Goal: Information Seeking & Learning: Learn about a topic

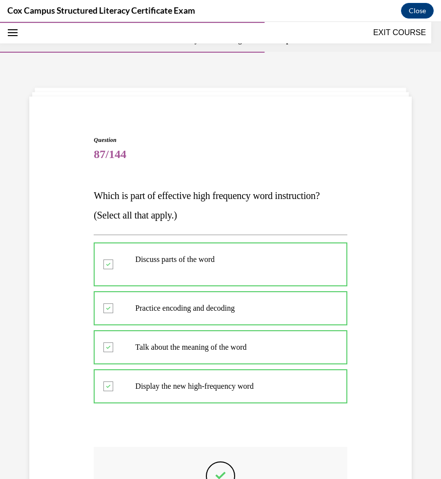
scroll to position [148, 0]
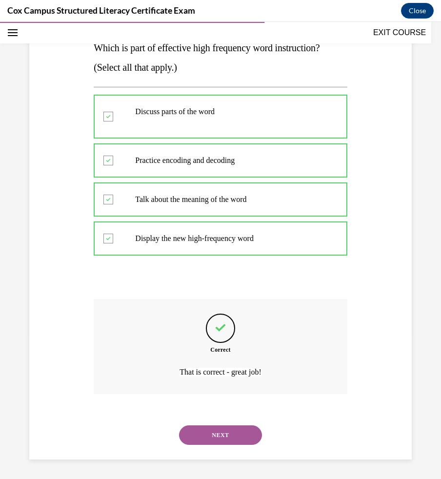
click at [218, 436] on button "NEXT" at bounding box center [220, 435] width 83 height 20
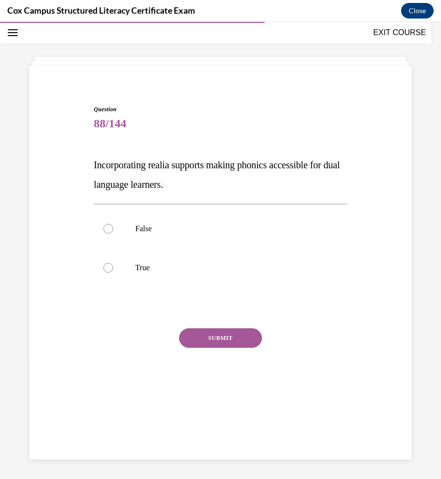
scroll to position [31, 0]
click at [88, 162] on div "Question 88/144 Incorporating realia supports making phonics accessible for dua…" at bounding box center [220, 242] width 387 height 333
drag, startPoint x: 89, startPoint y: 161, endPoint x: 191, endPoint y: 179, distance: 104.0
click at [192, 179] on div "Question 88/144 Incorporating realia supports making phonics accessible for dua…" at bounding box center [220, 242] width 387 height 333
copy span "Incorporating realia supports making phonics accessible for dual language learn…"
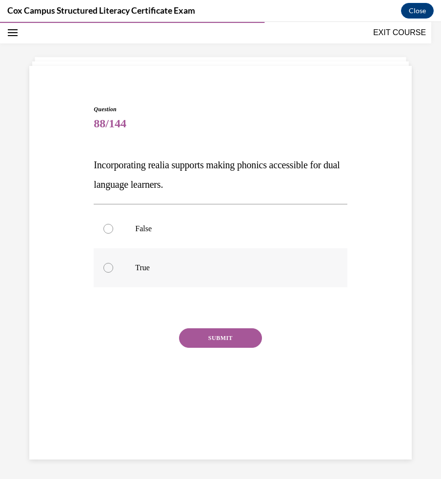
click at [156, 270] on p "True" at bounding box center [228, 268] width 187 height 10
click at [113, 270] on input "True" at bounding box center [108, 268] width 10 height 10
radio input "true"
click at [223, 351] on div "SUBMIT" at bounding box center [220, 352] width 253 height 49
click at [223, 341] on button "SUBMIT" at bounding box center [220, 338] width 83 height 20
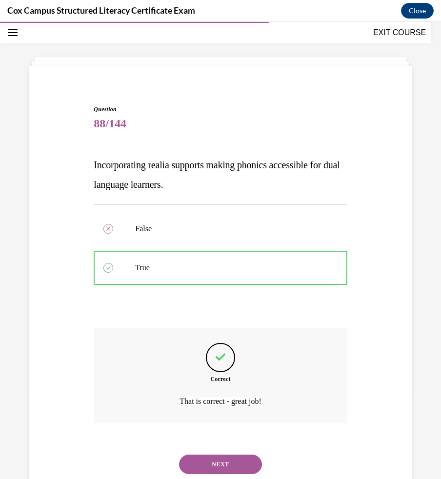
scroll to position [60, 0]
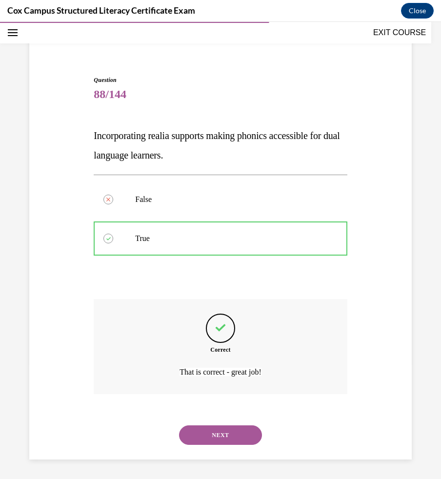
click at [218, 438] on button "NEXT" at bounding box center [220, 435] width 83 height 20
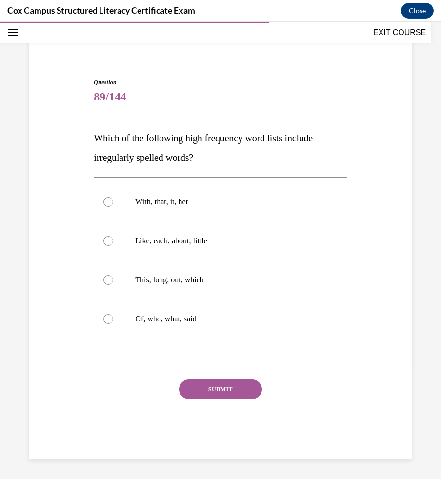
scroll to position [48, 0]
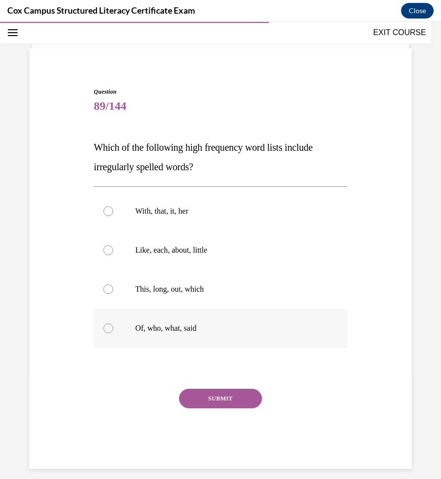
click at [107, 329] on div at bounding box center [108, 328] width 10 height 10
click at [107, 329] on input "Of, who, what, said" at bounding box center [108, 328] width 10 height 10
radio input "true"
click at [228, 402] on button "SUBMIT" at bounding box center [220, 399] width 83 height 20
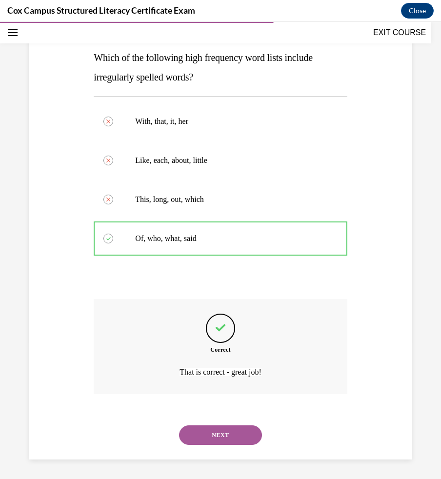
click at [227, 437] on button "NEXT" at bounding box center [220, 435] width 83 height 20
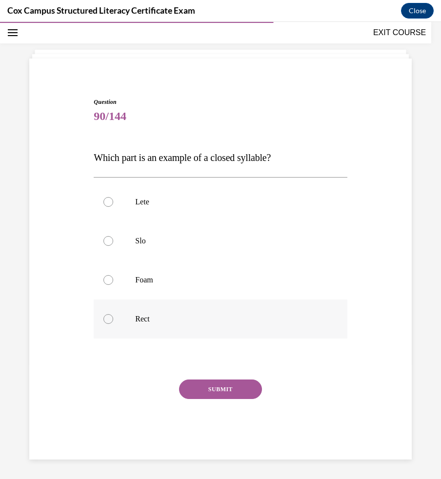
click at [179, 318] on p "Rect" at bounding box center [228, 319] width 187 height 10
click at [113, 318] on input "Rect" at bounding box center [108, 319] width 10 height 10
radio input "true"
click at [198, 380] on button "SUBMIT" at bounding box center [220, 389] width 83 height 20
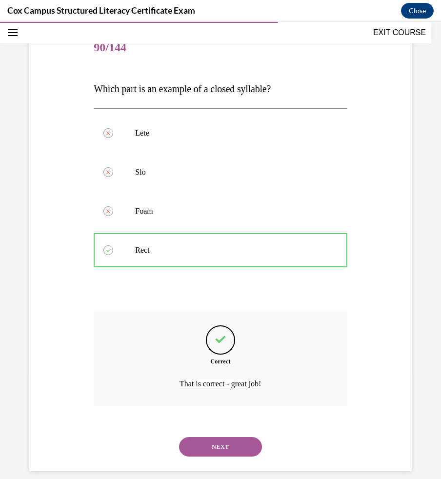
scroll to position [119, 0]
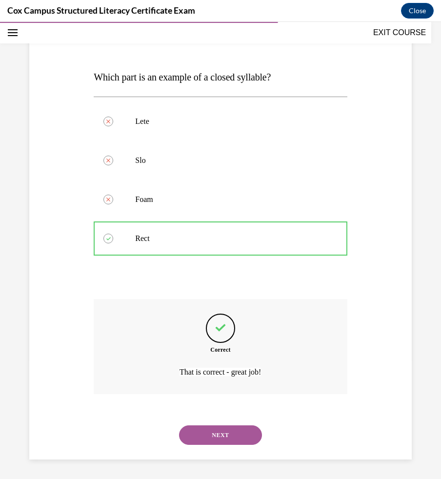
click at [229, 432] on button "NEXT" at bounding box center [220, 435] width 83 height 20
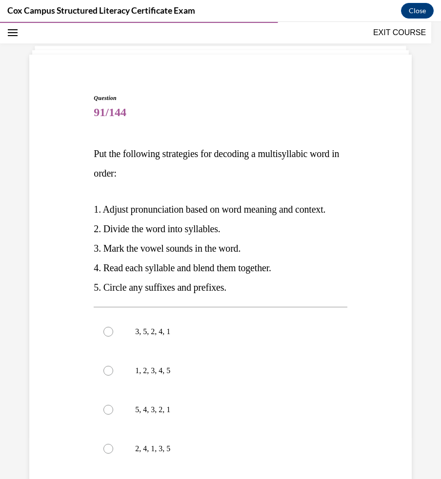
scroll to position [49, 0]
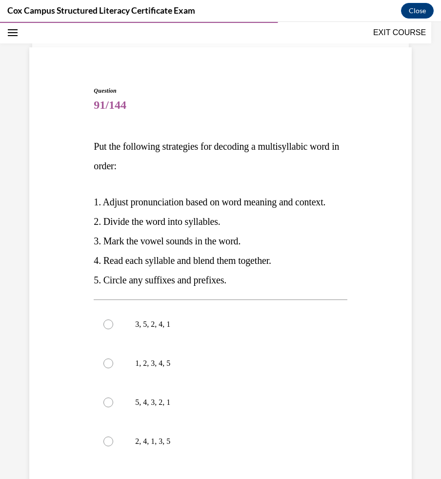
drag, startPoint x: 241, startPoint y: 299, endPoint x: 93, endPoint y: 141, distance: 216.4
click at [94, 141] on div "Put the following strategies for decoding a multisyllabic word in order:   1. A…" at bounding box center [220, 213] width 253 height 153
copy div "Put the following strategies for decoding a multisyllabic word in order:   1. A…"
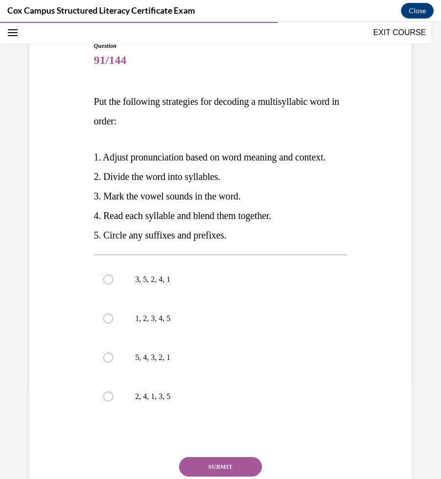
scroll to position [102, 0]
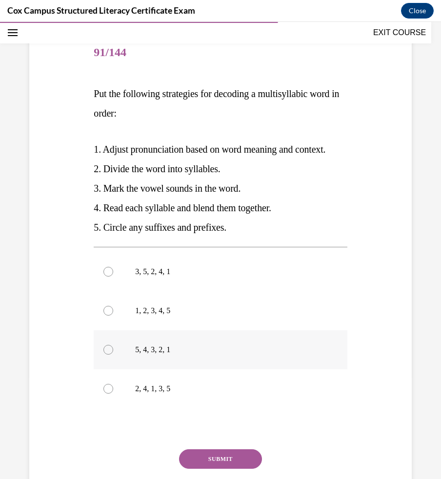
click at [155, 355] on p "5, 4, 3, 2, 1" at bounding box center [228, 350] width 187 height 10
click at [113, 355] on input "5, 4, 3, 2, 1" at bounding box center [108, 350] width 10 height 10
radio input "true"
click at [161, 115] on p "Put the following strategies for decoding a multisyllabic word in order:" at bounding box center [220, 103] width 253 height 39
click at [203, 469] on button "SUBMIT" at bounding box center [220, 459] width 83 height 20
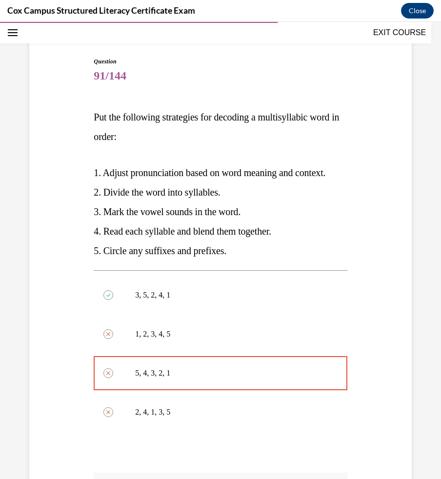
scroll to position [51, 0]
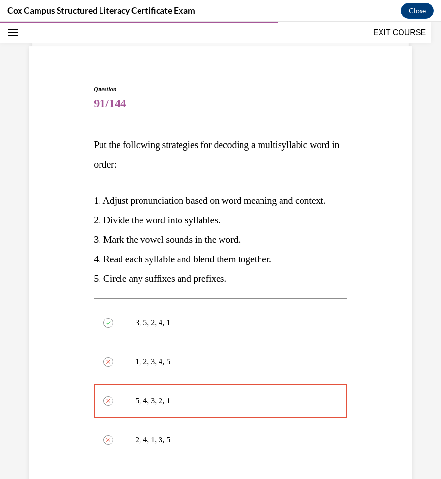
drag, startPoint x: 218, startPoint y: 230, endPoint x: 79, endPoint y: 132, distance: 170.1
click at [79, 132] on div "Question 91/144 Put the following strategies for decoding a multisyllabic word …" at bounding box center [220, 365] width 387 height 618
copy div "Put the following strategies for decoding a multisyllabic word in order:   1. A…"
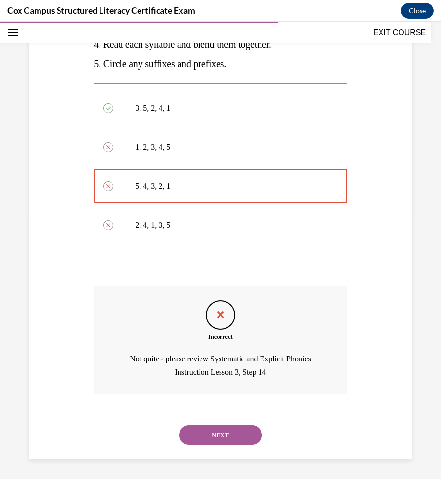
click at [224, 432] on button "NEXT" at bounding box center [220, 435] width 83 height 20
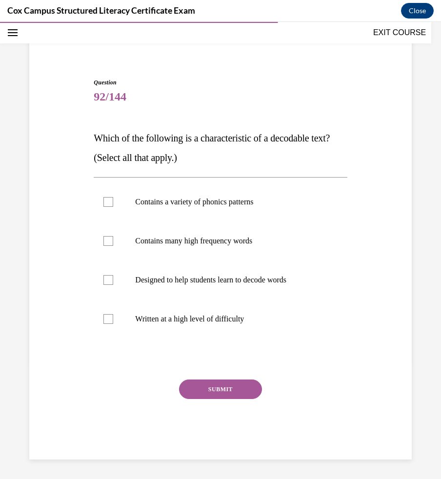
scroll to position [58, 0]
drag, startPoint x: 91, startPoint y: 136, endPoint x: 272, endPoint y: 320, distance: 258.0
click at [272, 321] on div "Question 92/144 Which of the following is a characteristic of a decodable text?…" at bounding box center [220, 261] width 258 height 396
copy div "Which of the following is a characteristic of a decodable text? (Select all tha…"
click at [337, 211] on label "Contains a variety of phonics patterns" at bounding box center [220, 201] width 253 height 39
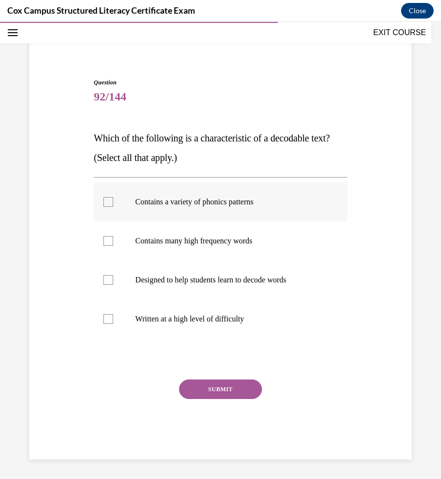
click at [113, 207] on input "Contains a variety of phonics patterns" at bounding box center [108, 202] width 10 height 10
checkbox input "true"
click at [212, 287] on label "Designed to help students learn to decode words" at bounding box center [220, 279] width 253 height 39
click at [113, 285] on input "Designed to help students learn to decode words" at bounding box center [108, 280] width 10 height 10
checkbox input "true"
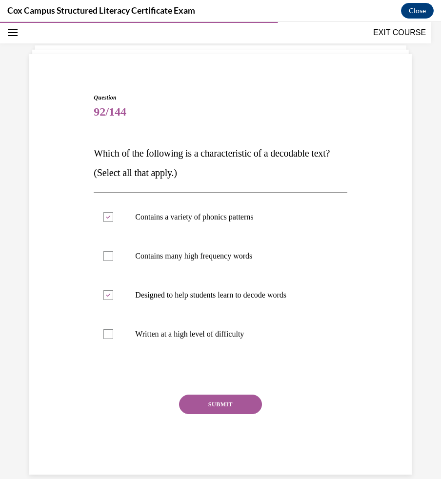
scroll to position [42, 0]
click at [221, 403] on button "SUBMIT" at bounding box center [220, 405] width 83 height 20
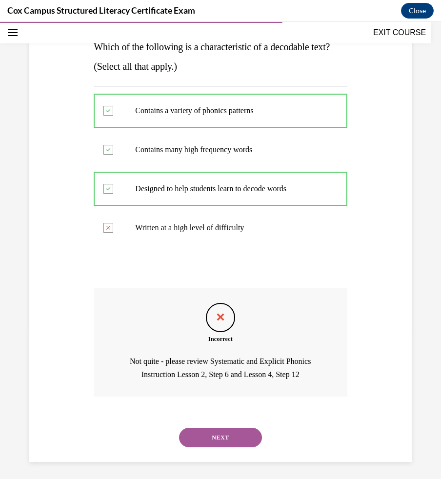
scroll to position [151, 0]
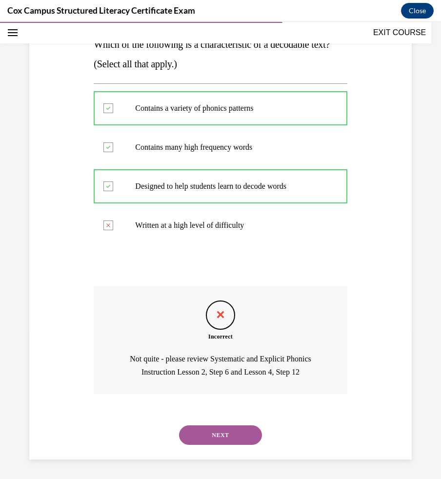
drag, startPoint x: 272, startPoint y: 227, endPoint x: 85, endPoint y: 42, distance: 263.1
click at [85, 42] on div "EXIT COURSE Structured Literacy Assessment 50% COMPLETE Thank you for learning …" at bounding box center [220, 250] width 441 height 457
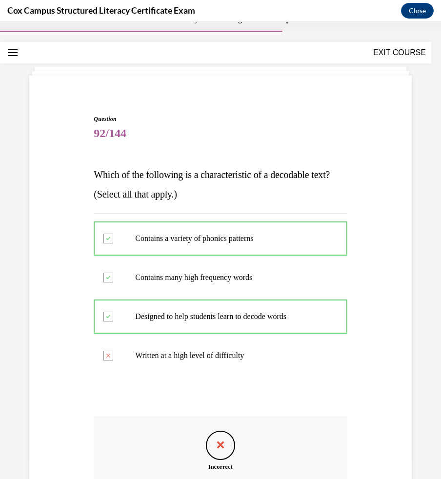
scroll to position [10, 0]
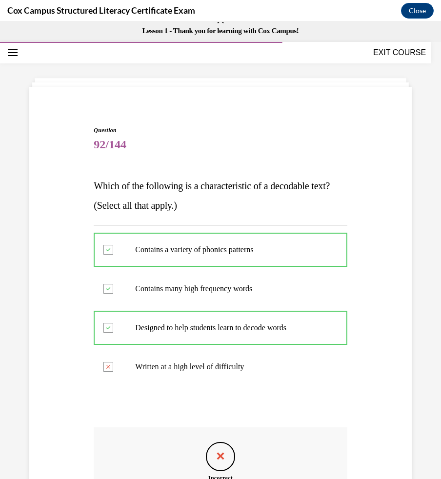
copy div "EXIT COURSE Structured Literacy Assessment 50% COMPLETE Thank you for learning …"
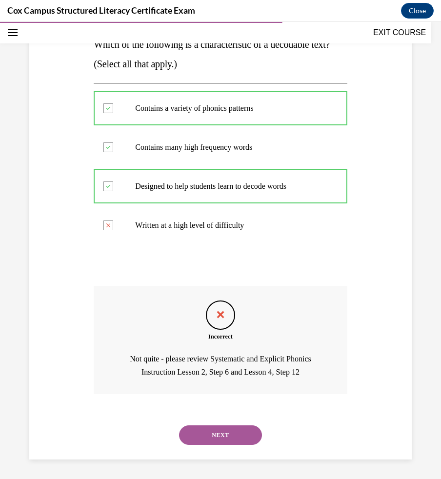
click at [229, 436] on button "NEXT" at bounding box center [220, 435] width 83 height 20
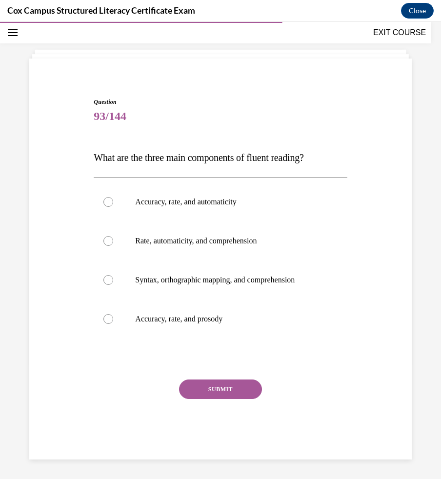
scroll to position [38, 0]
click at [156, 154] on span "What are the three main components of fluent reading?" at bounding box center [199, 157] width 210 height 11
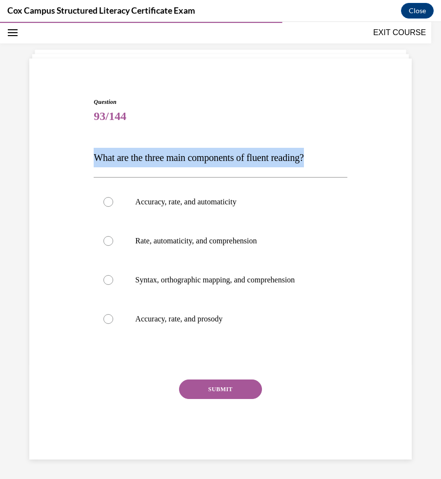
click at [156, 154] on span "What are the three main components of fluent reading?" at bounding box center [199, 157] width 210 height 11
copy span "What are the three main components of fluent reading?"
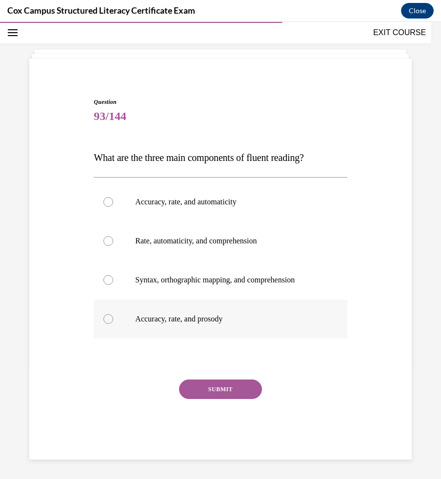
click at [169, 322] on p "Accuracy, rate, and prosody" at bounding box center [228, 319] width 187 height 10
click at [113, 322] on input "Accuracy, rate, and prosody" at bounding box center [108, 319] width 10 height 10
radio input "true"
click at [220, 393] on button "SUBMIT" at bounding box center [220, 389] width 83 height 20
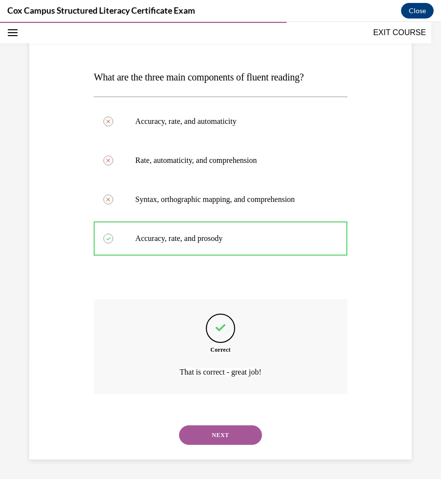
click at [219, 434] on button "NEXT" at bounding box center [220, 435] width 83 height 20
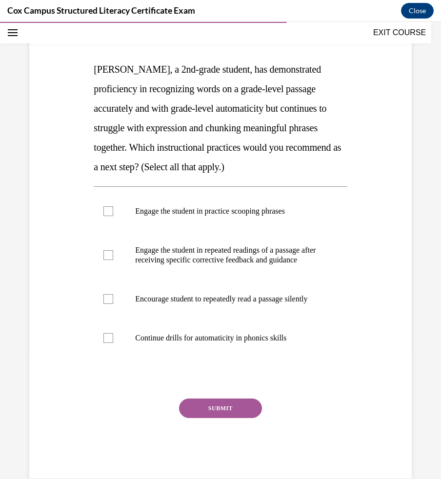
scroll to position [131, 0]
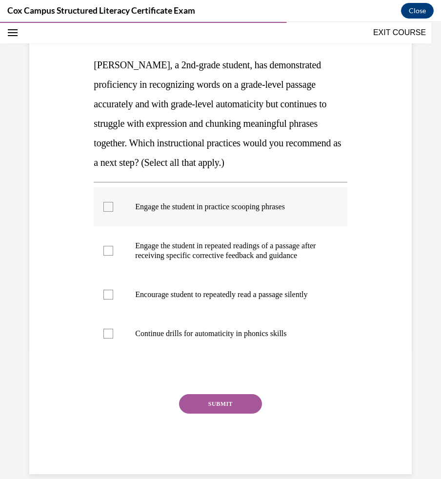
click at [112, 210] on div at bounding box center [108, 207] width 10 height 10
click at [112, 210] on input "Engage the student in practice scooping phrases" at bounding box center [108, 207] width 10 height 10
checkbox input "true"
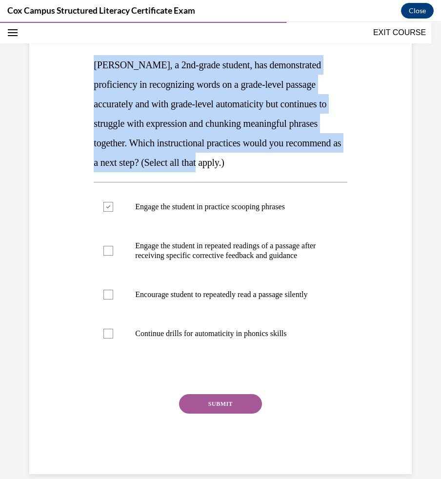
drag, startPoint x: 235, startPoint y: 160, endPoint x: 76, endPoint y: 52, distance: 192.4
click at [76, 52] on div "Question 94/144 Jamie, a 2nd-grade student, has demonstrated proficiency in rec…" at bounding box center [220, 225] width 387 height 498
copy span "Jamie, a 2nd-grade student, has demonstrated proficiency in recognizing words o…"
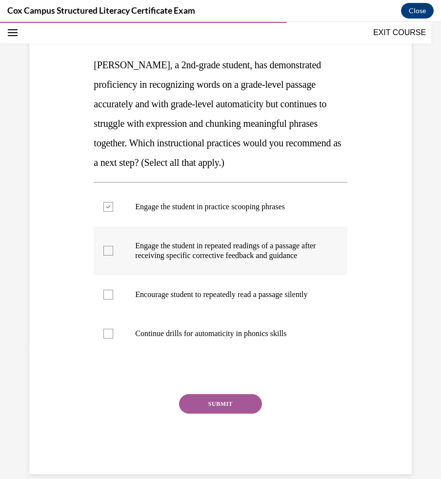
click at [111, 250] on div at bounding box center [108, 251] width 10 height 10
click at [111, 250] on input "Engage the student in repeated readings of a passage after receiving specific c…" at bounding box center [108, 251] width 10 height 10
checkbox input "true"
click at [221, 414] on button "SUBMIT" at bounding box center [220, 404] width 83 height 20
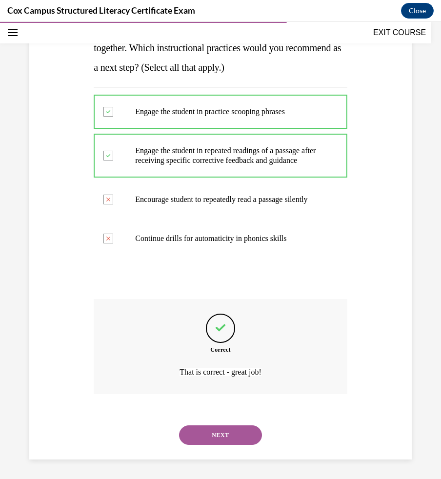
click at [238, 433] on button "NEXT" at bounding box center [220, 435] width 83 height 20
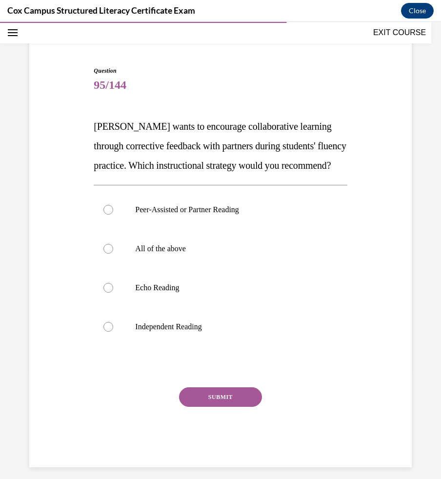
scroll to position [67, 0]
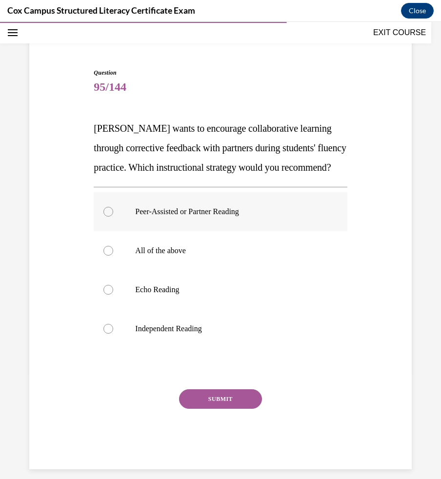
click at [107, 217] on div at bounding box center [108, 212] width 10 height 10
click at [107, 217] on input "Peer-Assisted or Partner Reading" at bounding box center [108, 212] width 10 height 10
radio input "true"
click at [218, 409] on button "SUBMIT" at bounding box center [220, 399] width 83 height 20
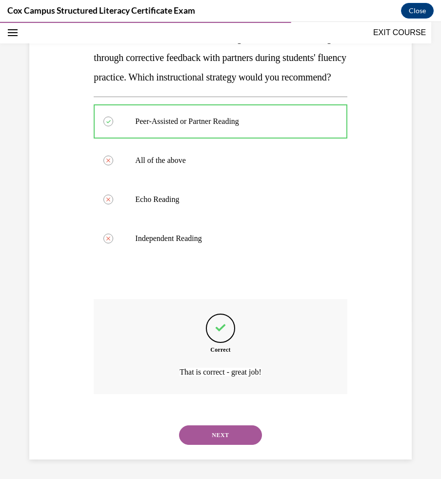
scroll to position [177, 0]
click at [228, 436] on button "NEXT" at bounding box center [220, 435] width 83 height 20
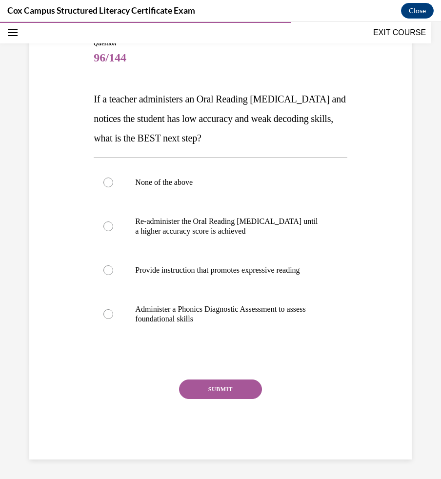
drag, startPoint x: 284, startPoint y: 137, endPoint x: 63, endPoint y: 101, distance: 223.7
click at [63, 101] on div "Question 96/144 If a teacher administers an Oral Reading Fluency assessment and…" at bounding box center [220, 235] width 387 height 450
copy span "If a teacher administers an Oral Reading Fluency assessment and notices the stu…"
click at [284, 301] on label "Administer a Phonics Diagnostic Assessment to assess foundational skills" at bounding box center [220, 314] width 253 height 49
click at [113, 309] on input "Administer a Phonics Diagnostic Assessment to assess foundational skills" at bounding box center [108, 314] width 10 height 10
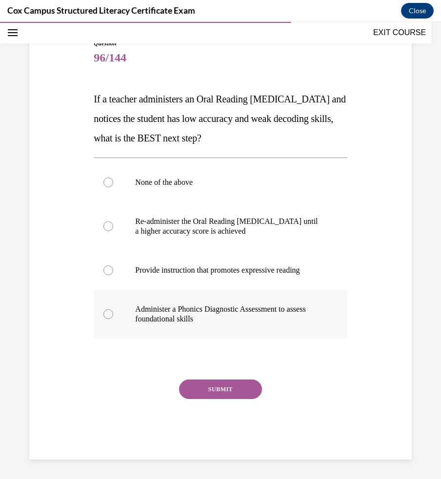
radio input "true"
click at [225, 388] on button "SUBMIT" at bounding box center [220, 389] width 83 height 20
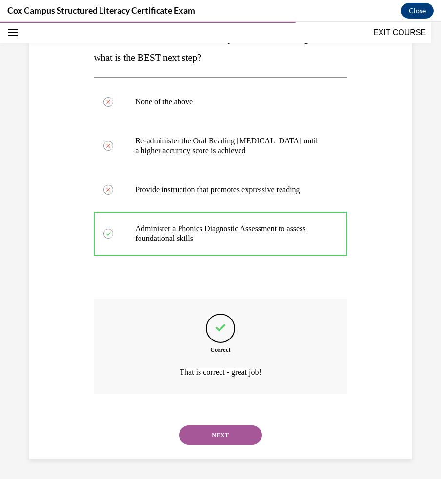
click at [249, 441] on button "NEXT" at bounding box center [220, 435] width 83 height 20
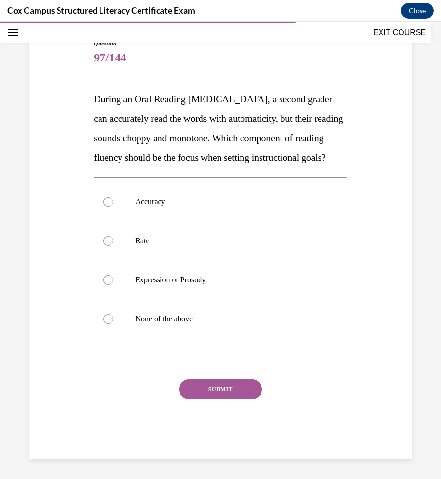
scroll to position [116, 0]
drag, startPoint x: 190, startPoint y: 152, endPoint x: 86, endPoint y: 68, distance: 133.2
click at [86, 68] on div "Question 97/144 During an Oral Reading Fluency assessment, a second grader can …" at bounding box center [220, 235] width 387 height 450
copy span "During an Oral Reading Fluency assessment, a second grader can accurately read …"
click at [199, 281] on p "Expression or Prosody" at bounding box center [228, 280] width 187 height 10
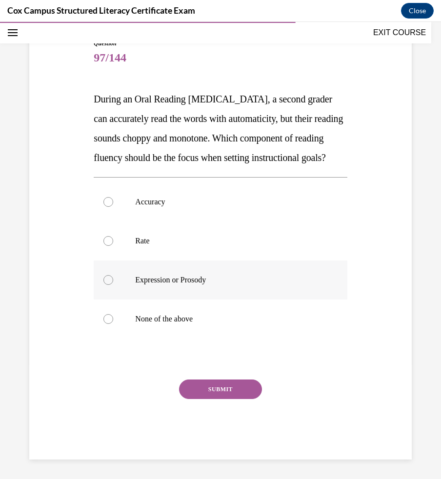
click at [113, 281] on input "Expression or Prosody" at bounding box center [108, 280] width 10 height 10
radio input "true"
click at [208, 394] on button "SUBMIT" at bounding box center [220, 389] width 83 height 20
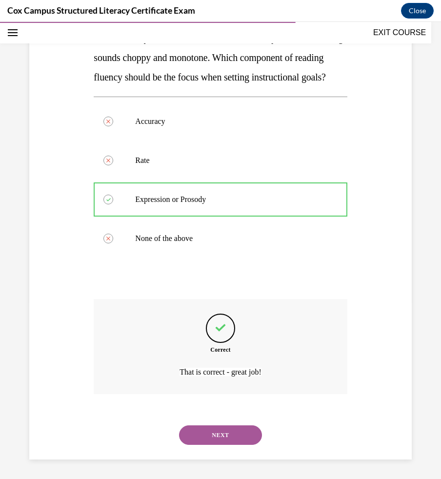
scroll to position [197, 0]
click at [218, 437] on button "NEXT" at bounding box center [220, 435] width 83 height 20
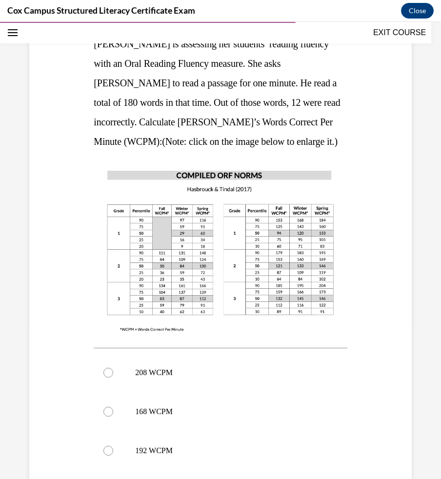
scroll to position [138, 0]
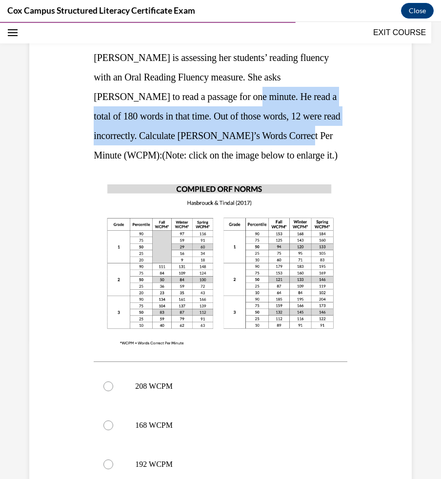
drag, startPoint x: 269, startPoint y: 135, endPoint x: 197, endPoint y: 98, distance: 81.1
click at [197, 98] on span "Ms. Williams is assessing her students’ reading fluency with an Oral Reading Fl…" at bounding box center [217, 106] width 246 height 108
copy span "He read a total of 180 words in that time. Out of those words, 12 were read inc…"
click at [275, 246] on img at bounding box center [220, 264] width 253 height 179
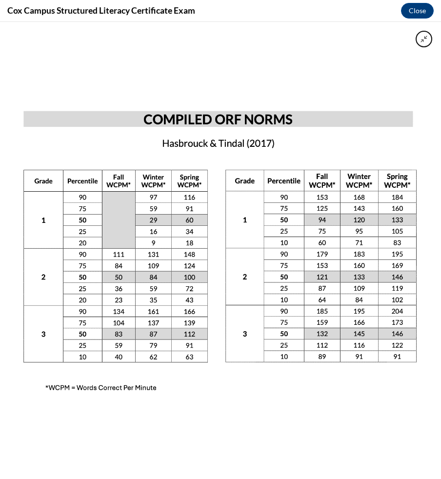
click at [214, 248] on img at bounding box center [220, 250] width 441 height 313
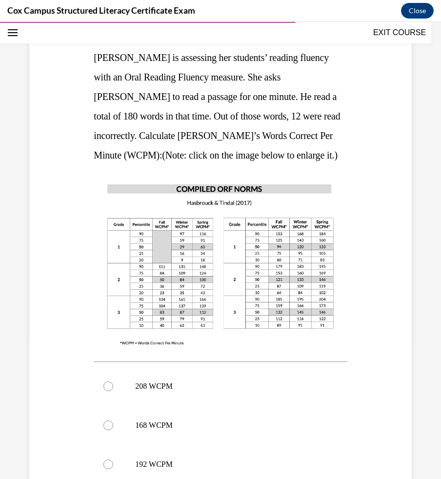
click at [299, 84] on p "Ms. Williams is assessing her students’ reading fluency with an Oral Reading Fl…" at bounding box center [220, 106] width 253 height 117
drag, startPoint x: 237, startPoint y: 72, endPoint x: 270, endPoint y: 138, distance: 73.5
click at [270, 138] on span "Ms. Williams is assessing her students’ reading fluency with an Oral Reading Fl…" at bounding box center [217, 106] width 246 height 108
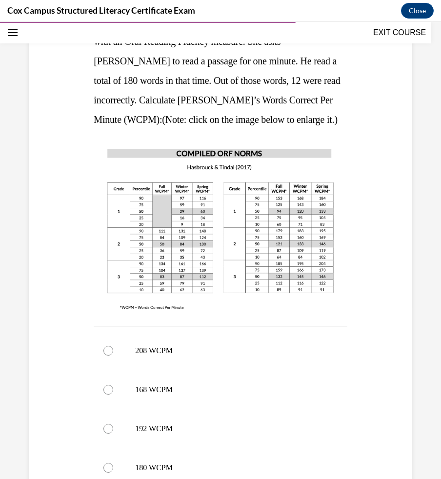
scroll to position [177, 0]
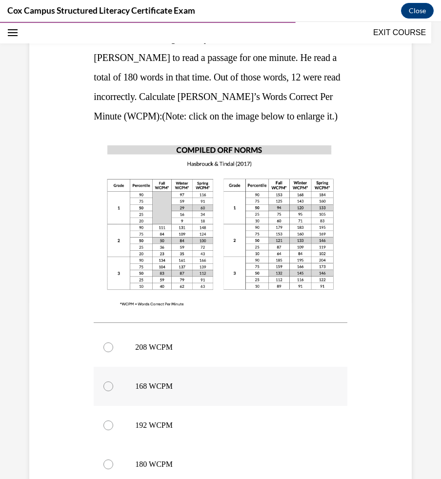
click at [161, 390] on p "168 WCPM" at bounding box center [228, 386] width 187 height 10
click at [113, 390] on input "168 WCPM" at bounding box center [108, 386] width 10 height 10
radio input "true"
click at [161, 390] on p "168 WCPM" at bounding box center [228, 386] width 187 height 10
click at [113, 390] on input "168 WCPM" at bounding box center [108, 386] width 10 height 10
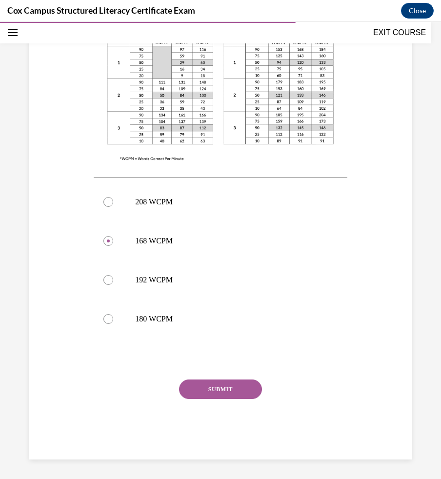
click at [194, 388] on button "SUBMIT" at bounding box center [220, 389] width 83 height 20
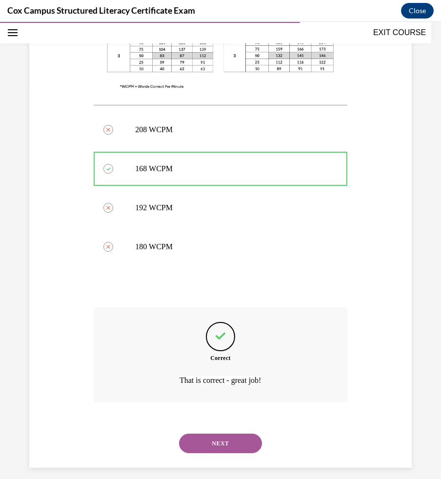
scroll to position [403, 0]
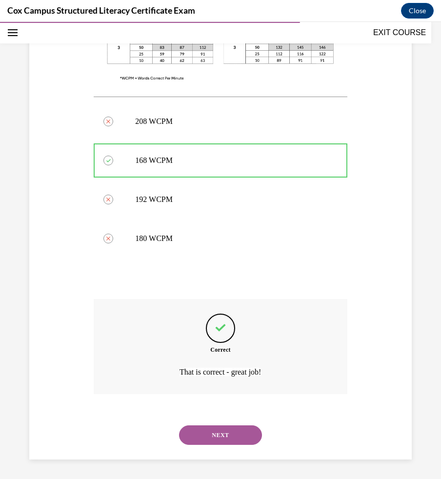
click at [245, 432] on button "NEXT" at bounding box center [220, 435] width 83 height 20
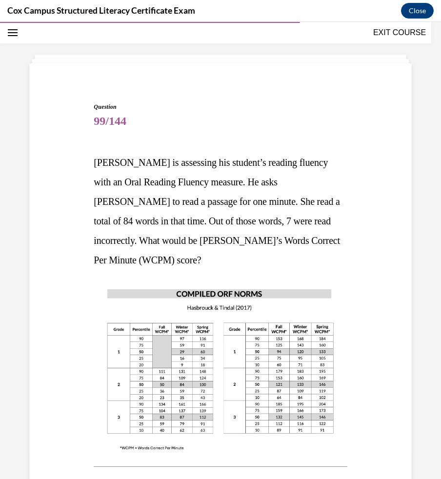
scroll to position [48, 0]
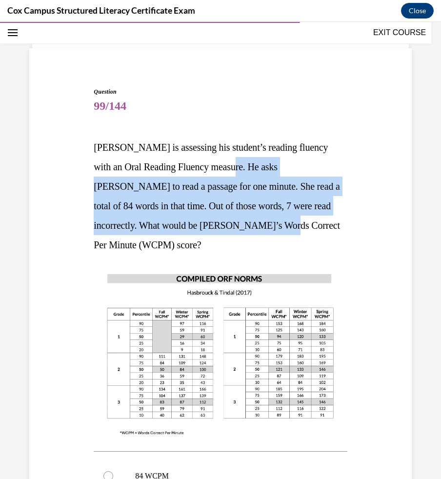
drag, startPoint x: 224, startPoint y: 166, endPoint x: 273, endPoint y: 227, distance: 77.4
click at [273, 227] on span "Mr. Green is assessing his student’s reading fluency with an Oral Reading Fluen…" at bounding box center [217, 196] width 246 height 108
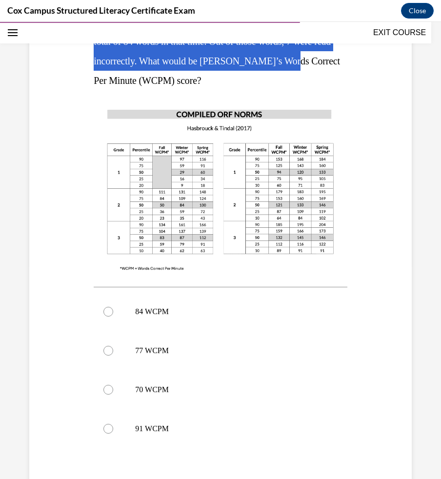
scroll to position [219, 0]
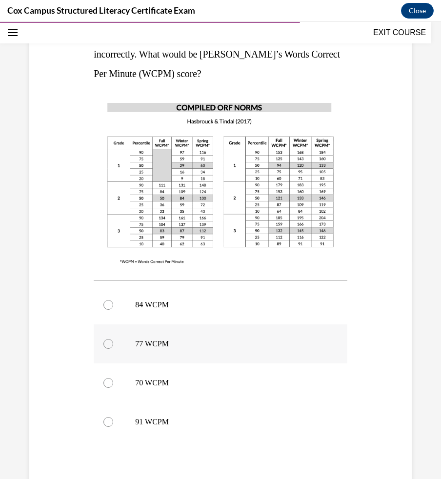
click at [142, 339] on p "77 WCPM" at bounding box center [228, 344] width 187 height 10
click at [113, 339] on input "77 WCPM" at bounding box center [108, 344] width 10 height 10
radio input "true"
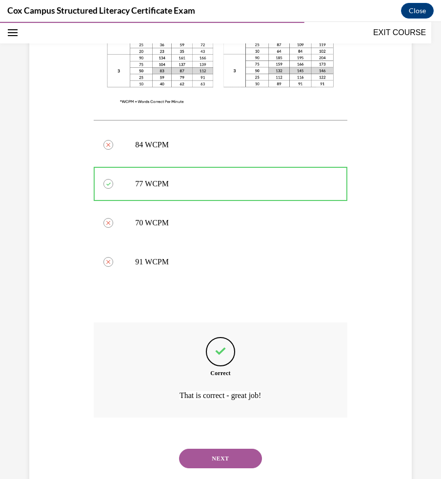
scroll to position [383, 0]
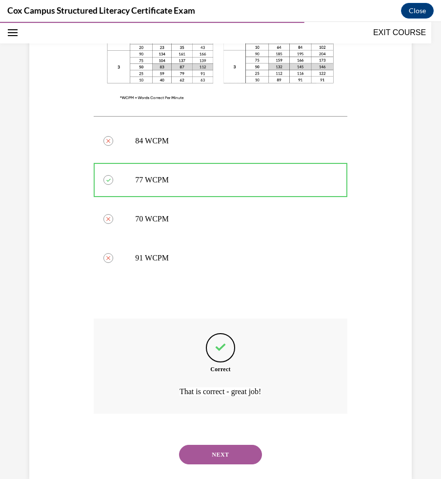
click at [234, 445] on button "NEXT" at bounding box center [220, 455] width 83 height 20
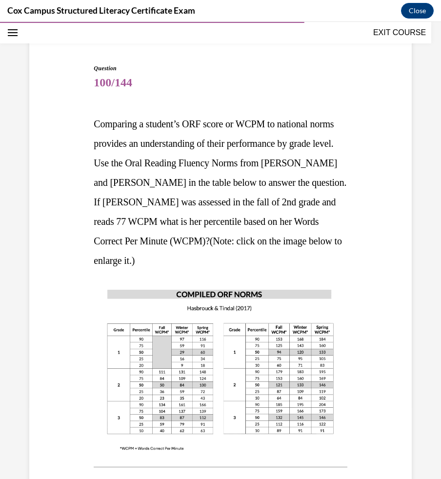
scroll to position [73, 0]
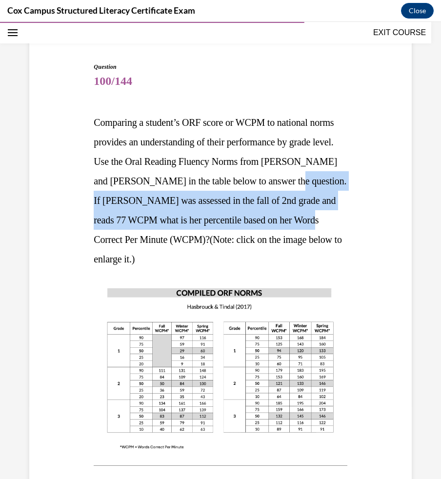
drag, startPoint x: 132, startPoint y: 200, endPoint x: 174, endPoint y: 240, distance: 58.3
click at [174, 240] on span "Comparing a student’s ORF score or WCPM to national norms provides an understan…" at bounding box center [220, 190] width 253 height 147
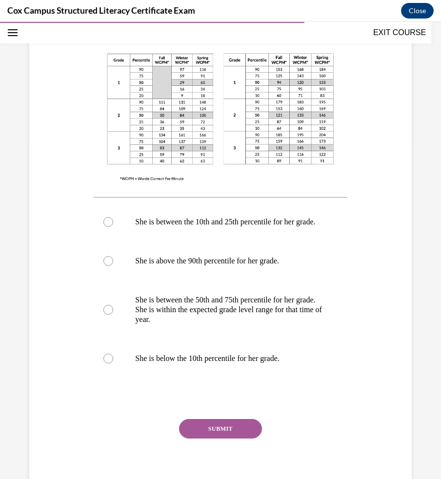
scroll to position [363, 0]
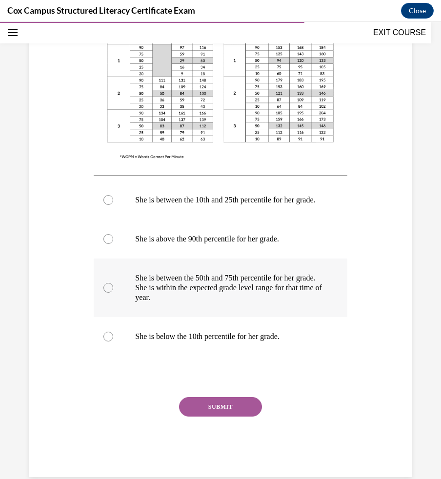
click at [105, 302] on label "She is between the 50th and 75th percentile for her grade. She is within the ex…" at bounding box center [220, 287] width 253 height 59
click at [105, 293] on input "She is between the 50th and 75th percentile for her grade. She is within the ex…" at bounding box center [108, 288] width 10 height 10
radio input "true"
click at [203, 417] on button "SUBMIT" at bounding box center [220, 407] width 83 height 20
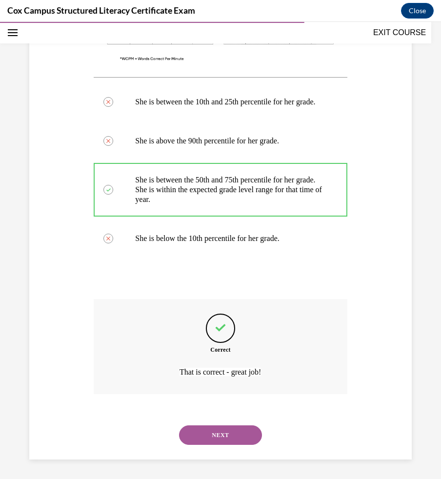
scroll to position [471, 0]
click at [250, 441] on button "NEXT" at bounding box center [220, 435] width 83 height 20
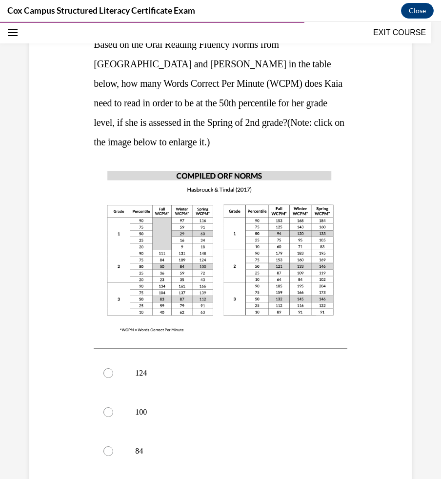
scroll to position [145, 0]
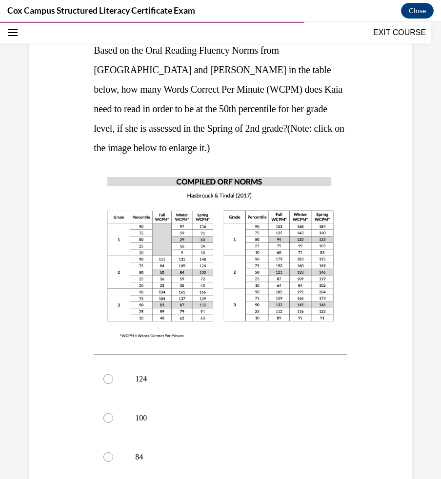
click at [162, 267] on img at bounding box center [220, 256] width 253 height 179
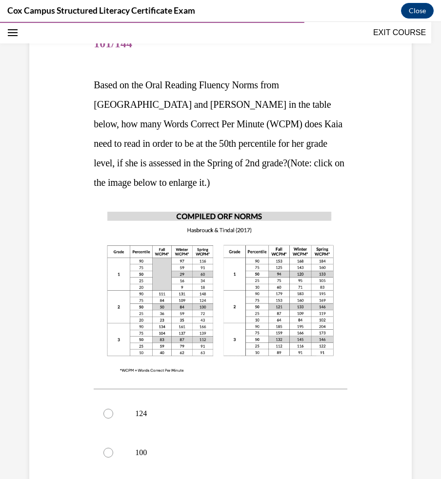
scroll to position [110, 0]
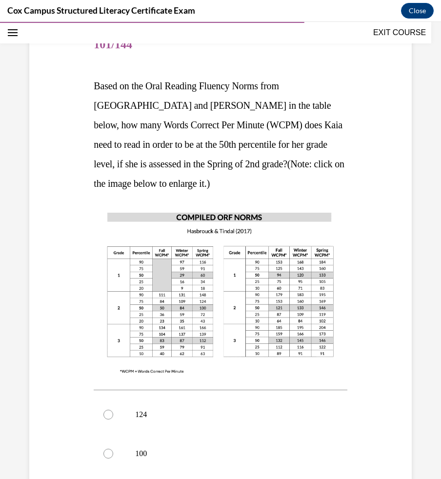
drag, startPoint x: 96, startPoint y: 85, endPoint x: 177, endPoint y: 160, distance: 110.1
click at [177, 160] on span "Based on the Oral Reading Fluency Norms from Hasbrouck and Tindal in the table …" at bounding box center [219, 134] width 251 height 108
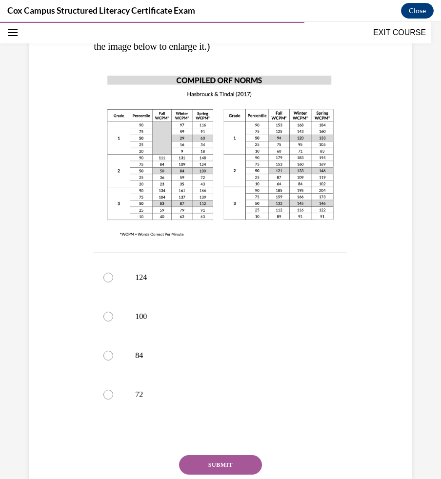
scroll to position [260, 0]
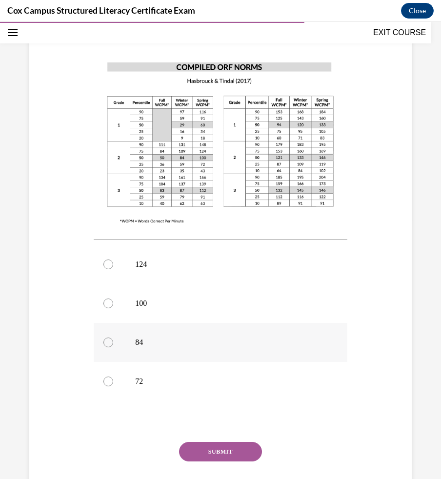
click at [158, 340] on p "84" at bounding box center [228, 342] width 187 height 10
click at [113, 340] on input "84" at bounding box center [108, 342] width 10 height 10
radio input "true"
click at [199, 448] on button "SUBMIT" at bounding box center [220, 452] width 83 height 20
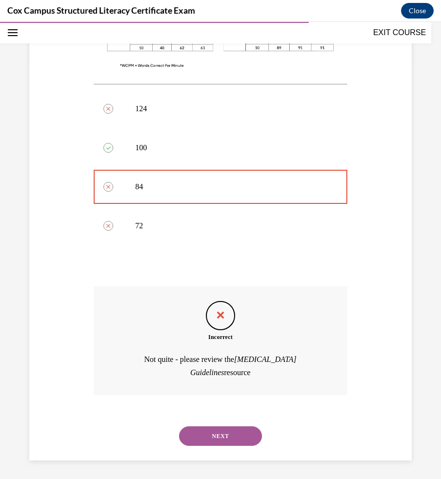
scroll to position [416, 0]
drag, startPoint x: 213, startPoint y: 245, endPoint x: 97, endPoint y: 49, distance: 228.1
click at [97, 49] on div "Question 101/144 Based on the Oral Reading Fluency Norms from Hasbrouck and Tin…" at bounding box center [220, 90] width 253 height 740
click at [217, 438] on button "NEXT" at bounding box center [220, 436] width 83 height 20
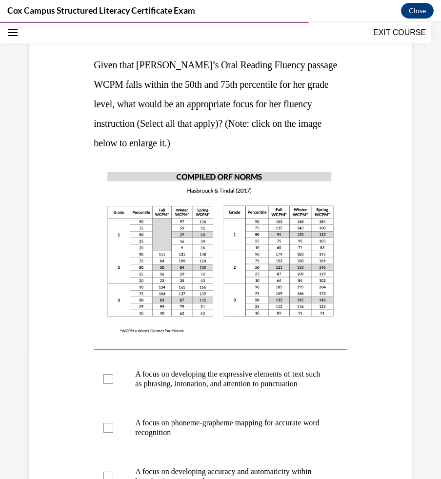
scroll to position [120, 0]
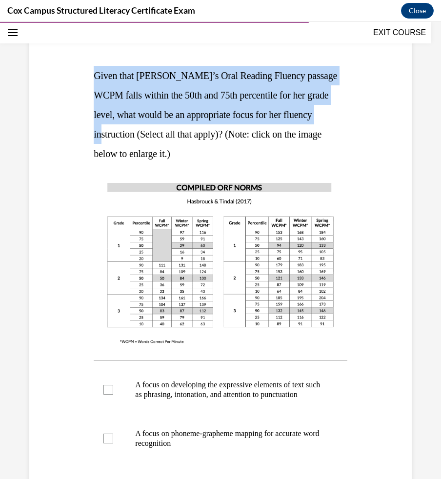
drag, startPoint x: 334, startPoint y: 116, endPoint x: 81, endPoint y: 80, distance: 254.6
click at [81, 80] on div "Question 102/144 Given that Kaia’s Oral Reading Fluency passage WCPM falls with…" at bounding box center [220, 309] width 387 height 646
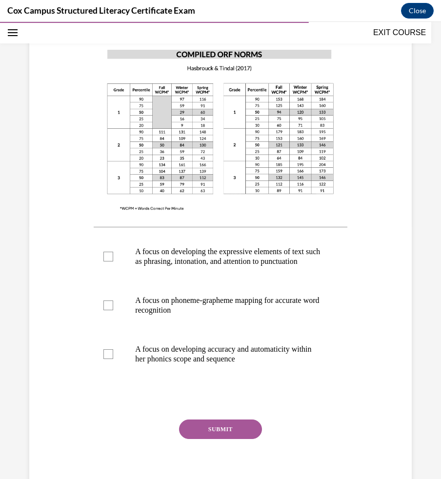
scroll to position [255, 0]
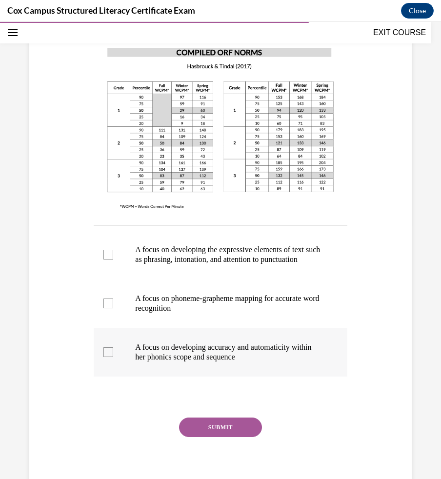
click at [109, 354] on label "A focus on developing accuracy and automaticity within her phonics scope and se…" at bounding box center [220, 352] width 253 height 49
click at [109, 354] on input "A focus on developing accuracy and automaticity within her phonics scope and se…" at bounding box center [108, 352] width 10 height 10
checkbox input "true"
click at [108, 320] on label "A focus on phoneme-grapheme mapping for accurate word recognition" at bounding box center [220, 303] width 253 height 49
click at [108, 308] on input "A focus on phoneme-grapheme mapping for accurate word recognition" at bounding box center [108, 303] width 10 height 10
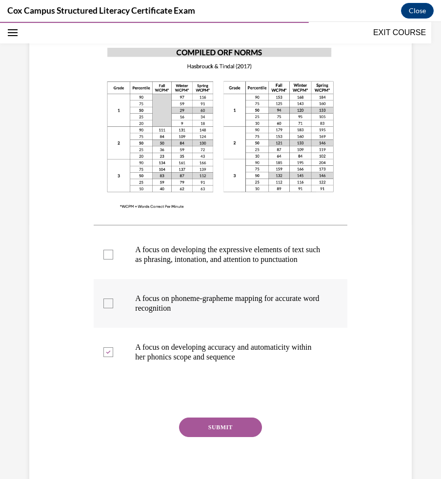
checkbox input "true"
click at [197, 437] on button "SUBMIT" at bounding box center [220, 427] width 83 height 20
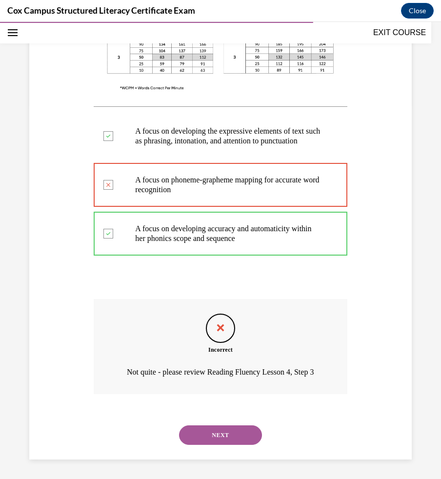
scroll to position [397, 0]
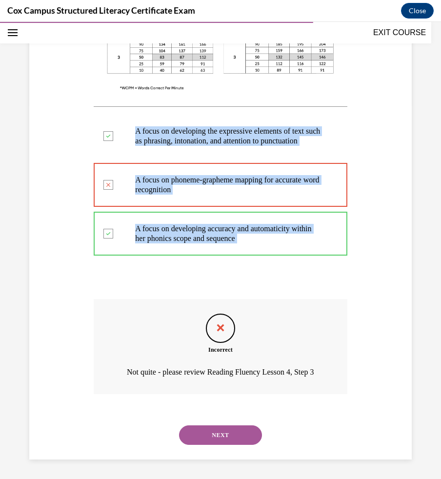
drag, startPoint x: 297, startPoint y: 266, endPoint x: 107, endPoint y: 105, distance: 248.8
click at [107, 105] on div "Question 102/144 Given that Kaia’s Oral Reading Fluency passage WCPM falls with…" at bounding box center [220, 110] width 253 height 697
click at [225, 433] on button "NEXT" at bounding box center [220, 435] width 83 height 20
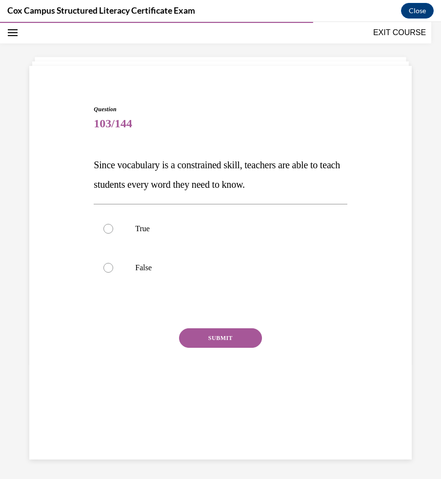
scroll to position [31, 0]
click at [171, 257] on label "False" at bounding box center [220, 267] width 253 height 39
click at [113, 263] on input "False" at bounding box center [108, 268] width 10 height 10
radio input "true"
click at [217, 344] on button "SUBMIT" at bounding box center [220, 338] width 83 height 20
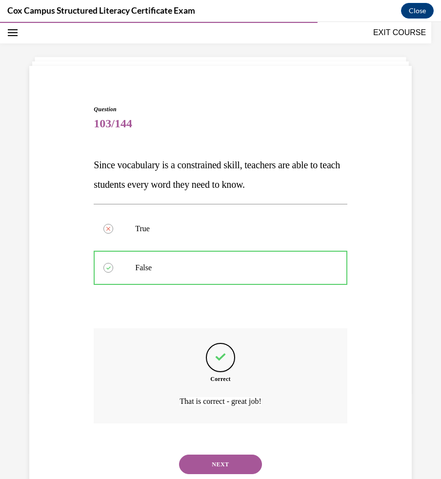
scroll to position [60, 0]
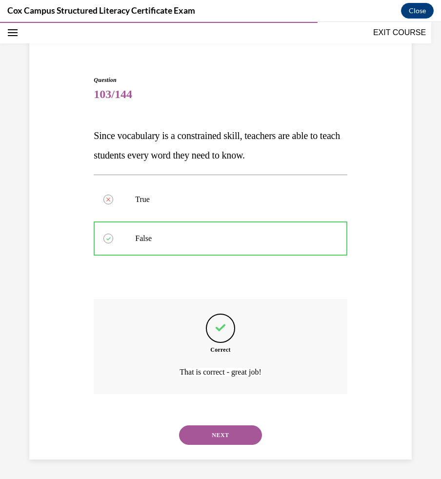
click at [216, 430] on button "NEXT" at bounding box center [220, 435] width 83 height 20
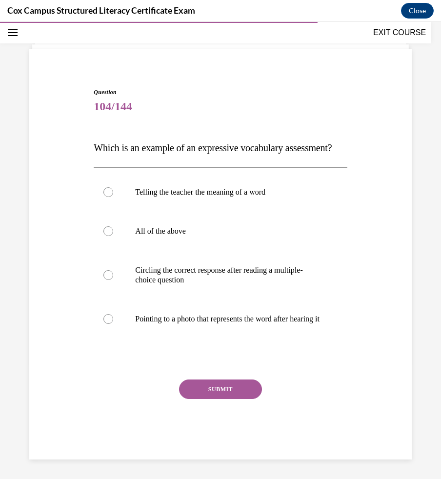
scroll to position [51, 0]
drag, startPoint x: 156, startPoint y: 165, endPoint x: 82, endPoint y: 134, distance: 80.0
click at [82, 134] on div "Question 104/144 Which is an example of an expressive vocabulary assessment?   …" at bounding box center [220, 259] width 387 height 401
click at [179, 197] on p "Telling the teacher the meaning of a word" at bounding box center [228, 192] width 187 height 10
click at [113, 197] on input "Telling the teacher the meaning of a word" at bounding box center [108, 192] width 10 height 10
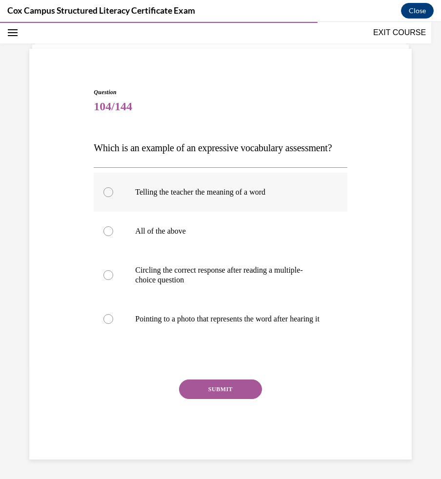
radio input "true"
click at [218, 403] on div "Question 104/144 Which is an example of an expressive vocabulary assessment?   …" at bounding box center [220, 274] width 253 height 372
click at [218, 399] on button "SUBMIT" at bounding box center [220, 389] width 83 height 20
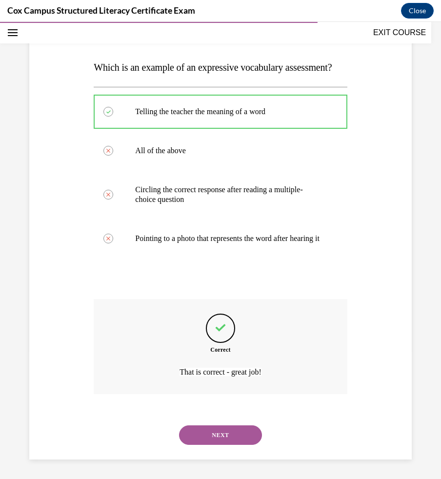
scroll to position [158, 0]
click at [230, 433] on button "NEXT" at bounding box center [220, 435] width 83 height 20
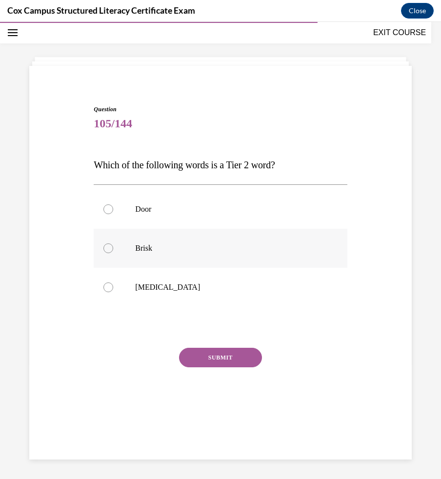
click at [108, 251] on div at bounding box center [108, 248] width 10 height 10
click at [108, 251] on input "Brisk" at bounding box center [108, 248] width 10 height 10
radio input "true"
click at [213, 356] on button "SUBMIT" at bounding box center [220, 358] width 83 height 20
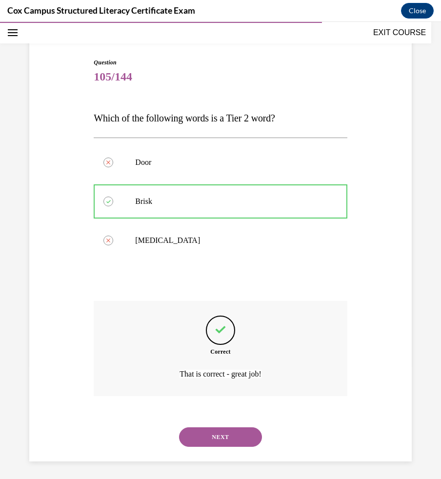
scroll to position [79, 0]
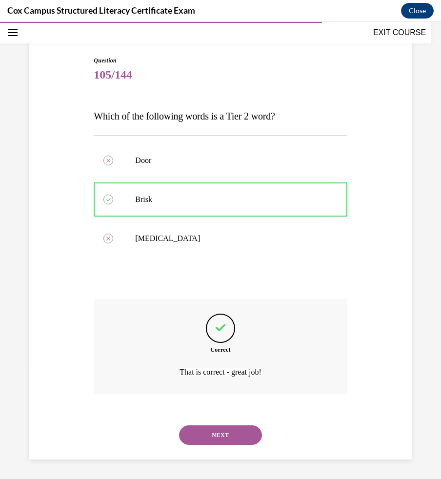
click at [231, 437] on button "NEXT" at bounding box center [220, 435] width 83 height 20
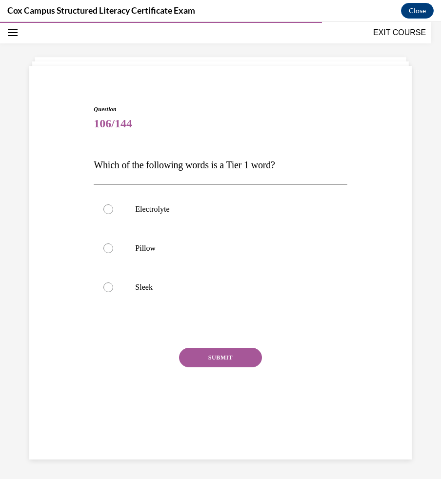
scroll to position [31, 0]
click at [107, 254] on label "Pillow" at bounding box center [220, 248] width 253 height 39
click at [107, 253] on input "Pillow" at bounding box center [108, 248] width 10 height 10
radio input "true"
click at [216, 364] on button "SUBMIT" at bounding box center [220, 358] width 83 height 20
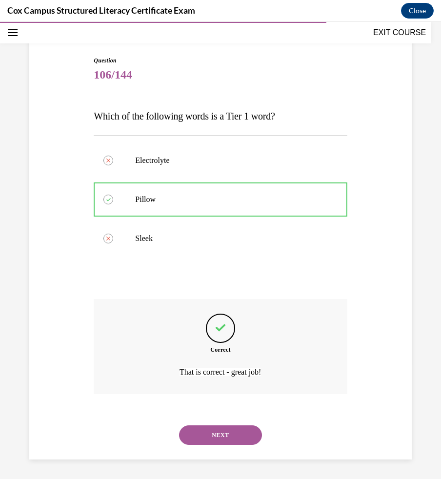
click at [224, 431] on button "NEXT" at bounding box center [220, 435] width 83 height 20
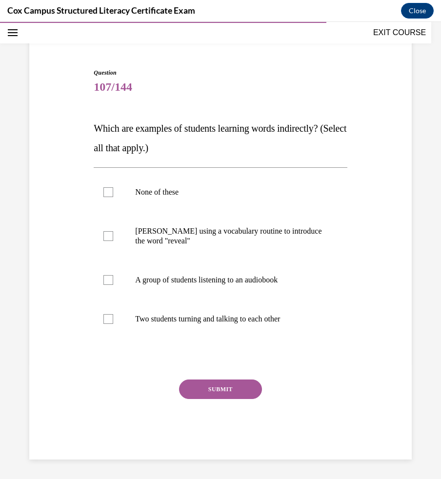
scroll to position [39, 0]
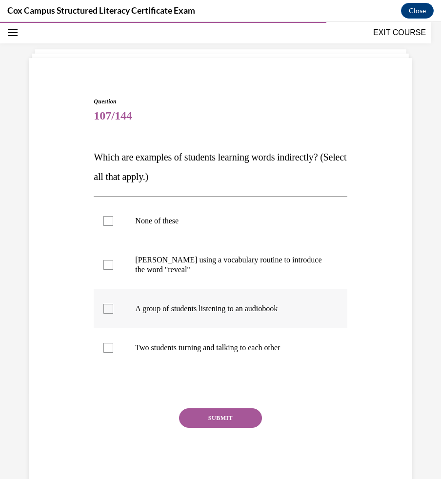
click at [108, 310] on div at bounding box center [108, 309] width 10 height 10
click at [108, 310] on input "A group of students listening to an audiobook" at bounding box center [108, 309] width 10 height 10
checkbox input "true"
click at [110, 347] on div at bounding box center [108, 348] width 10 height 10
click at [110, 347] on input "Two students turning and talking to each other" at bounding box center [108, 348] width 10 height 10
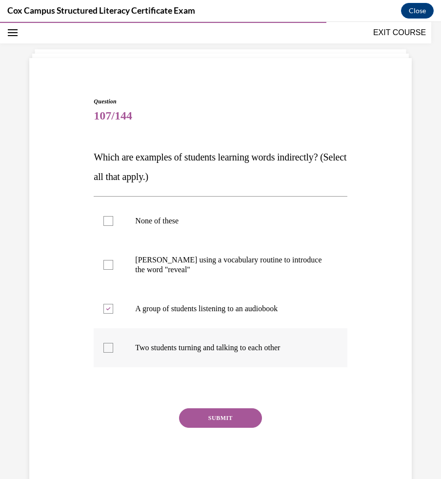
checkbox input "true"
click at [193, 418] on button "SUBMIT" at bounding box center [220, 418] width 83 height 20
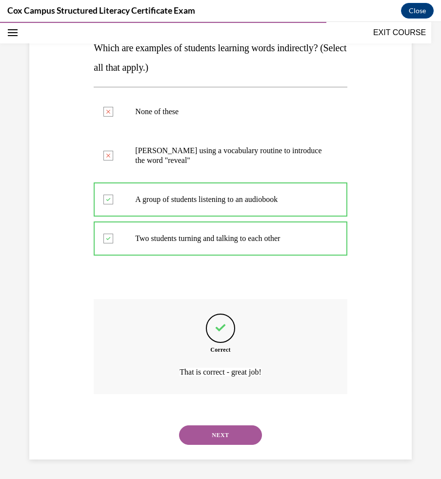
click at [218, 438] on button "NEXT" at bounding box center [220, 435] width 83 height 20
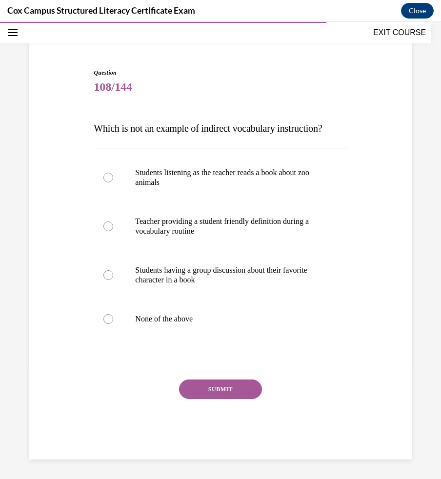
scroll to position [67, 0]
click at [211, 234] on p "Teacher providing a student friendly definition during a vocabulary routine" at bounding box center [228, 227] width 187 height 20
click at [113, 231] on input "Teacher providing a student friendly definition during a vocabulary routine" at bounding box center [108, 226] width 10 height 10
radio input "true"
click at [215, 402] on div "SUBMIT" at bounding box center [220, 403] width 253 height 49
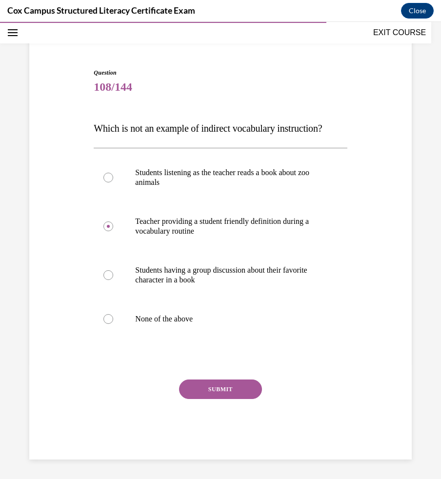
click at [215, 389] on button "SUBMIT" at bounding box center [220, 389] width 83 height 20
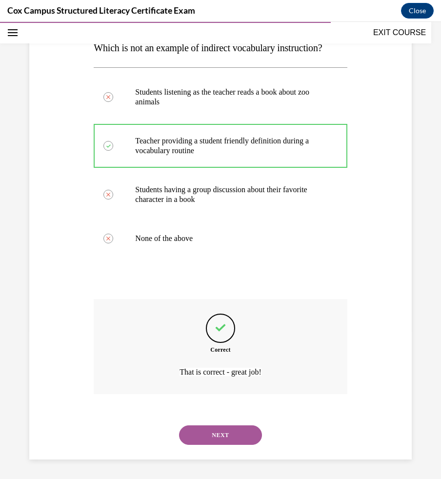
click at [233, 435] on button "NEXT" at bounding box center [220, 435] width 83 height 20
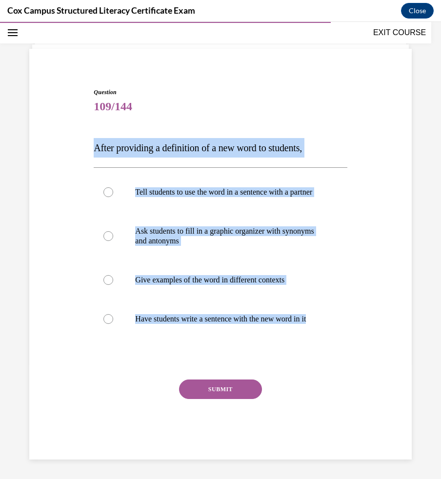
drag, startPoint x: 347, startPoint y: 336, endPoint x: 60, endPoint y: 111, distance: 365.1
click at [60, 111] on div "Question 109/144 After providing a definition of a new word to students, Tell s…" at bounding box center [220, 259] width 387 height 401
click at [381, 256] on div "Question 109/144 After providing a definition of a new word to students, Tell s…" at bounding box center [220, 259] width 387 height 401
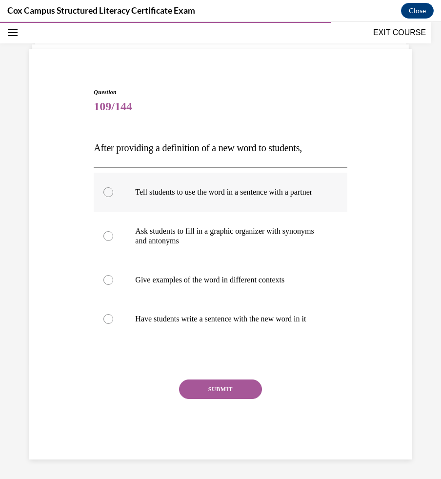
click at [108, 187] on div at bounding box center [108, 192] width 10 height 10
click at [108, 187] on input "Tell students to use the word in a sentence with a partner" at bounding box center [108, 192] width 10 height 10
radio input "true"
click at [223, 386] on button "SUBMIT" at bounding box center [220, 389] width 83 height 20
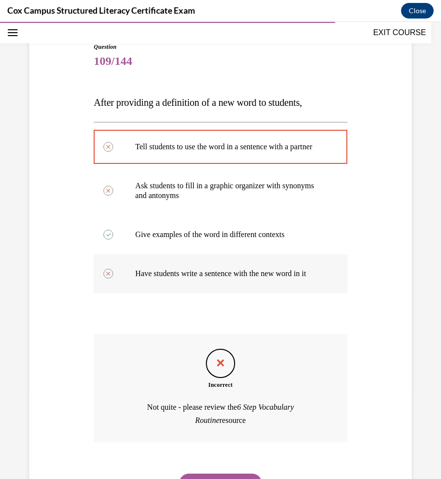
scroll to position [82, 0]
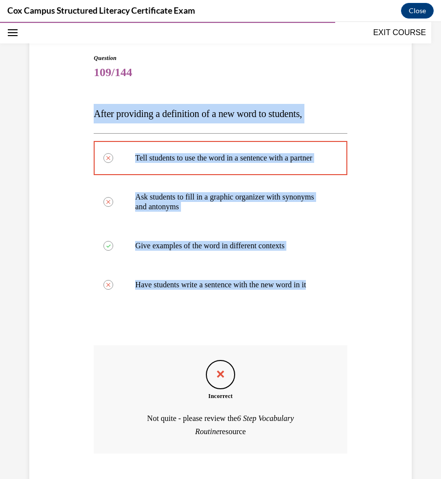
drag, startPoint x: 349, startPoint y: 322, endPoint x: 93, endPoint y: 121, distance: 325.9
click at [93, 121] on div "Question 109/144 After providing a definition of a new word to students, Tell s…" at bounding box center [220, 279] width 258 height 480
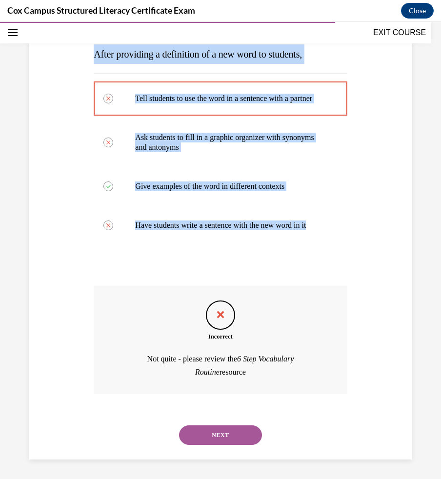
click at [252, 431] on button "NEXT" at bounding box center [220, 435] width 83 height 20
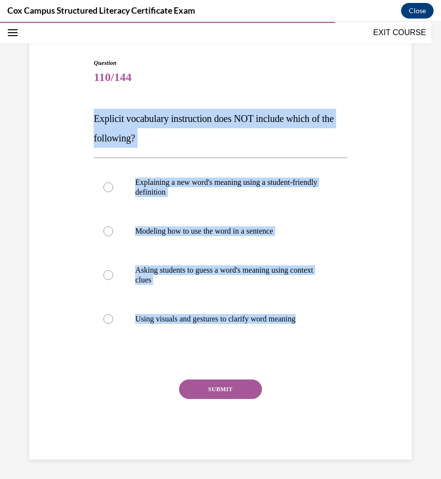
drag, startPoint x: 324, startPoint y: 320, endPoint x: 67, endPoint y: 105, distance: 335.5
click at [67, 105] on div "Question 110/144 Explicit vocabulary instruction does NOT include which of the …" at bounding box center [220, 244] width 387 height 430
click at [344, 221] on label "Modeling how to use the word in a sentence" at bounding box center [220, 231] width 253 height 39
click at [113, 226] on input "Modeling how to use the word in a sentence" at bounding box center [108, 231] width 10 height 10
radio input "true"
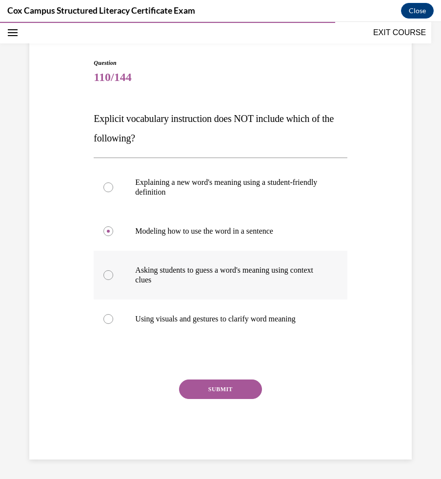
click at [214, 259] on label "Asking students to guess a word's meaning using context clues" at bounding box center [220, 275] width 253 height 49
click at [113, 270] on input "Asking students to guess a word's meaning using context clues" at bounding box center [108, 275] width 10 height 10
radio input "true"
click at [212, 397] on button "SUBMIT" at bounding box center [220, 389] width 83 height 20
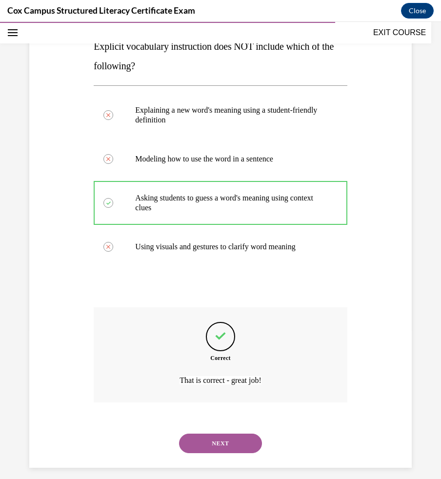
scroll to position [158, 0]
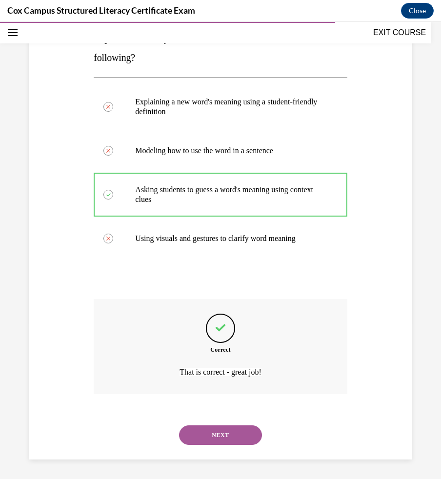
click at [216, 433] on button "NEXT" at bounding box center [220, 435] width 83 height 20
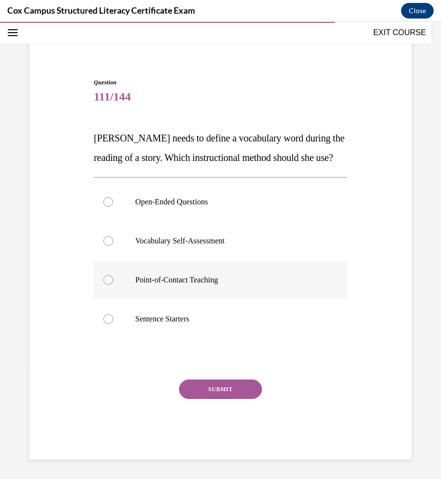
click at [105, 284] on label "Point-of-Contact Teaching" at bounding box center [220, 279] width 253 height 39
click at [105, 284] on input "Point-of-Contact Teaching" at bounding box center [108, 280] width 10 height 10
radio input "true"
click at [217, 392] on button "SUBMIT" at bounding box center [220, 389] width 83 height 20
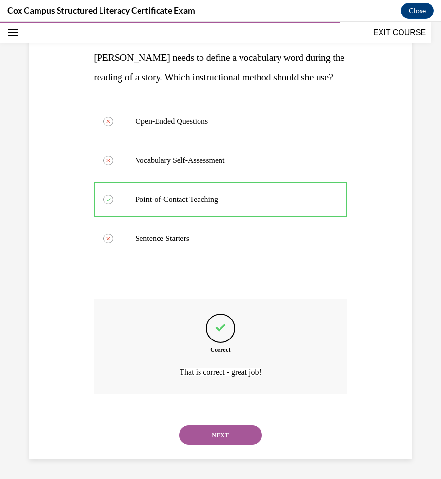
click at [224, 444] on button "NEXT" at bounding box center [220, 435] width 83 height 20
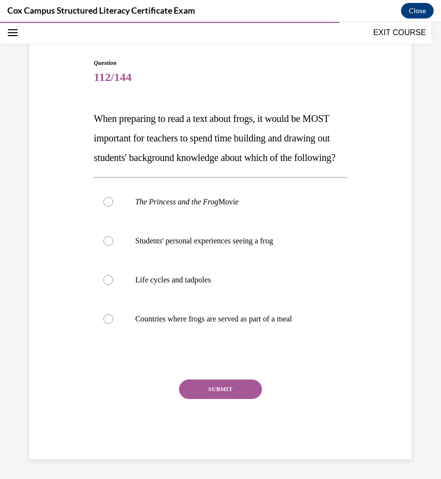
scroll to position [97, 0]
click at [108, 244] on div at bounding box center [108, 241] width 10 height 10
click at [108, 244] on input "Students' personal experiences seeing a frog" at bounding box center [108, 241] width 10 height 10
radio input "true"
click at [201, 387] on button "SUBMIT" at bounding box center [220, 389] width 83 height 20
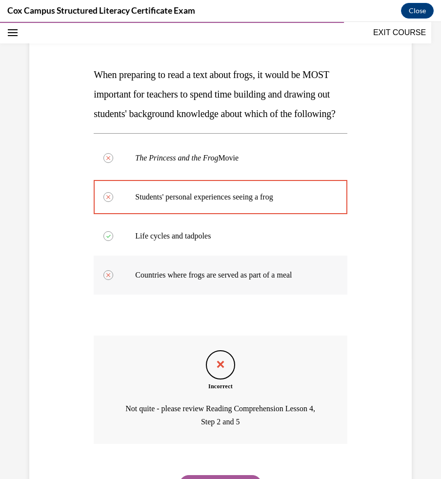
scroll to position [110, 0]
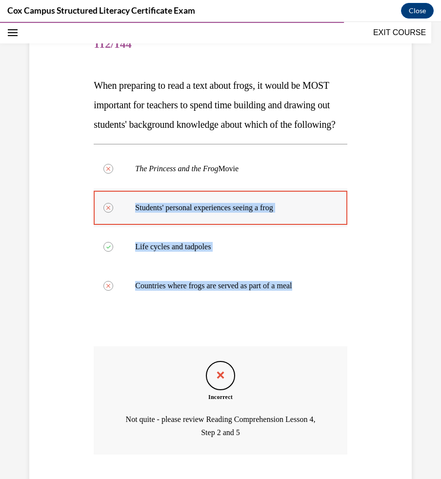
drag, startPoint x: 352, startPoint y: 300, endPoint x: 132, endPoint y: 206, distance: 239.7
click at [132, 207] on div "Question 112/144 When preparing to read a text about frogs, it would be MOST im…" at bounding box center [220, 258] width 387 height 524
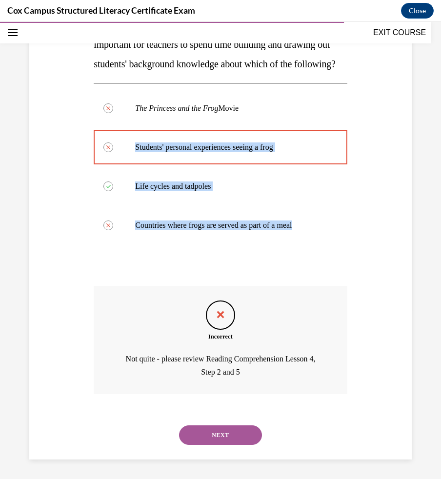
click at [217, 436] on button "NEXT" at bounding box center [220, 435] width 83 height 20
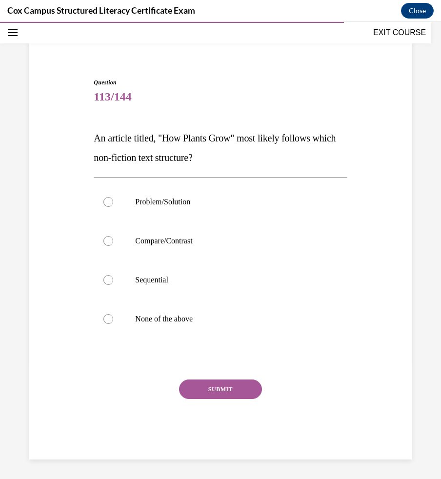
scroll to position [58, 0]
click at [110, 283] on div at bounding box center [108, 280] width 10 height 10
click at [110, 283] on input "Sequential" at bounding box center [108, 280] width 10 height 10
radio input "true"
click at [203, 387] on button "SUBMIT" at bounding box center [220, 389] width 83 height 20
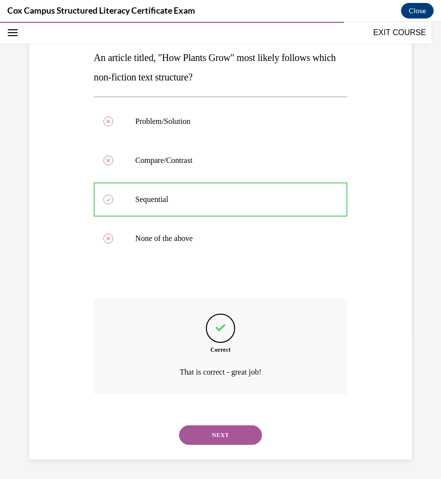
click at [215, 436] on button "NEXT" at bounding box center [220, 435] width 83 height 20
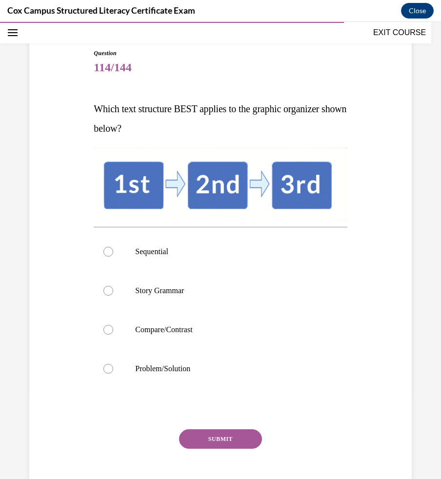
scroll to position [94, 0]
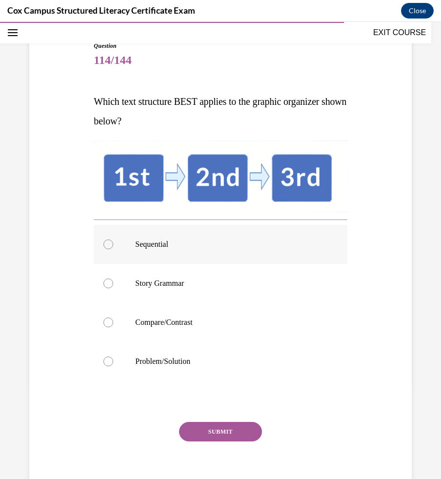
click at [111, 242] on div at bounding box center [108, 244] width 10 height 10
click at [111, 242] on input "Sequential" at bounding box center [108, 244] width 10 height 10
radio input "true"
click at [204, 420] on div "Question 114/144 Which text structure BEST applies to the graphic organizer sho…" at bounding box center [220, 271] width 253 height 460
click at [204, 434] on button "SUBMIT" at bounding box center [220, 432] width 83 height 20
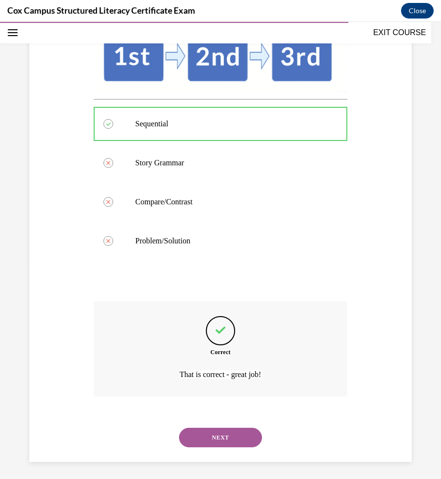
scroll to position [217, 0]
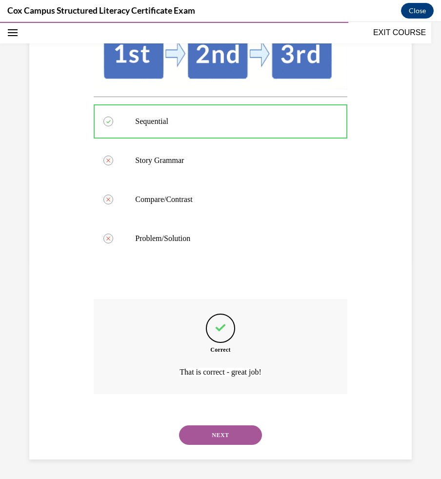
click at [222, 439] on button "NEXT" at bounding box center [220, 435] width 83 height 20
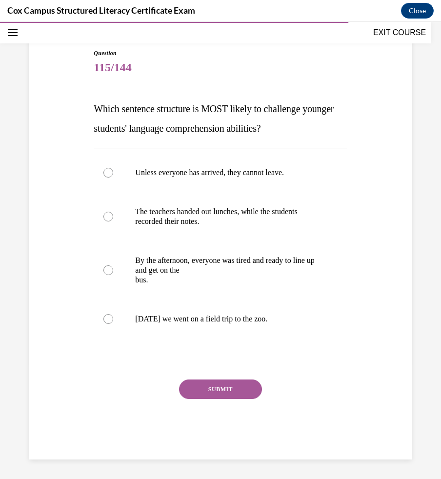
scroll to position [87, 0]
click at [138, 184] on label "Unless everyone has arrived, they cannot leave." at bounding box center [220, 172] width 253 height 39
click at [113, 178] on input "Unless everyone has arrived, they cannot leave." at bounding box center [108, 173] width 10 height 10
radio input "true"
click at [209, 376] on div "Question 115/144 Which sentence structure is MOST likely to challenge younger s…" at bounding box center [220, 254] width 253 height 411
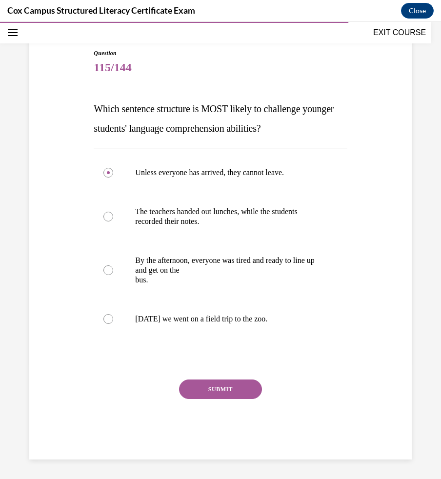
click at [210, 387] on button "SUBMIT" at bounding box center [220, 389] width 83 height 20
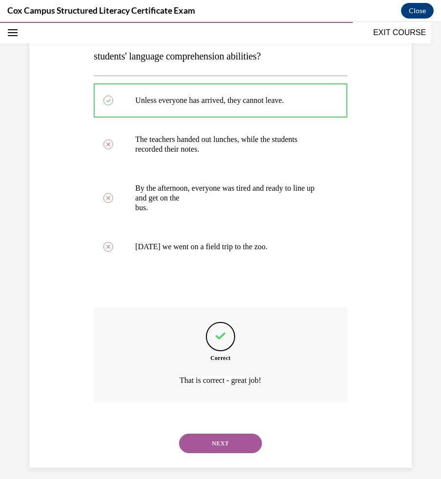
scroll to position [167, 0]
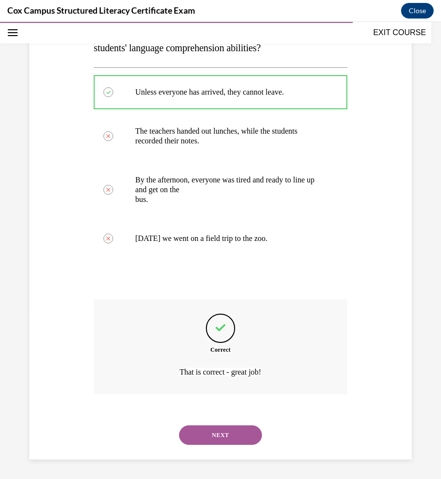
click at [230, 433] on button "NEXT" at bounding box center [220, 435] width 83 height 20
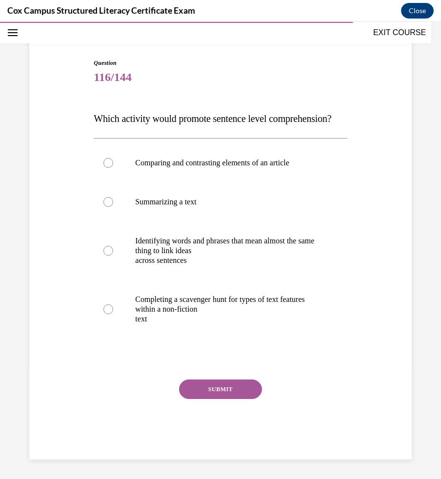
scroll to position [97, 0]
click at [106, 201] on div at bounding box center [108, 202] width 10 height 10
click at [106, 201] on input "Summarizing a text" at bounding box center [108, 202] width 10 height 10
radio input "true"
click at [222, 379] on div "Question 116/144 Which activity would promote sentence level comprehension? Com…" at bounding box center [220, 259] width 253 height 401
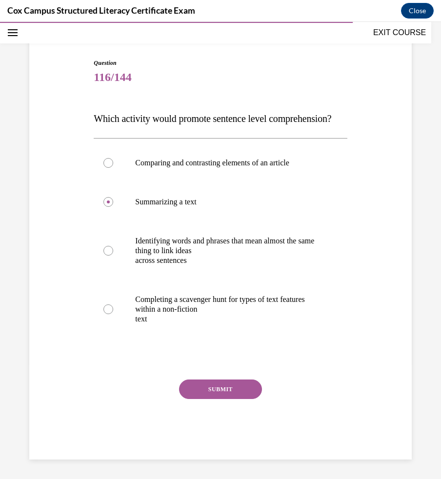
click at [222, 385] on button "SUBMIT" at bounding box center [220, 389] width 83 height 20
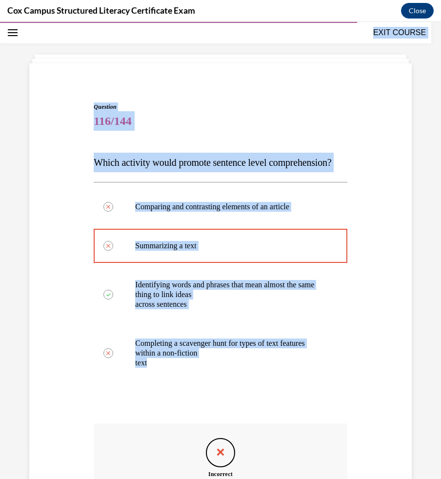
scroll to position [0, 0]
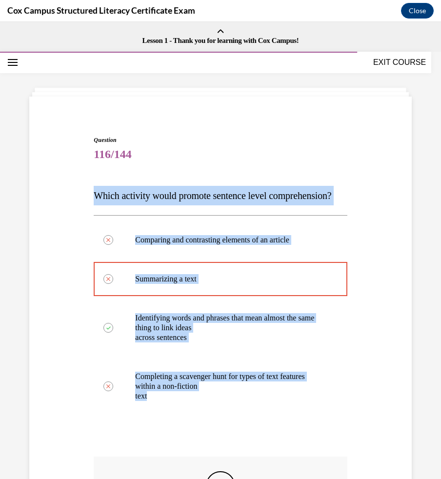
drag, startPoint x: 279, startPoint y: 249, endPoint x: 96, endPoint y: 201, distance: 189.6
click at [96, 201] on div "Question 116/144 Which activity would promote sentence level comprehension? Com…" at bounding box center [220, 383] width 253 height 495
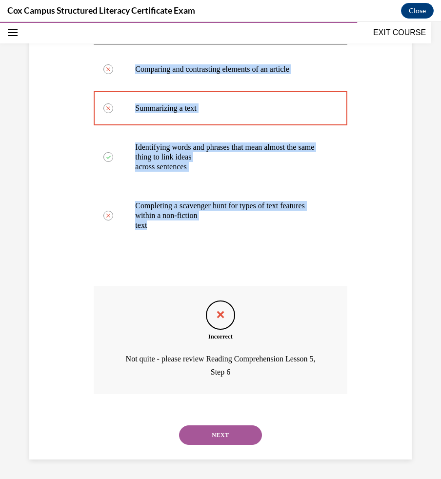
click at [227, 435] on button "NEXT" at bounding box center [220, 435] width 83 height 20
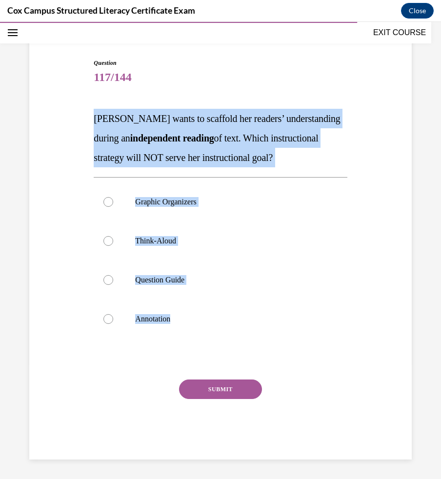
drag, startPoint x: 215, startPoint y: 322, endPoint x: 92, endPoint y: 119, distance: 237.5
click at [92, 119] on div "Question 117/144 Ms. Jones wants to scaffold her readers’ understanding during …" at bounding box center [220, 252] width 258 height 416
click at [150, 232] on label "Think-Aloud" at bounding box center [220, 240] width 253 height 39
click at [113, 236] on input "Think-Aloud" at bounding box center [108, 241] width 10 height 10
radio input "true"
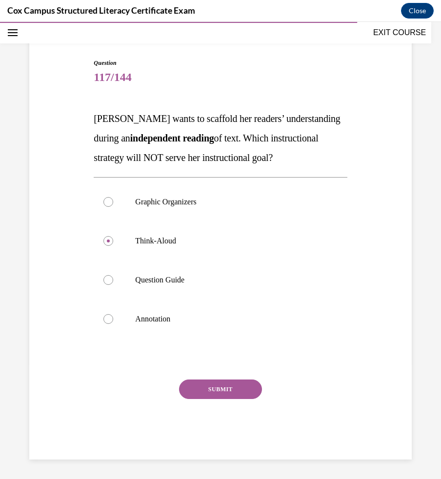
click at [205, 384] on button "SUBMIT" at bounding box center [220, 389] width 83 height 20
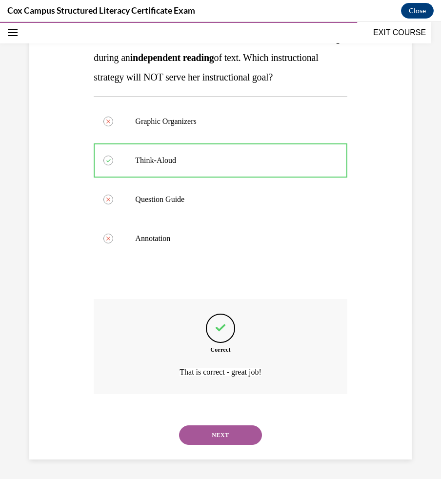
click at [216, 436] on button "NEXT" at bounding box center [220, 435] width 83 height 20
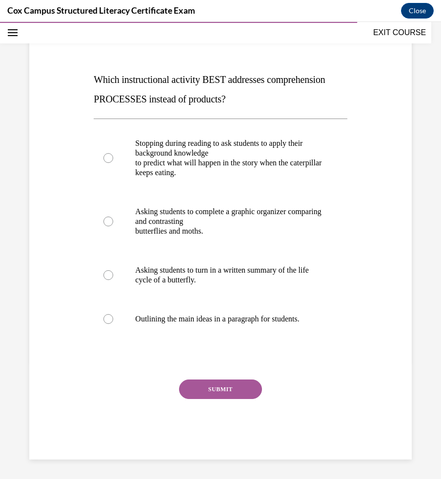
scroll to position [109, 0]
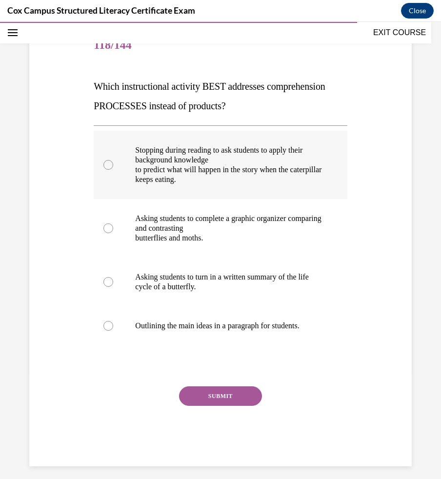
click at [102, 162] on label "Stopping during reading to ask students to apply their background knowledge to …" at bounding box center [220, 165] width 253 height 68
click at [103, 162] on input "Stopping during reading to ask students to apply their background knowledge to …" at bounding box center [108, 165] width 10 height 10
radio input "true"
click at [218, 401] on button "SUBMIT" at bounding box center [220, 396] width 83 height 20
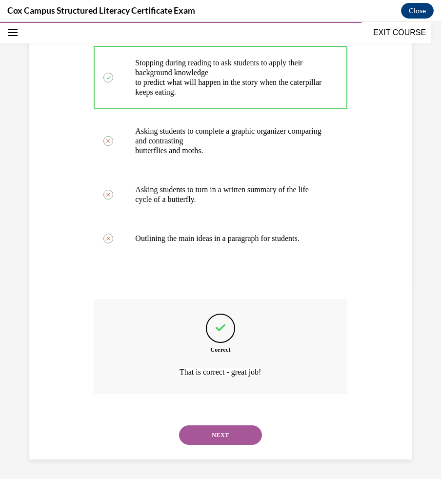
click at [225, 443] on button "NEXT" at bounding box center [220, 435] width 83 height 20
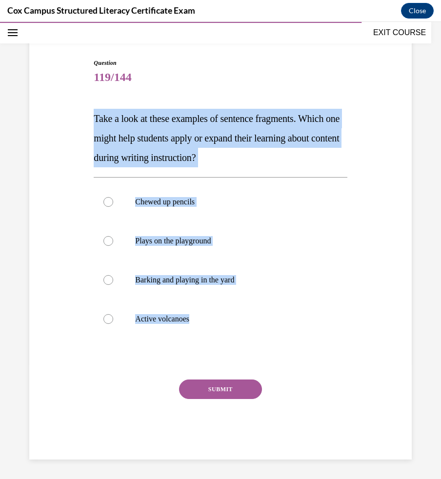
drag, startPoint x: 223, startPoint y: 320, endPoint x: 93, endPoint y: 112, distance: 245.6
click at [93, 112] on div "Question 119/144 Take a look at these examples of sentence fragments. Which one…" at bounding box center [220, 252] width 258 height 416
click at [182, 321] on p "Active volcanoes" at bounding box center [228, 319] width 187 height 10
click at [113, 321] on input "Active volcanoes" at bounding box center [108, 319] width 10 height 10
radio input "true"
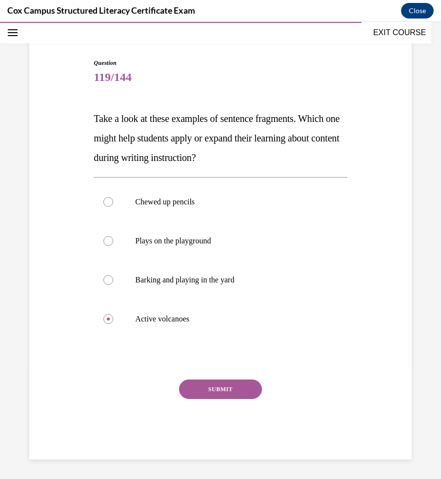
click at [206, 383] on button "SUBMIT" at bounding box center [220, 389] width 83 height 20
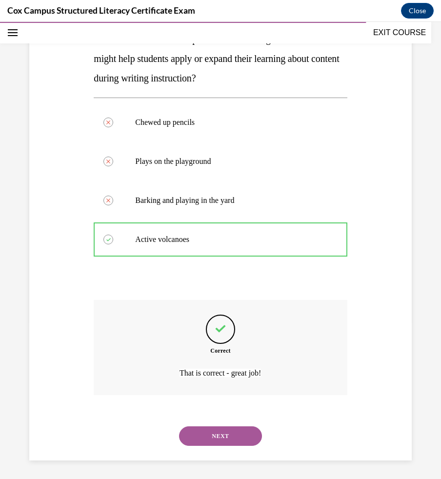
scroll to position [158, 0]
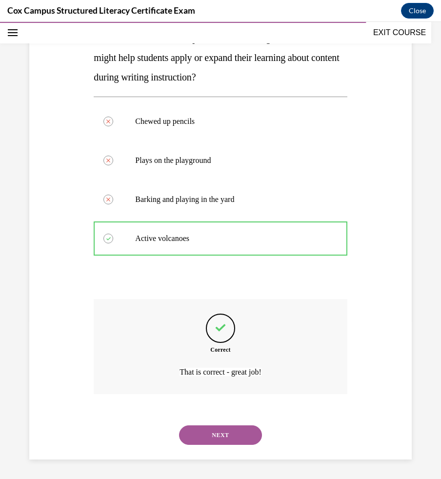
click at [230, 437] on button "NEXT" at bounding box center [220, 435] width 83 height 20
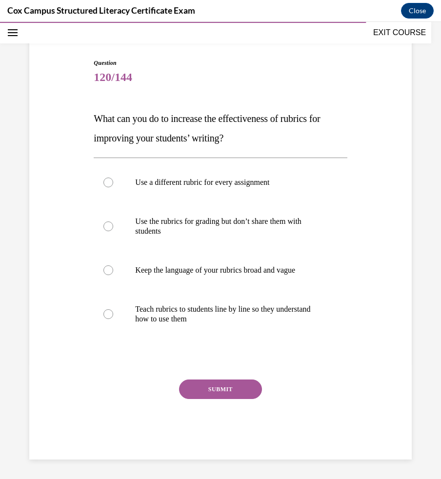
scroll to position [77, 0]
click at [160, 323] on p "Teach rubrics to students line by line so they understand how to use them" at bounding box center [228, 314] width 187 height 20
click at [113, 319] on input "Teach rubrics to students line by line so they understand how to use them" at bounding box center [108, 314] width 10 height 10
radio input "true"
click at [196, 384] on button "SUBMIT" at bounding box center [220, 389] width 83 height 20
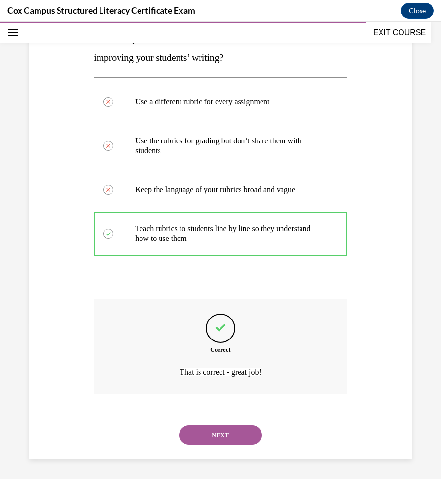
click at [210, 439] on button "NEXT" at bounding box center [220, 435] width 83 height 20
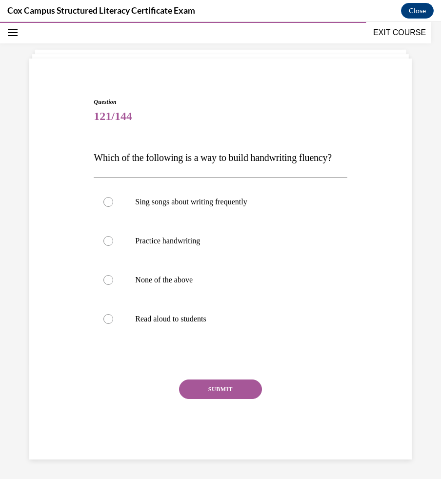
scroll to position [58, 0]
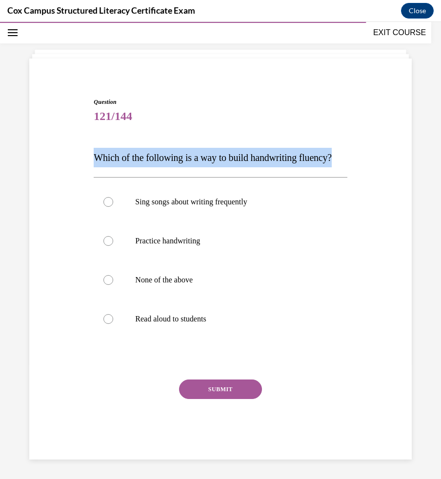
drag, startPoint x: 152, startPoint y: 159, endPoint x: 93, endPoint y: 137, distance: 63.6
click at [77, 129] on div "Question 121/144 Which of the following is a way to build handwriting fluency? …" at bounding box center [220, 263] width 387 height 391
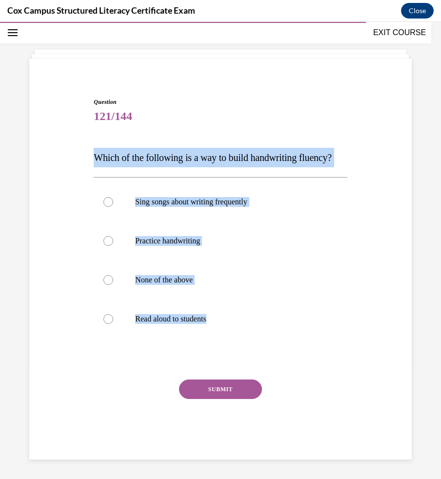
drag, startPoint x: 266, startPoint y: 324, endPoint x: 90, endPoint y: 138, distance: 256.0
click at [90, 138] on div "Question 121/144 Which of the following is a way to build handwriting fluency? …" at bounding box center [220, 263] width 387 height 391
click at [174, 244] on p "Practice handwriting" at bounding box center [228, 241] width 187 height 10
click at [113, 244] on input "Practice handwriting" at bounding box center [108, 241] width 10 height 10
radio input "true"
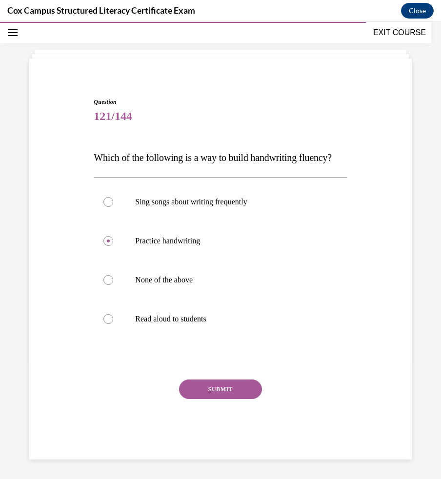
click at [202, 385] on button "SUBMIT" at bounding box center [220, 389] width 83 height 20
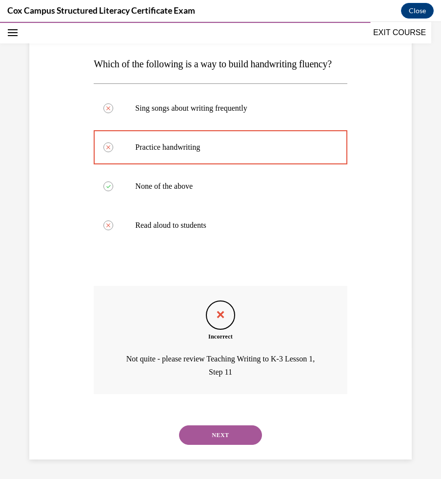
scroll to position [151, 0]
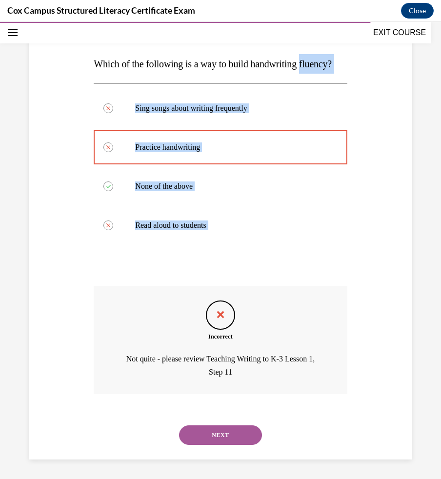
drag, startPoint x: 247, startPoint y: 253, endPoint x: 95, endPoint y: 66, distance: 240.9
click at [95, 65] on div "Question 121/144 Which of the following is a way to build handwriting fluency? …" at bounding box center [220, 232] width 253 height 456
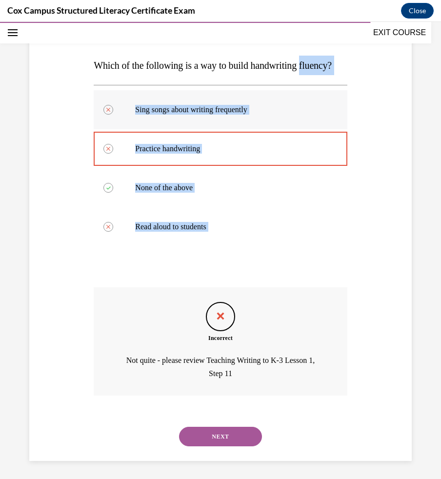
scroll to position [99, 0]
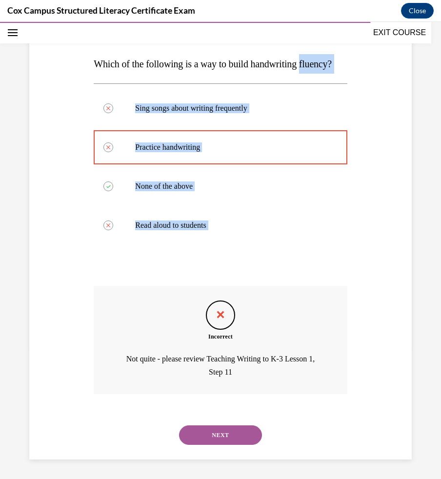
click at [227, 429] on button "NEXT" at bounding box center [220, 435] width 83 height 20
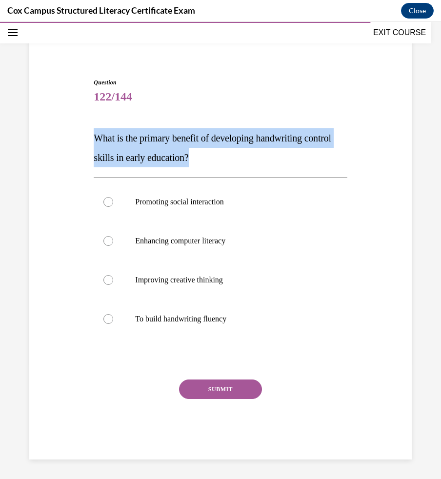
drag, startPoint x: 270, startPoint y: 160, endPoint x: 90, endPoint y: 133, distance: 182.0
click at [90, 133] on div "Question 122/144 What is the primary benefit of developing handwriting control …" at bounding box center [220, 254] width 387 height 411
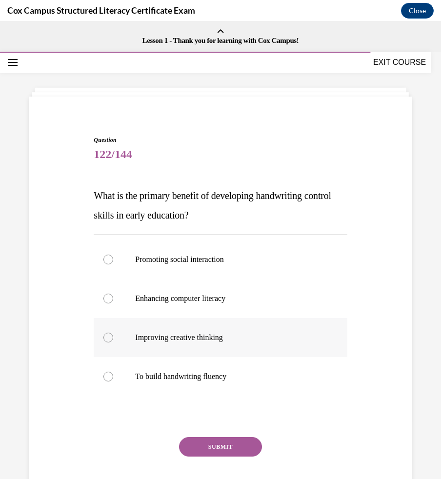
click at [185, 340] on p "Improving creative thinking" at bounding box center [228, 338] width 187 height 10
click at [113, 340] on input "Improving creative thinking" at bounding box center [108, 338] width 10 height 10
radio input "true"
click at [198, 441] on button "SUBMIT" at bounding box center [220, 447] width 83 height 20
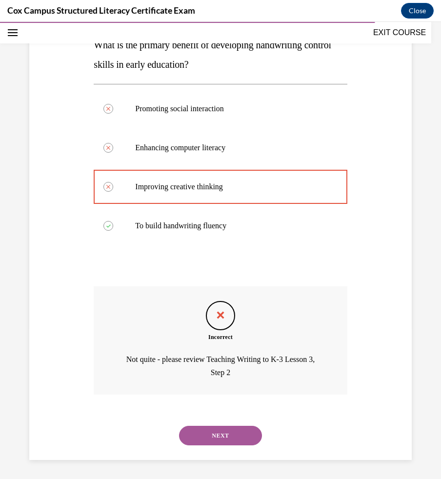
scroll to position [151, 0]
click at [232, 434] on button "NEXT" at bounding box center [220, 435] width 83 height 20
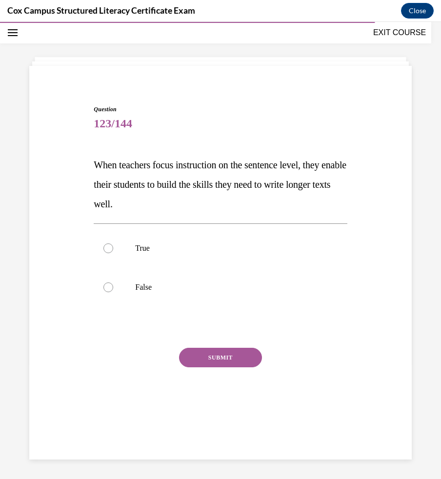
scroll to position [31, 0]
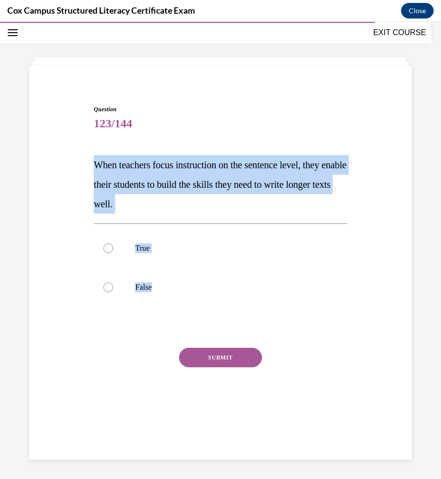
drag, startPoint x: 179, startPoint y: 289, endPoint x: 86, endPoint y: 150, distance: 167.6
click at [86, 150] on div "Question 123/144 When teachers focus instruction on the sentence level, they en…" at bounding box center [220, 252] width 387 height 352
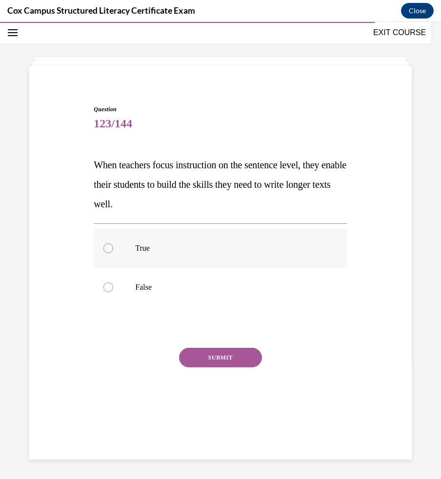
click at [152, 247] on p "True" at bounding box center [228, 248] width 187 height 10
click at [113, 247] on input "True" at bounding box center [108, 248] width 10 height 10
radio input "true"
click at [210, 359] on button "SUBMIT" at bounding box center [220, 358] width 83 height 20
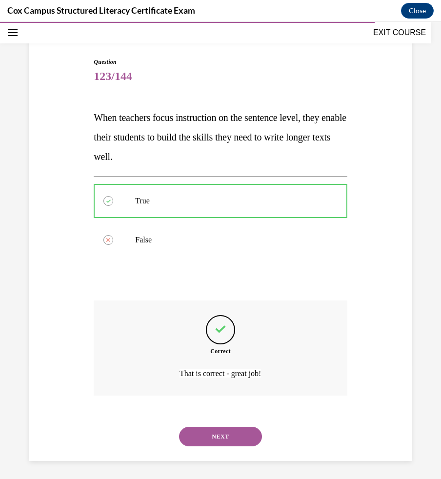
scroll to position [79, 0]
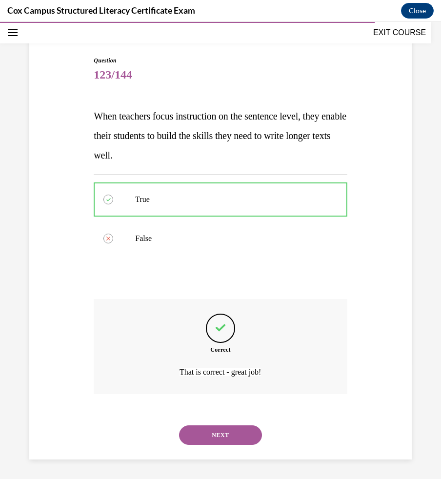
click at [218, 430] on button "NEXT" at bounding box center [220, 435] width 83 height 20
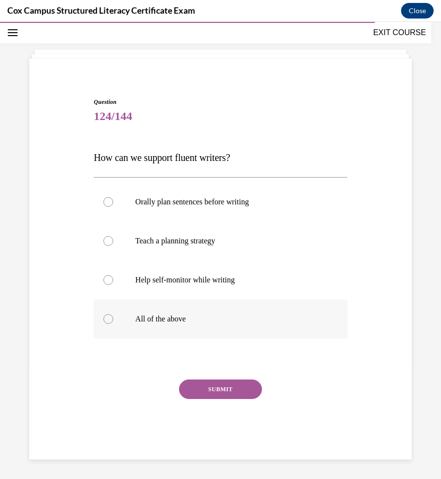
click at [107, 320] on div at bounding box center [108, 319] width 10 height 10
click at [107, 320] on input "All of the above" at bounding box center [108, 319] width 10 height 10
radio input "true"
click at [207, 384] on button "SUBMIT" at bounding box center [220, 389] width 83 height 20
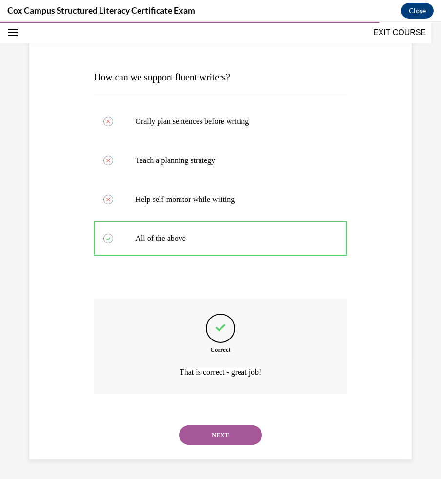
click at [223, 432] on button "NEXT" at bounding box center [220, 435] width 83 height 20
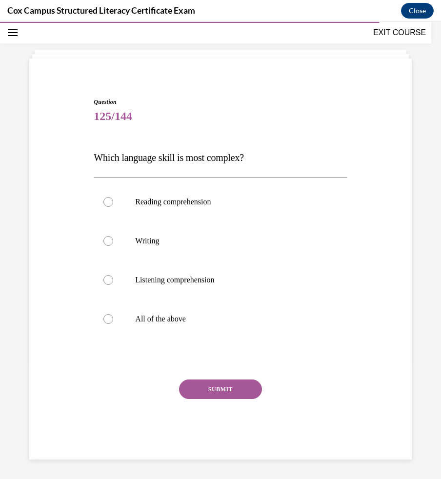
click at [185, 150] on p "Which language skill is most complex?" at bounding box center [220, 158] width 253 height 20
click at [185, 154] on span "Which language skill is most complex?" at bounding box center [169, 157] width 150 height 11
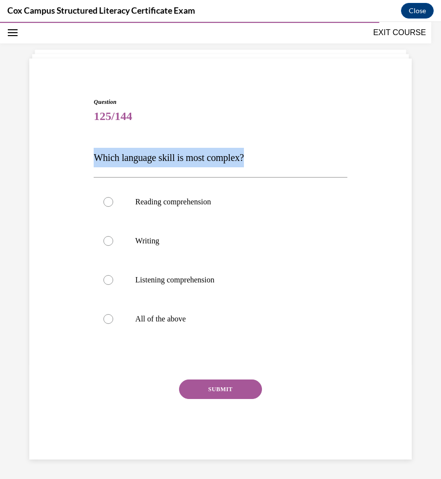
click at [185, 154] on span "Which language skill is most complex?" at bounding box center [169, 157] width 150 height 11
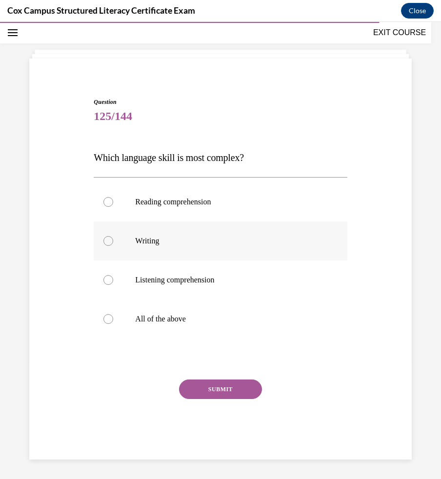
click at [138, 241] on p "Writing" at bounding box center [228, 241] width 187 height 10
click at [113, 241] on input "Writing" at bounding box center [108, 241] width 10 height 10
radio input "true"
click at [222, 393] on button "SUBMIT" at bounding box center [220, 389] width 83 height 20
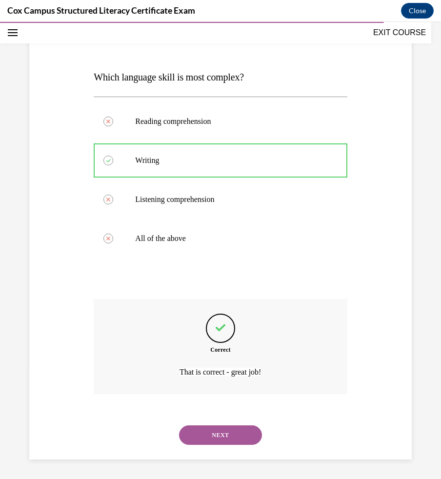
click at [244, 439] on button "NEXT" at bounding box center [220, 435] width 83 height 20
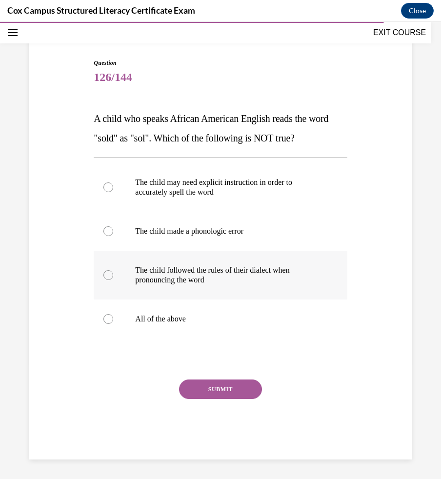
click at [108, 281] on label "The child followed the rules of their dialect when pronouncing the word" at bounding box center [220, 275] width 253 height 49
click at [108, 280] on input "The child followed the rules of their dialect when pronouncing the word" at bounding box center [108, 275] width 10 height 10
radio input "true"
click at [198, 386] on button "SUBMIT" at bounding box center [220, 389] width 83 height 20
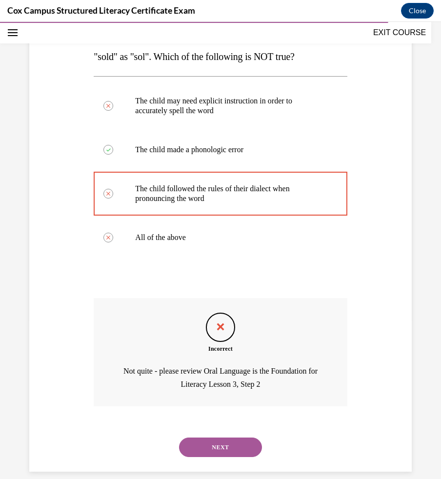
scroll to position [171, 0]
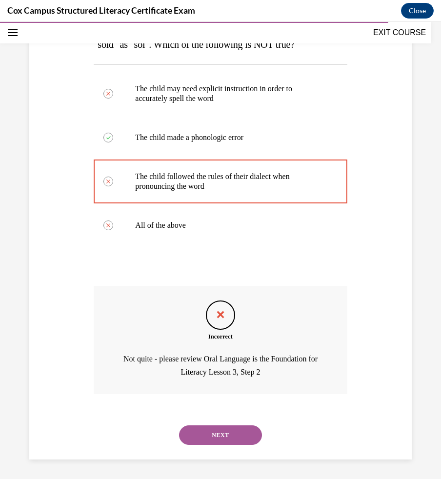
click at [205, 434] on button "NEXT" at bounding box center [220, 435] width 83 height 20
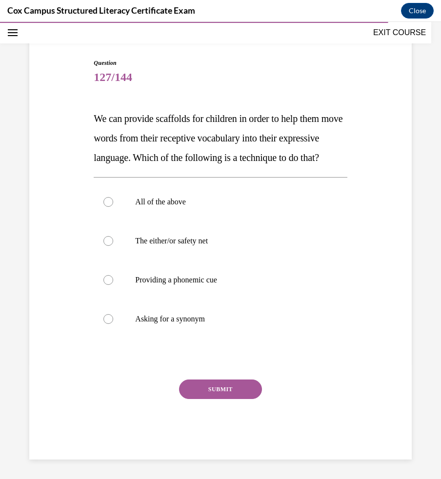
scroll to position [97, 0]
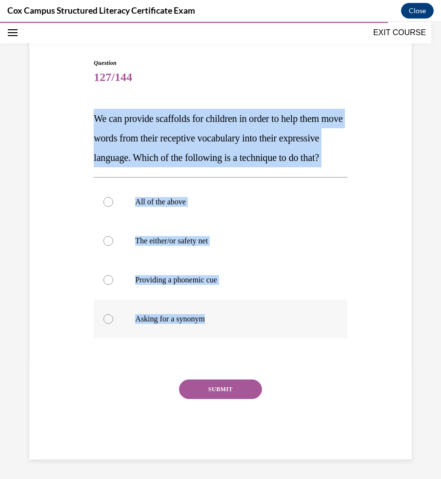
drag, startPoint x: 91, startPoint y: 96, endPoint x: 217, endPoint y: 332, distance: 267.3
click at [217, 332] on div "Question 127/144 We can provide scaffolds for children in order to help them mo…" at bounding box center [220, 252] width 258 height 416
click at [198, 241] on p "The either/or safety net" at bounding box center [228, 241] width 187 height 10
click at [113, 241] on input "The either/or safety net" at bounding box center [108, 241] width 10 height 10
radio input "true"
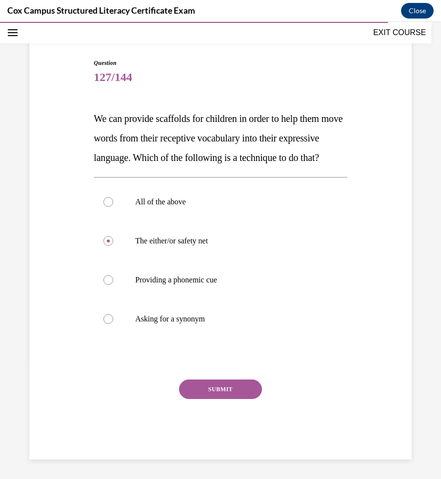
click at [213, 391] on button "SUBMIT" at bounding box center [220, 389] width 83 height 20
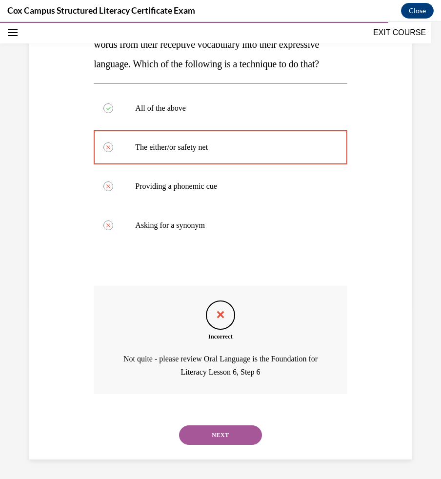
scroll to position [190, 0]
click at [241, 435] on button "NEXT" at bounding box center [220, 435] width 83 height 20
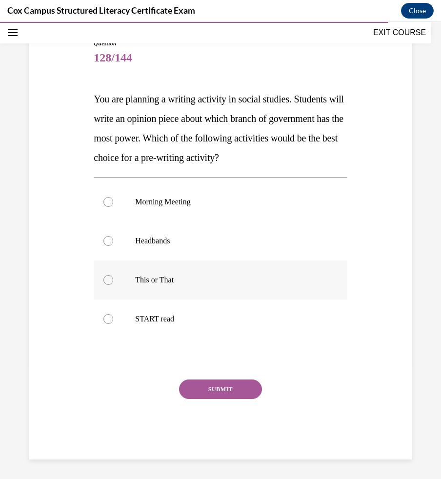
click at [155, 282] on p "This or That" at bounding box center [228, 280] width 187 height 10
click at [113, 282] on input "This or That" at bounding box center [108, 280] width 10 height 10
radio input "true"
click at [222, 384] on button "SUBMIT" at bounding box center [220, 389] width 83 height 20
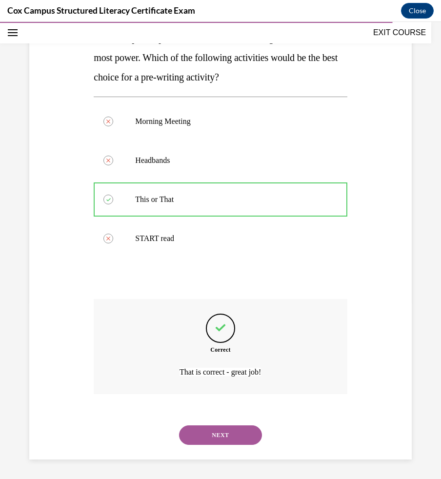
click at [222, 437] on button "NEXT" at bounding box center [220, 435] width 83 height 20
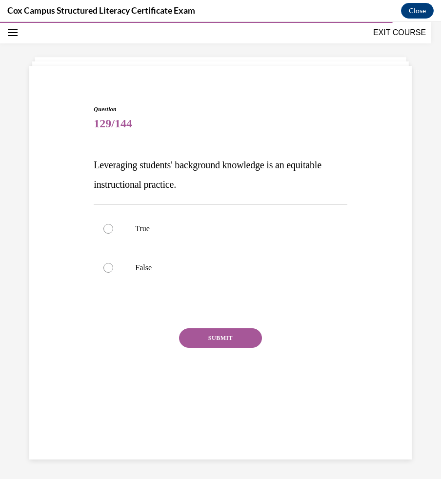
scroll to position [31, 0]
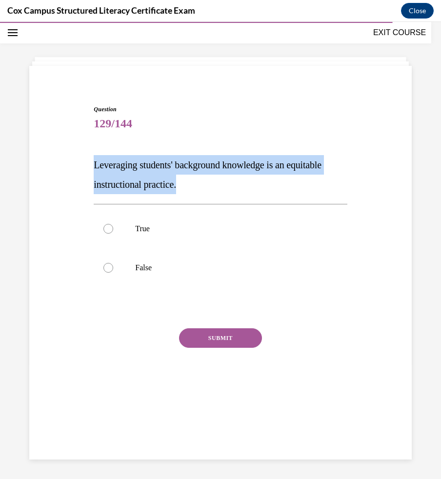
drag, startPoint x: 221, startPoint y: 193, endPoint x: 78, endPoint y: 171, distance: 144.6
click at [78, 171] on div "Question 129/144 Leveraging students' background knowledge is an equitable inst…" at bounding box center [220, 242] width 387 height 333
click at [177, 232] on p "True" at bounding box center [228, 229] width 187 height 10
click at [113, 232] on input "True" at bounding box center [108, 229] width 10 height 10
radio input "true"
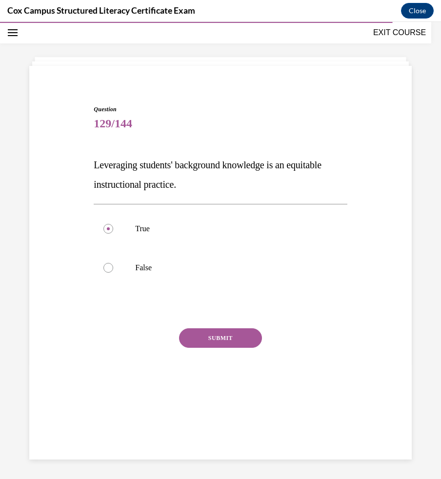
click at [201, 331] on button "SUBMIT" at bounding box center [220, 338] width 83 height 20
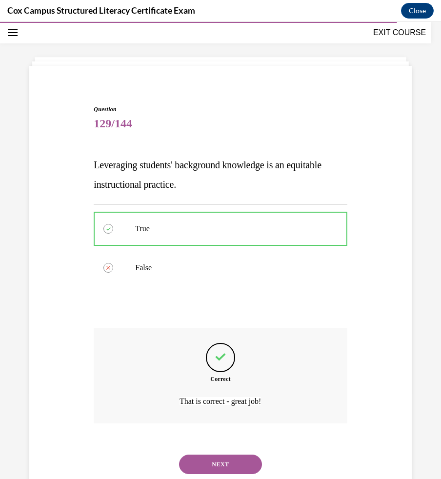
scroll to position [60, 0]
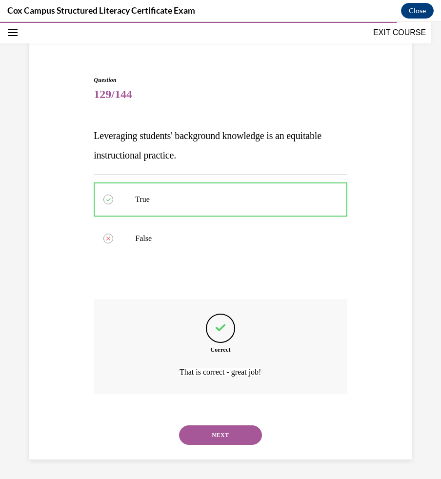
click at [218, 441] on button "NEXT" at bounding box center [220, 435] width 83 height 20
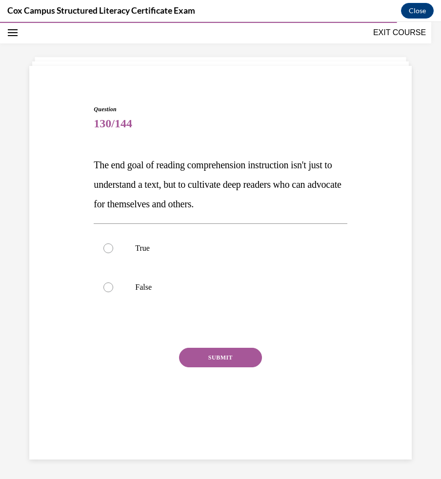
scroll to position [31, 0]
click at [132, 249] on label "True" at bounding box center [220, 248] width 253 height 39
click at [113, 249] on input "True" at bounding box center [108, 248] width 10 height 10
radio input "true"
click at [203, 356] on button "SUBMIT" at bounding box center [220, 358] width 83 height 20
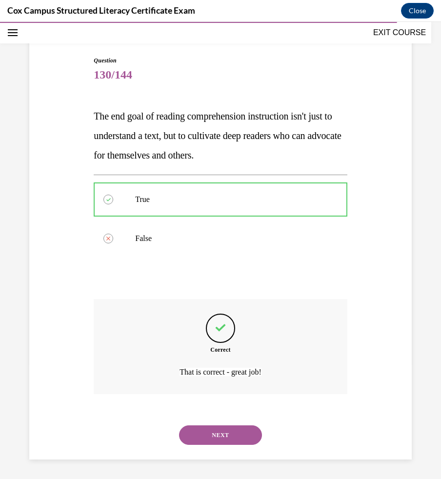
click at [227, 438] on button "NEXT" at bounding box center [220, 435] width 83 height 20
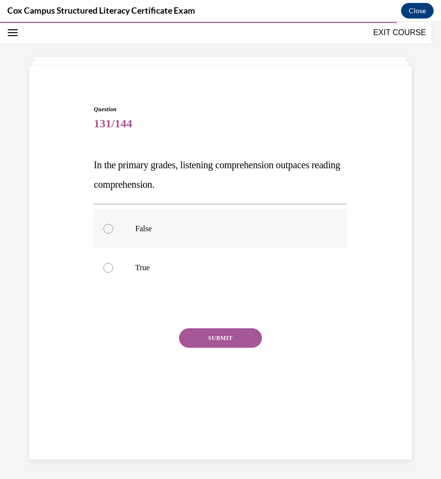
click at [135, 235] on label "False" at bounding box center [220, 228] width 253 height 39
click at [113, 234] on input "False" at bounding box center [108, 229] width 10 height 10
radio input "true"
click at [222, 334] on button "SUBMIT" at bounding box center [220, 338] width 83 height 20
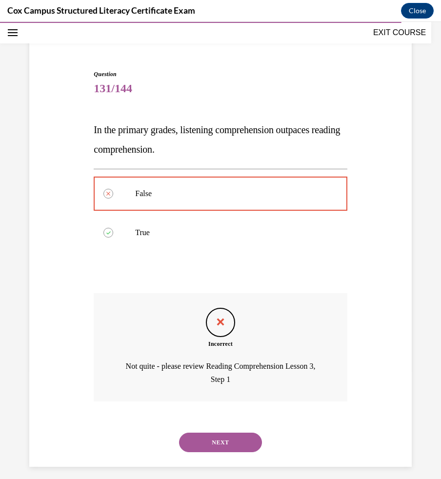
scroll to position [73, 0]
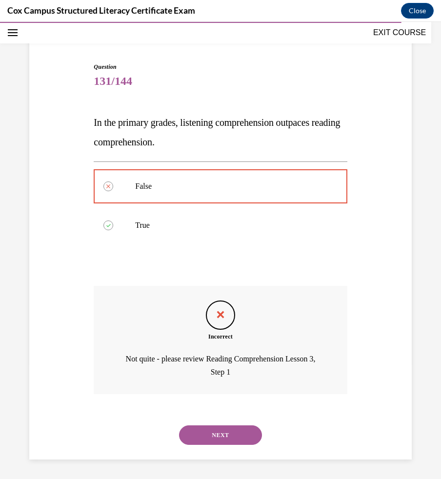
click at [218, 429] on button "NEXT" at bounding box center [220, 435] width 83 height 20
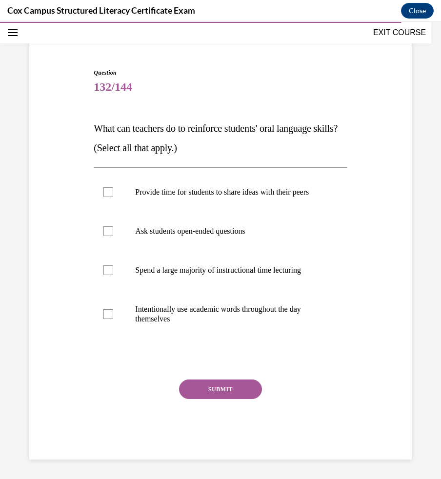
scroll to position [51, 0]
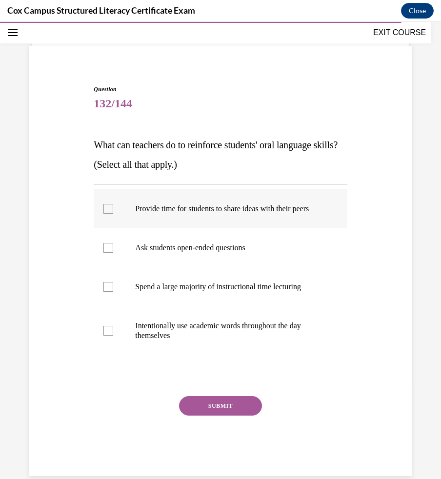
click at [105, 214] on div at bounding box center [108, 209] width 10 height 10
click at [105, 214] on input "Provide time for students to share ideas with their peers" at bounding box center [108, 209] width 10 height 10
checkbox input "true"
click at [106, 267] on label "Ask students open-ended questions" at bounding box center [220, 247] width 253 height 39
click at [106, 253] on input "Ask students open-ended questions" at bounding box center [108, 248] width 10 height 10
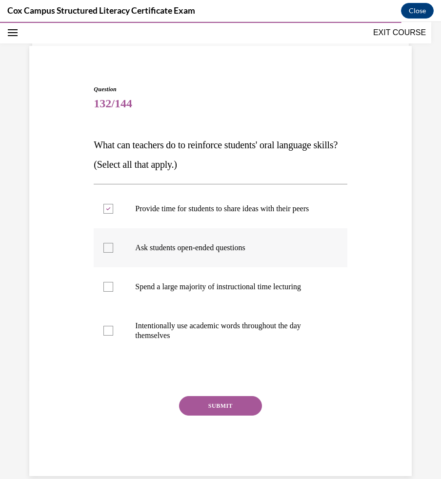
checkbox input "true"
click at [109, 336] on div at bounding box center [108, 331] width 10 height 10
click at [109, 336] on input "Intentionally use academic words throughout the day themselves" at bounding box center [108, 331] width 10 height 10
checkbox input "true"
click at [194, 411] on button "SUBMIT" at bounding box center [220, 406] width 83 height 20
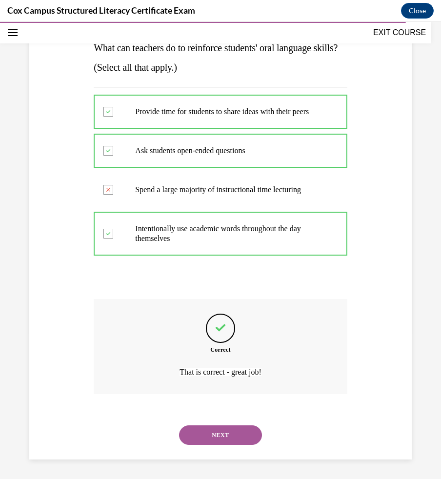
click at [206, 431] on button "NEXT" at bounding box center [220, 435] width 83 height 20
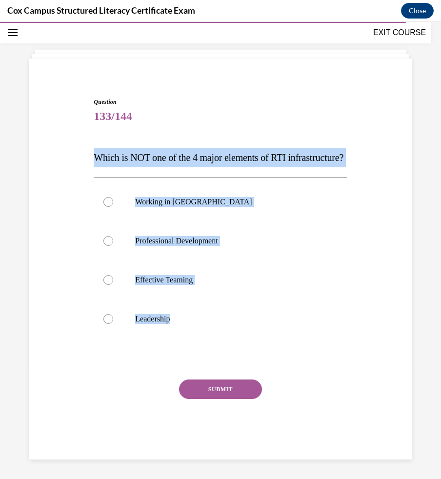
drag, startPoint x: 197, startPoint y: 321, endPoint x: 69, endPoint y: 131, distance: 228.7
click at [69, 131] on div "Question 133/144 Which is NOT one of the 4 major elements of RTI infrastructure…" at bounding box center [220, 263] width 387 height 391
click at [179, 191] on label "Working in Silos" at bounding box center [220, 201] width 253 height 39
click at [113, 197] on input "Working in Silos" at bounding box center [108, 202] width 10 height 10
radio input "true"
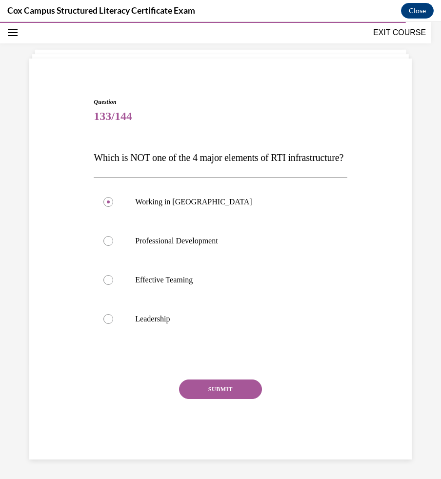
click at [216, 395] on button "SUBMIT" at bounding box center [220, 389] width 83 height 20
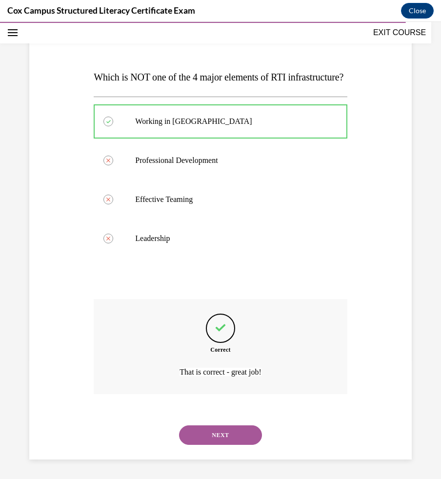
scroll to position [138, 0]
click at [215, 434] on button "NEXT" at bounding box center [220, 435] width 83 height 20
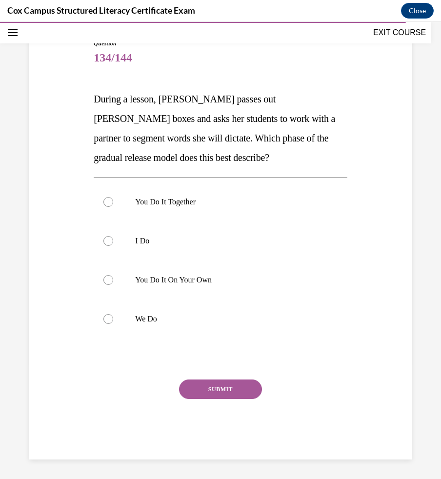
scroll to position [97, 0]
click at [110, 200] on div at bounding box center [108, 202] width 10 height 10
click at [110, 200] on input "You Do It Together" at bounding box center [108, 202] width 10 height 10
radio input "true"
click at [211, 385] on button "SUBMIT" at bounding box center [220, 389] width 83 height 20
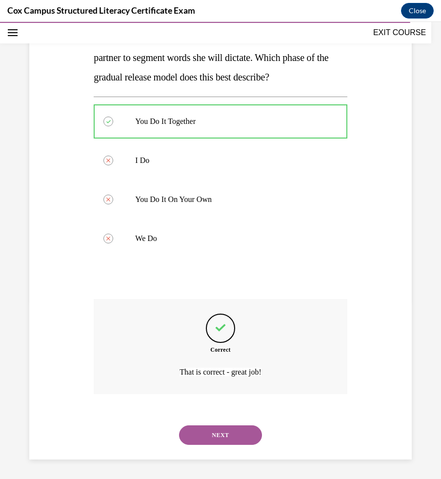
click at [225, 439] on button "NEXT" at bounding box center [220, 435] width 83 height 20
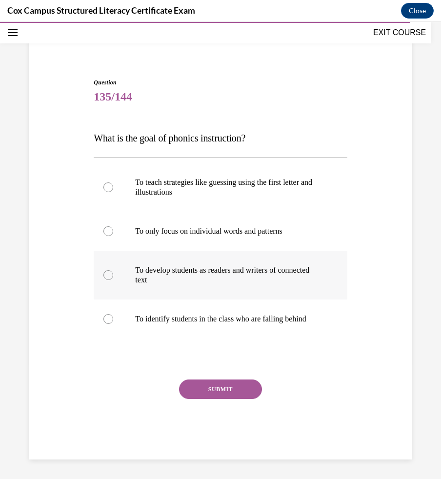
click at [108, 281] on label "To develop students as readers and writers of connected text" at bounding box center [220, 275] width 253 height 49
click at [108, 280] on input "To develop students as readers and writers of connected text" at bounding box center [108, 275] width 10 height 10
radio input "true"
click at [196, 387] on button "SUBMIT" at bounding box center [220, 389] width 83 height 20
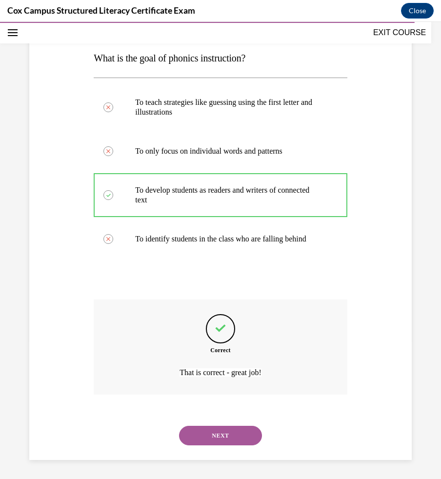
scroll to position [138, 0]
click at [203, 431] on button "NEXT" at bounding box center [220, 435] width 83 height 20
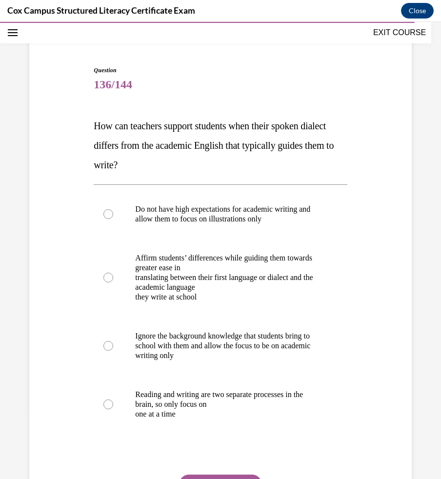
scroll to position [73, 0]
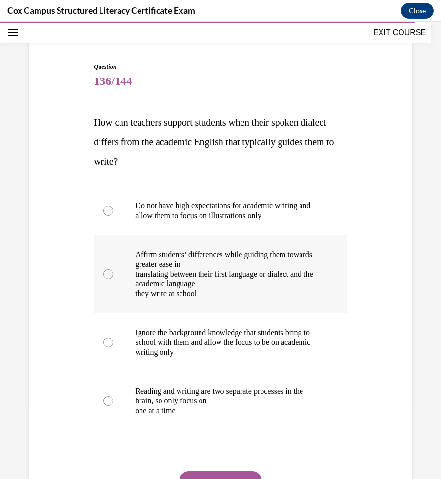
click at [107, 273] on div at bounding box center [108, 274] width 10 height 10
click at [107, 273] on input "Affirm students’ differences while guiding them towards greater ease in transla…" at bounding box center [108, 274] width 10 height 10
radio input "true"
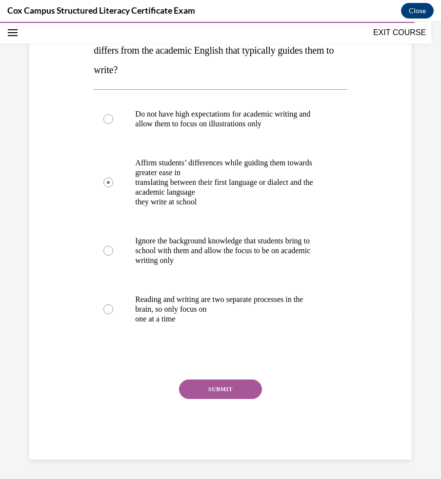
click at [216, 388] on button "SUBMIT" at bounding box center [220, 389] width 83 height 20
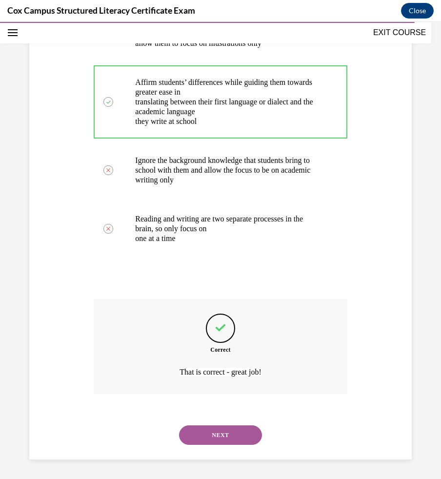
click at [221, 437] on button "NEXT" at bounding box center [220, 435] width 83 height 20
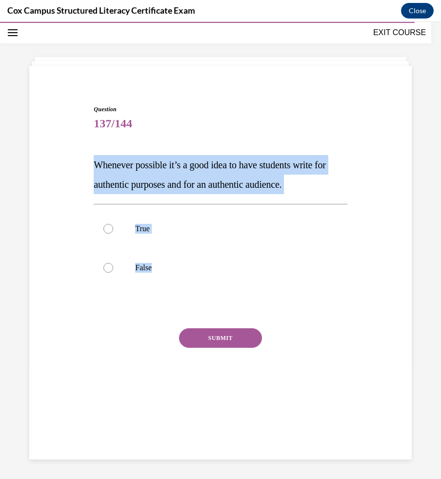
drag, startPoint x: 263, startPoint y: 276, endPoint x: 88, endPoint y: 142, distance: 219.9
click at [88, 142] on div "Question 137/144 Whenever possible it’s a good idea to have students write for …" at bounding box center [220, 242] width 387 height 333
click at [111, 230] on div at bounding box center [108, 229] width 10 height 10
click at [111, 230] on input "True" at bounding box center [108, 229] width 10 height 10
radio input "true"
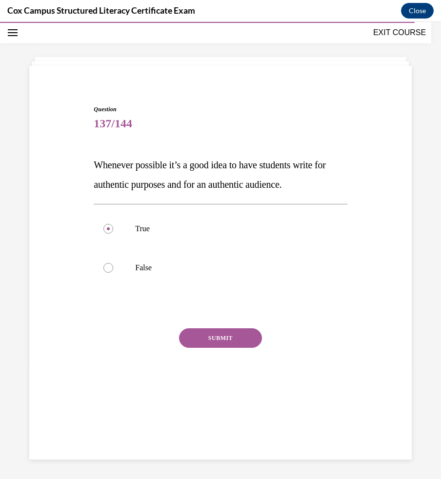
click at [216, 348] on div "SUBMIT" at bounding box center [220, 352] width 253 height 49
click at [216, 339] on button "SUBMIT" at bounding box center [220, 338] width 83 height 20
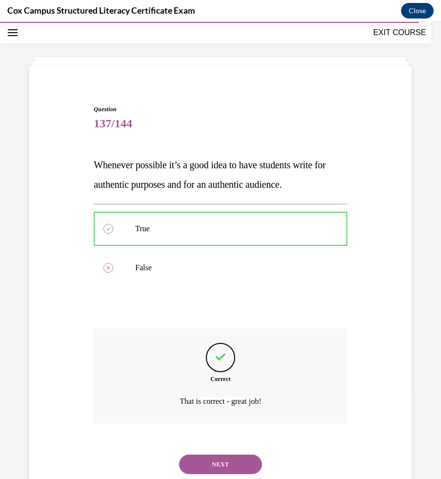
scroll to position [60, 0]
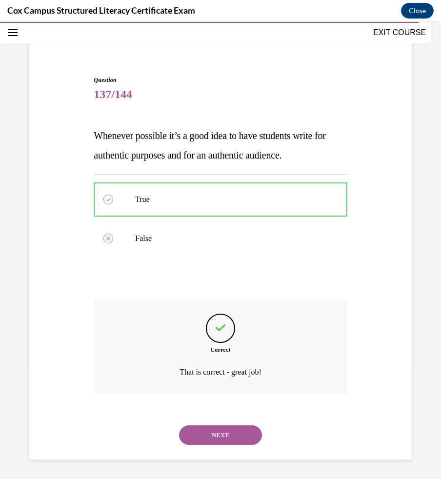
click at [217, 435] on button "NEXT" at bounding box center [220, 435] width 83 height 20
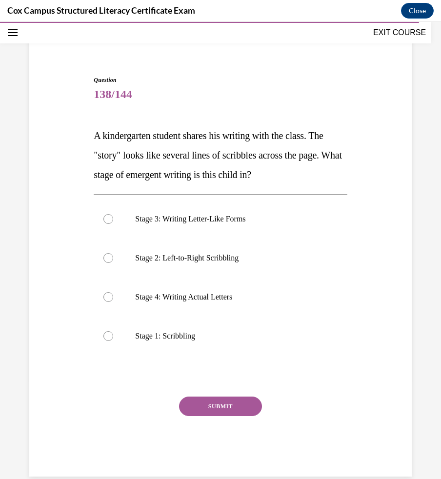
scroll to position [51, 0]
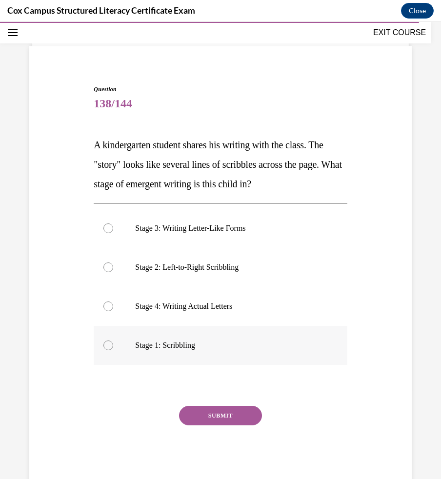
click at [107, 345] on div at bounding box center [108, 345] width 10 height 10
click at [107, 345] on input "Stage 1: Scribbling" at bounding box center [108, 345] width 10 height 10
radio input "true"
click at [199, 415] on button "SUBMIT" at bounding box center [220, 416] width 83 height 20
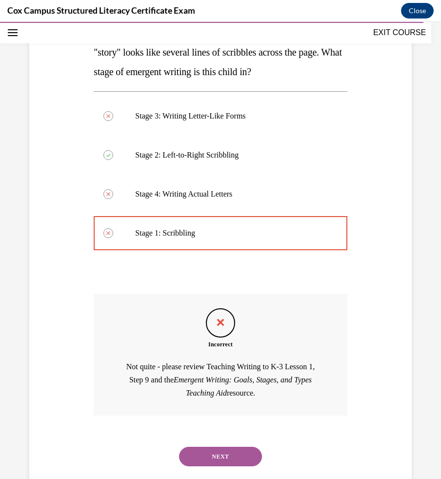
scroll to position [184, 0]
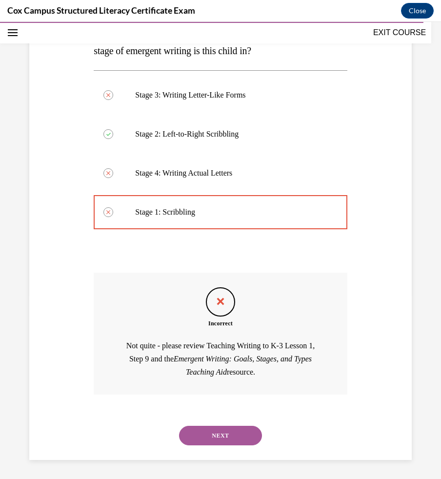
click at [199, 431] on button "NEXT" at bounding box center [220, 436] width 83 height 20
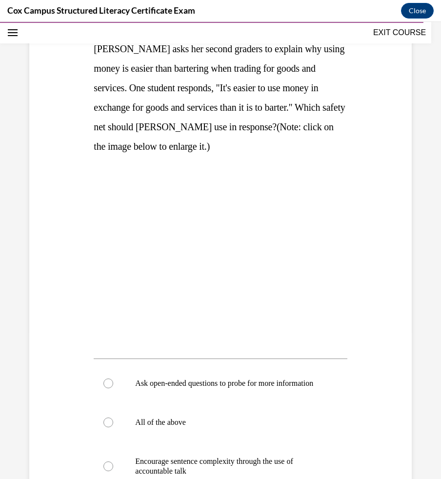
scroll to position [85, 0]
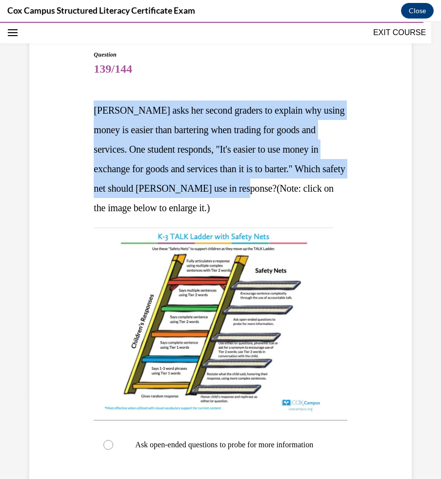
drag, startPoint x: 93, startPoint y: 105, endPoint x: 287, endPoint y: 188, distance: 210.6
click at [287, 188] on div "Question 139/144 Ms. Donald asks her second graders to explain why using money …" at bounding box center [220, 384] width 258 height 696
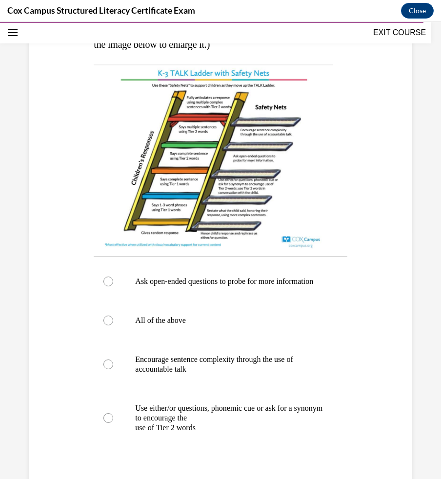
scroll to position [249, 0]
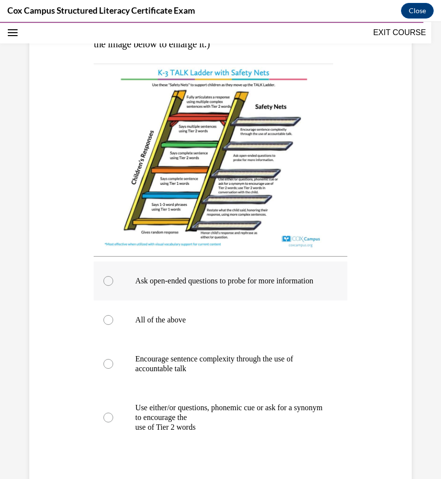
click at [149, 281] on p "Ask open-ended questions to probe for more information" at bounding box center [228, 281] width 187 height 10
click at [113, 281] on input "Ask open-ended questions to probe for more information" at bounding box center [108, 281] width 10 height 10
radio input "true"
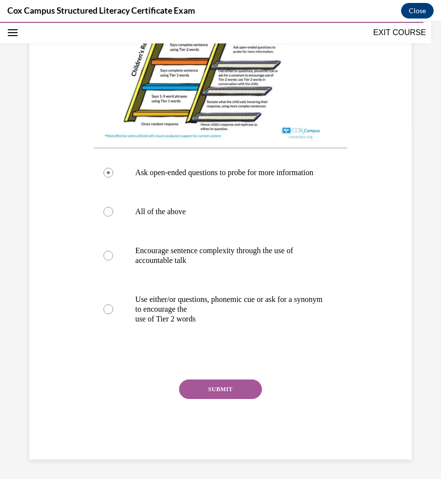
click at [203, 395] on button "SUBMIT" at bounding box center [220, 389] width 83 height 20
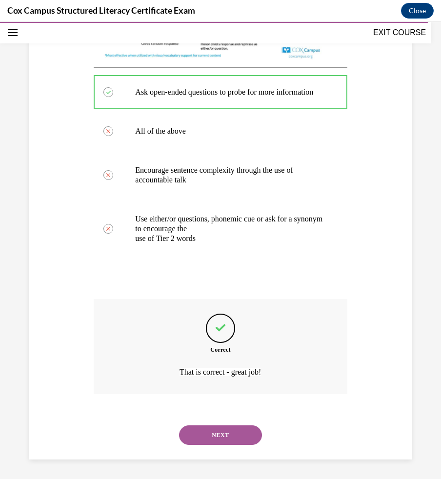
click at [221, 434] on button "NEXT" at bounding box center [220, 435] width 83 height 20
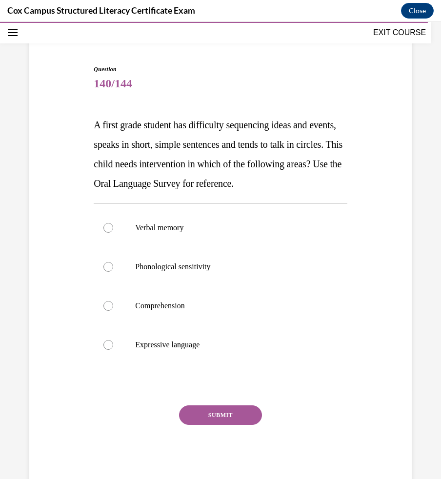
scroll to position [75, 0]
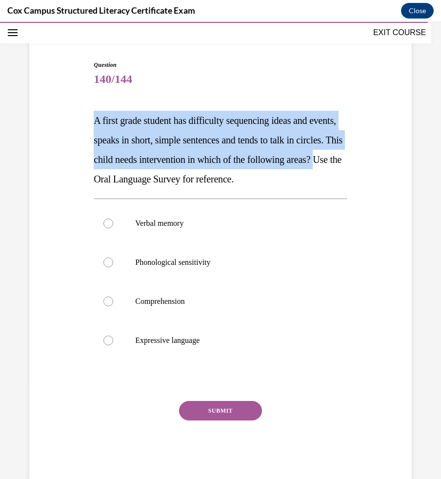
drag, startPoint x: 163, startPoint y: 180, endPoint x: 87, endPoint y: 114, distance: 100.9
click at [87, 114] on div "Question 140/144 A first grade student has difficulty sequencing ideas and even…" at bounding box center [220, 256] width 387 height 450
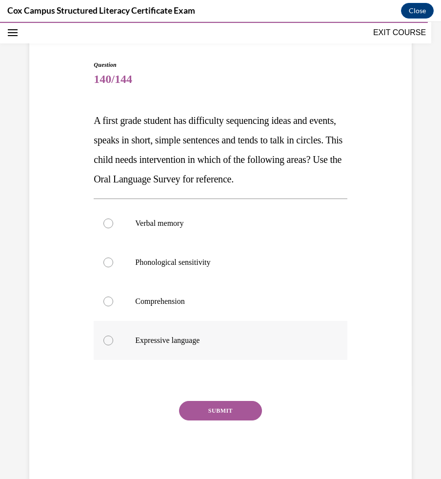
click at [198, 345] on p "Expressive language" at bounding box center [228, 341] width 187 height 10
click at [113, 345] on input "Expressive language" at bounding box center [108, 341] width 10 height 10
radio input "true"
click at [212, 420] on button "SUBMIT" at bounding box center [220, 411] width 83 height 20
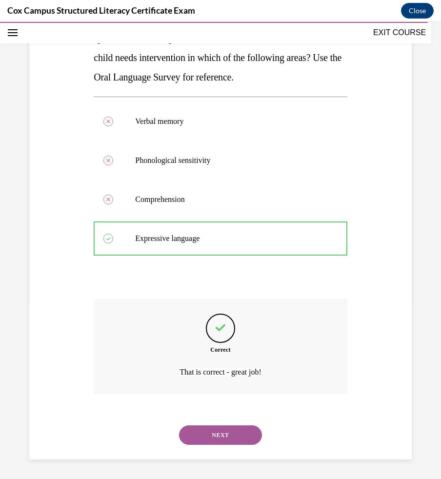
click at [216, 431] on button "NEXT" at bounding box center [220, 435] width 83 height 20
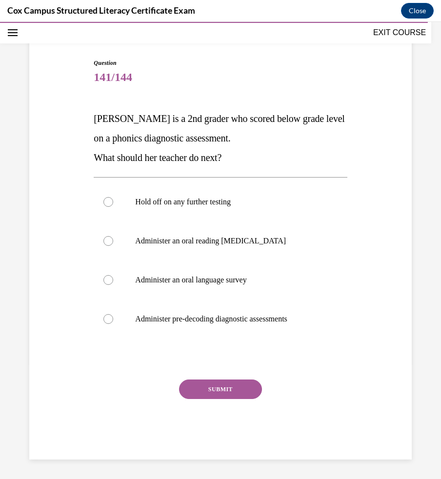
scroll to position [77, 0]
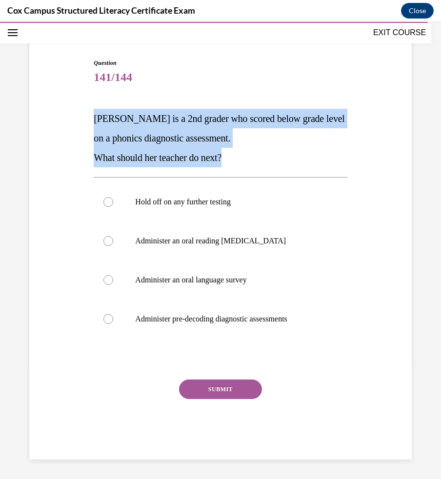
drag, startPoint x: 238, startPoint y: 157, endPoint x: 73, endPoint y: 91, distance: 178.4
click at [73, 91] on div "Question 141/144 Sara is a 2nd grader who scored below grade level on a phonics…" at bounding box center [220, 244] width 387 height 430
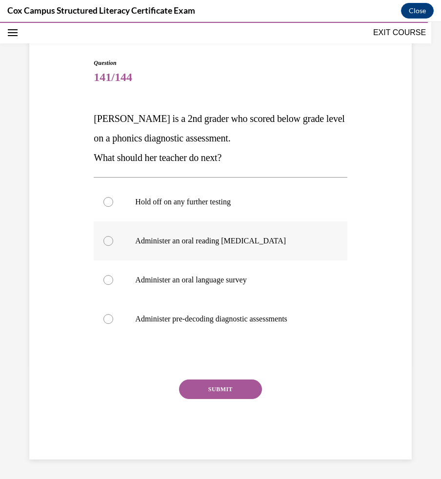
click at [272, 242] on p "Administer an oral reading fluency assessment" at bounding box center [228, 241] width 187 height 10
click at [113, 242] on input "Administer an oral reading fluency assessment" at bounding box center [108, 241] width 10 height 10
radio input "true"
click at [250, 384] on button "SUBMIT" at bounding box center [220, 389] width 83 height 20
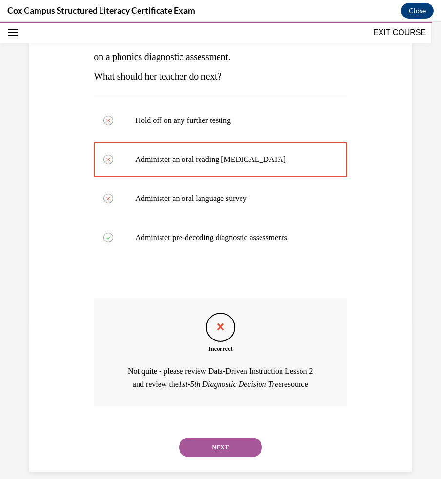
scroll to position [171, 0]
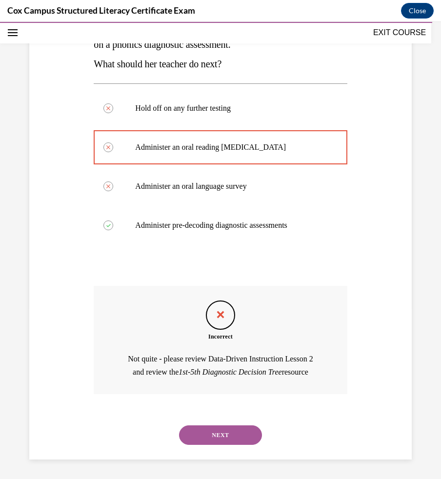
click at [239, 433] on button "NEXT" at bounding box center [220, 435] width 83 height 20
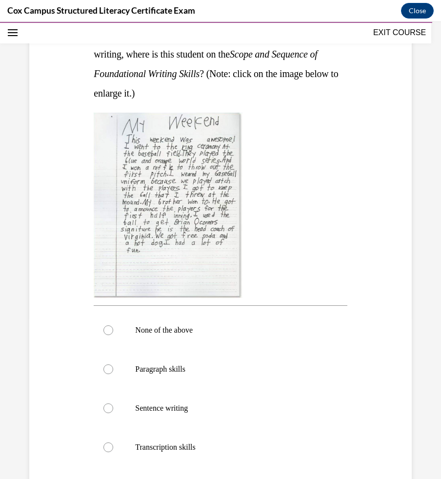
scroll to position [163, 0]
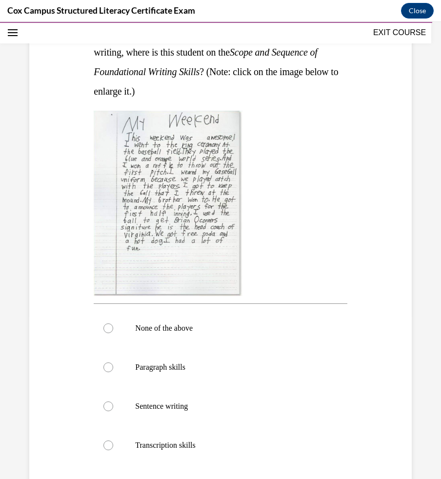
click at [182, 225] on img at bounding box center [168, 203] width 149 height 185
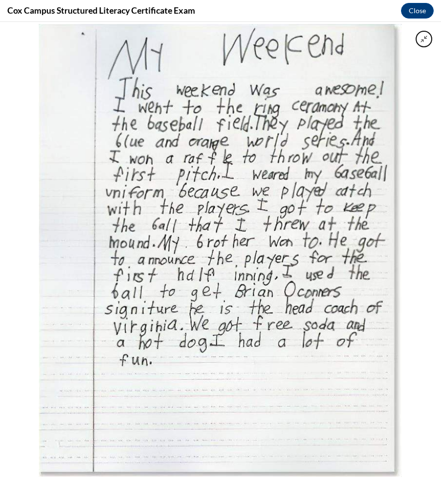
click at [406, 180] on div at bounding box center [220, 250] width 441 height 457
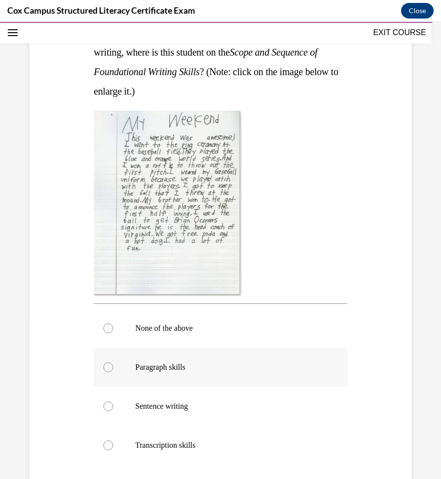
click at [118, 365] on label "Paragraph skills" at bounding box center [220, 367] width 253 height 39
click at [113, 365] on input "Paragraph skills" at bounding box center [108, 367] width 10 height 10
radio input "true"
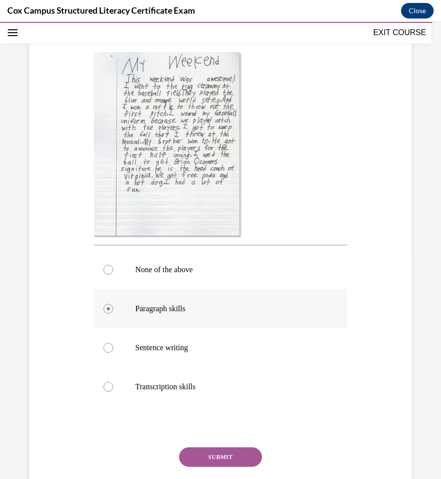
scroll to position [220, 0]
drag, startPoint x: 205, startPoint y: 308, endPoint x: 135, endPoint y: 307, distance: 70.2
click at [135, 307] on p "Paragraph skills" at bounding box center [228, 310] width 187 height 10
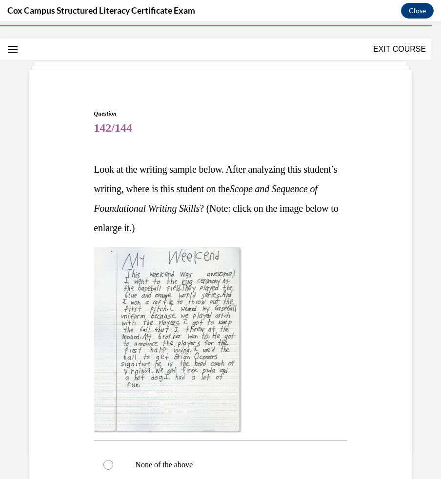
scroll to position [0, 0]
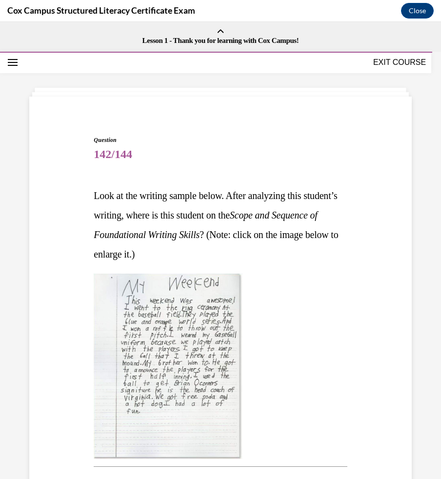
drag, startPoint x: 285, startPoint y: 215, endPoint x: 251, endPoint y: 236, distance: 40.2
click at [251, 236] on span "Look at the writing sample below. After analyzing this student’s writing, where…" at bounding box center [216, 224] width 244 height 69
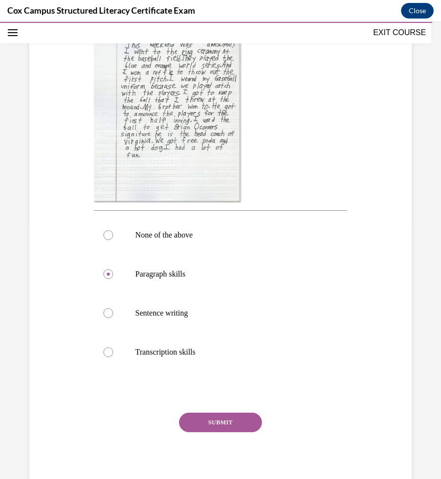
scroll to position [289, 0]
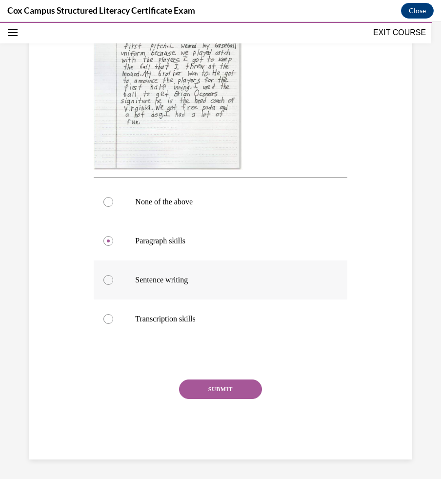
click at [146, 282] on p "Sentence writing" at bounding box center [228, 280] width 187 height 10
click at [113, 282] on input "Sentence writing" at bounding box center [108, 280] width 10 height 10
radio input "true"
click at [153, 246] on label "Paragraph skills" at bounding box center [220, 240] width 253 height 39
click at [113, 246] on input "Paragraph skills" at bounding box center [108, 241] width 10 height 10
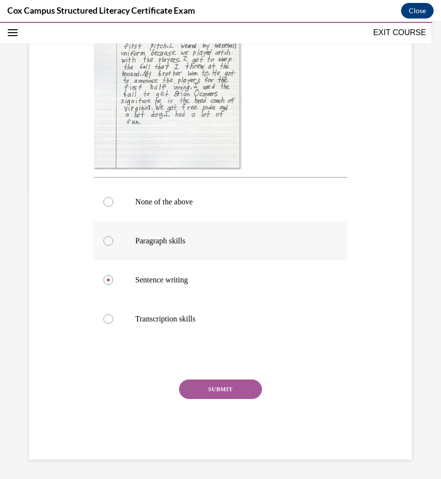
radio input "true"
click at [214, 390] on button "SUBMIT" at bounding box center [220, 389] width 83 height 20
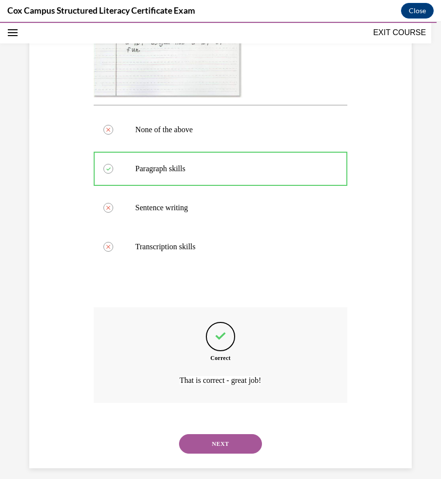
scroll to position [370, 0]
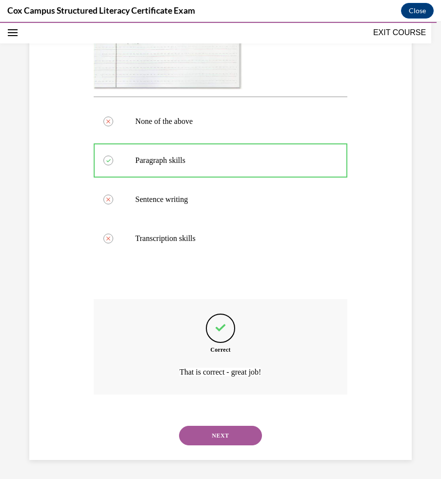
click at [223, 434] on button "NEXT" at bounding box center [220, 436] width 83 height 20
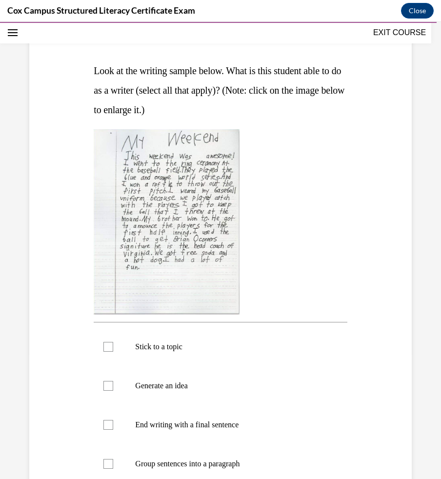
scroll to position [125, 0]
click at [193, 248] on img at bounding box center [167, 221] width 146 height 185
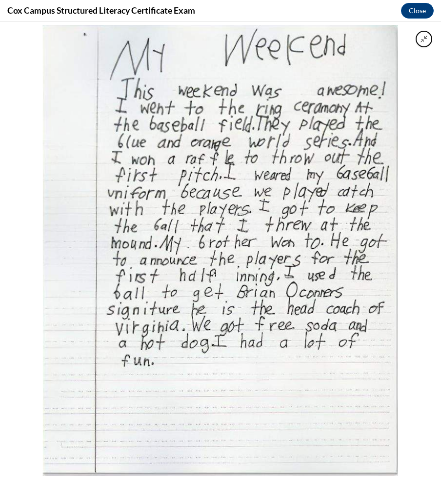
click at [343, 122] on img at bounding box center [220, 250] width 355 height 451
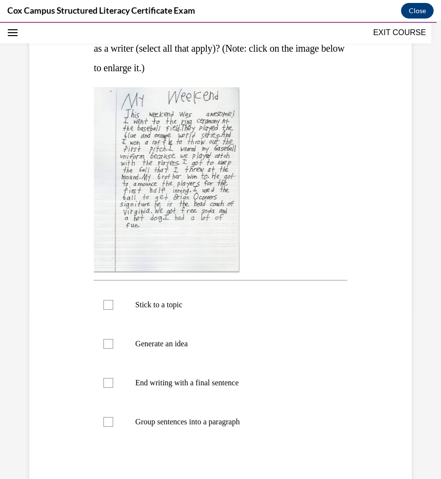
scroll to position [168, 0]
click at [107, 307] on div at bounding box center [108, 304] width 10 height 10
click at [107, 307] on input "Stick to a topic" at bounding box center [108, 304] width 10 height 10
checkbox input "true"
click at [110, 341] on div at bounding box center [108, 343] width 10 height 10
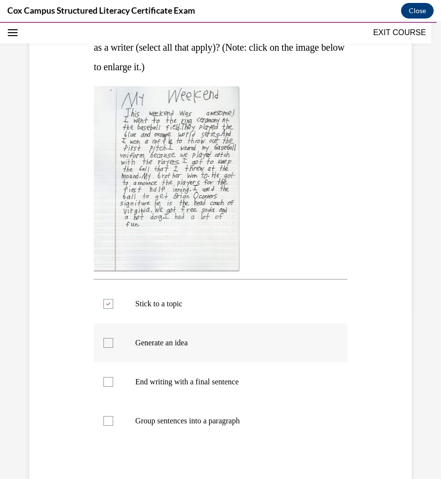
click at [110, 341] on input "Generate an idea" at bounding box center [108, 343] width 10 height 10
checkbox input "true"
click at [108, 388] on label "End writing with a final sentence" at bounding box center [220, 381] width 253 height 39
click at [108, 387] on input "End writing with a final sentence" at bounding box center [108, 382] width 10 height 10
checkbox input "true"
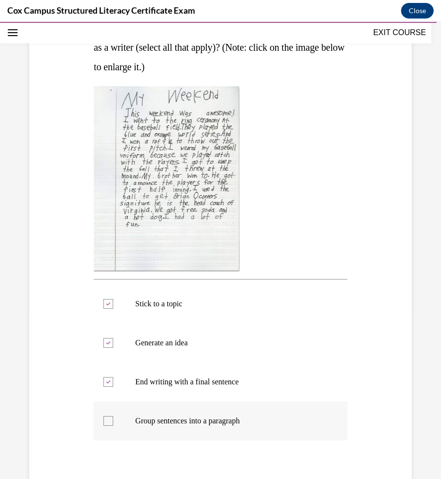
click at [108, 416] on div at bounding box center [108, 421] width 10 height 10
click at [108, 416] on input "Group sentences into a paragraph" at bounding box center [108, 421] width 10 height 10
checkbox input "true"
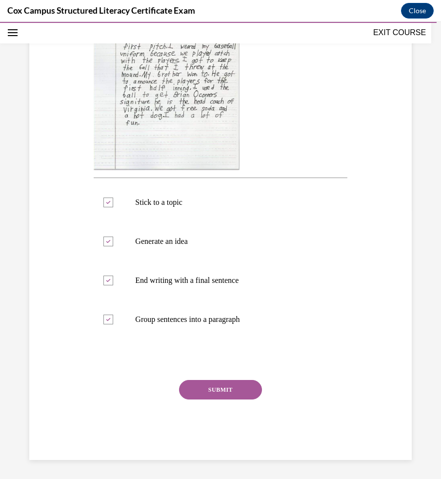
click at [191, 386] on button "SUBMIT" at bounding box center [220, 390] width 83 height 20
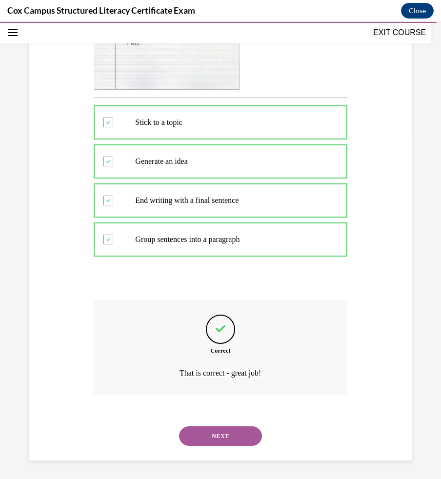
scroll to position [350, 0]
click at [215, 438] on button "NEXT" at bounding box center [220, 436] width 83 height 20
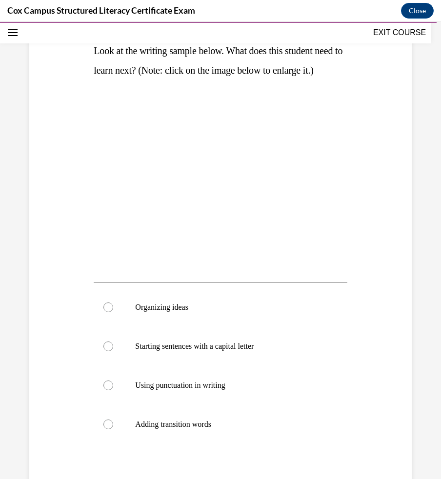
scroll to position [158, 0]
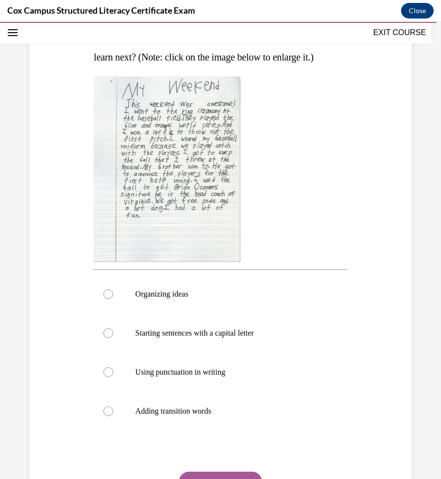
click at [199, 214] on img at bounding box center [167, 169] width 147 height 185
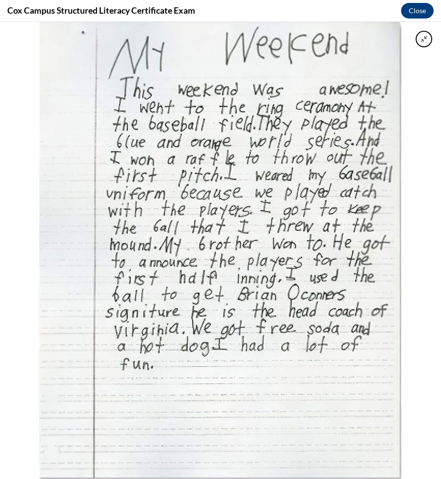
click at [154, 363] on img at bounding box center [221, 250] width 362 height 457
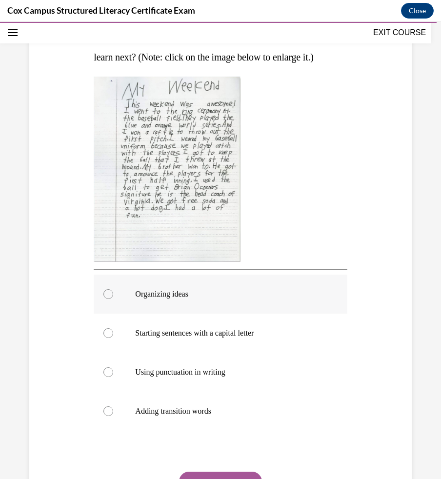
click at [145, 299] on p "Organizing ideas" at bounding box center [228, 294] width 187 height 10
click at [113, 299] on input "Organizing ideas" at bounding box center [108, 294] width 10 height 10
radio input "true"
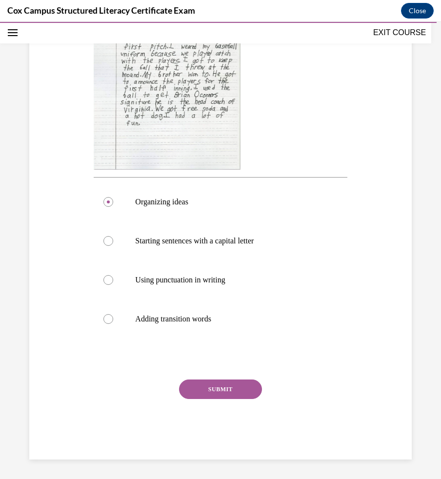
click at [218, 387] on button "SUBMIT" at bounding box center [220, 389] width 83 height 20
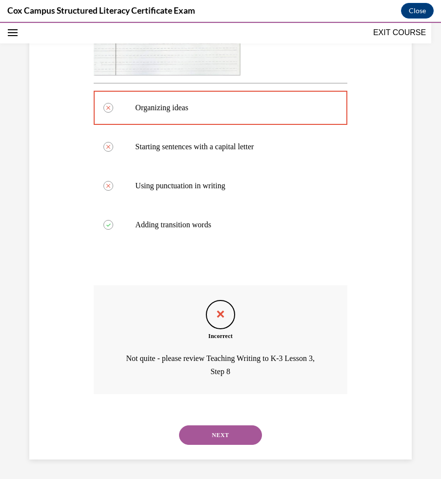
scroll to position [363, 0]
click at [213, 436] on button "NEXT" at bounding box center [220, 435] width 83 height 20
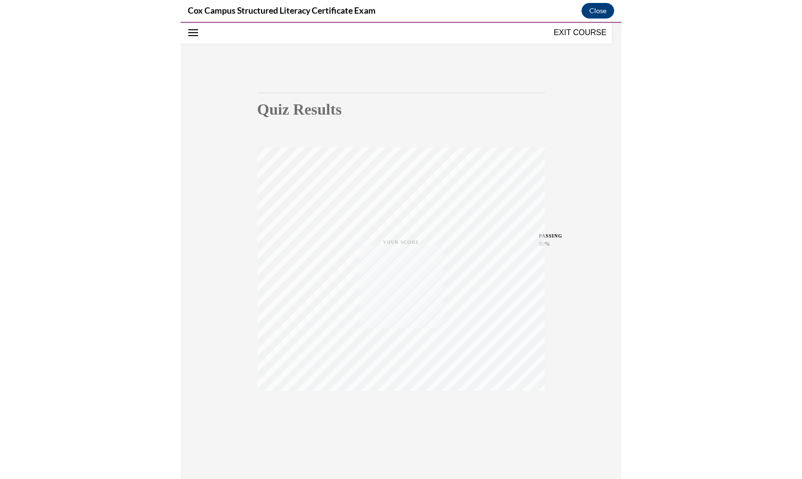
scroll to position [43, 0]
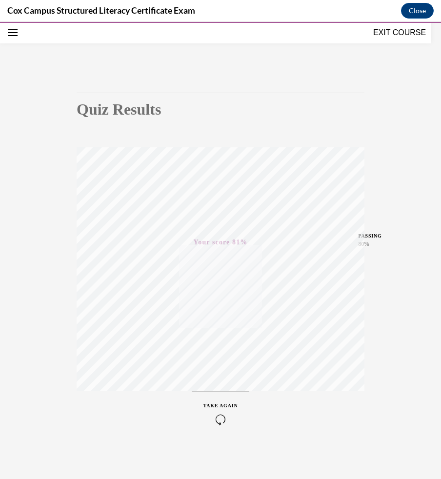
click at [397, 34] on button "EXIT COURSE" at bounding box center [399, 33] width 59 height 12
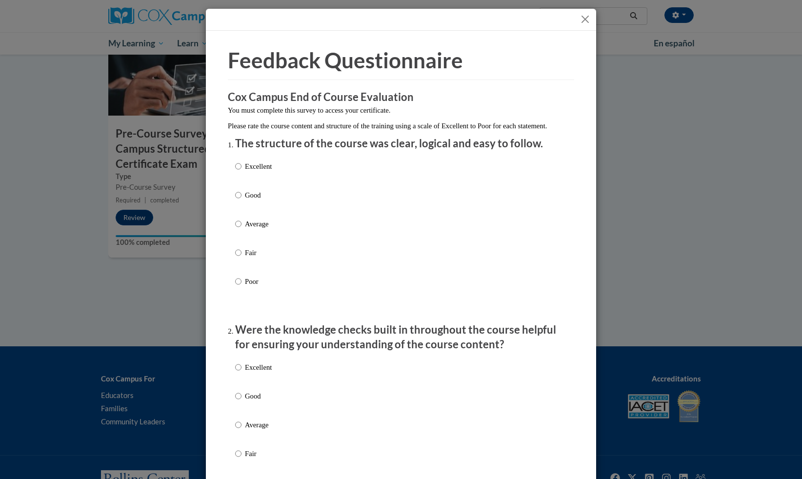
click at [257, 200] on p "Good" at bounding box center [258, 195] width 27 height 11
click at [241, 200] on input "Good" at bounding box center [238, 195] width 6 height 11
radio input "true"
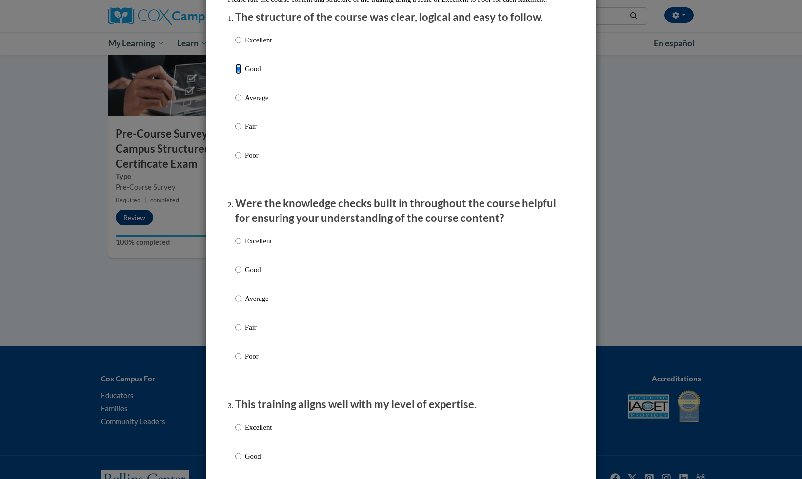
scroll to position [140, 0]
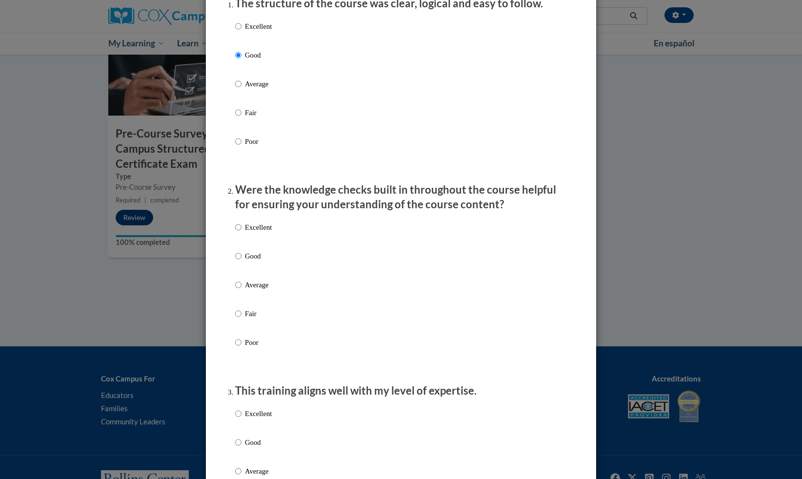
click at [246, 261] on p "Good" at bounding box center [258, 256] width 27 height 11
click at [241, 261] on input "Good" at bounding box center [238, 256] width 6 height 11
radio input "true"
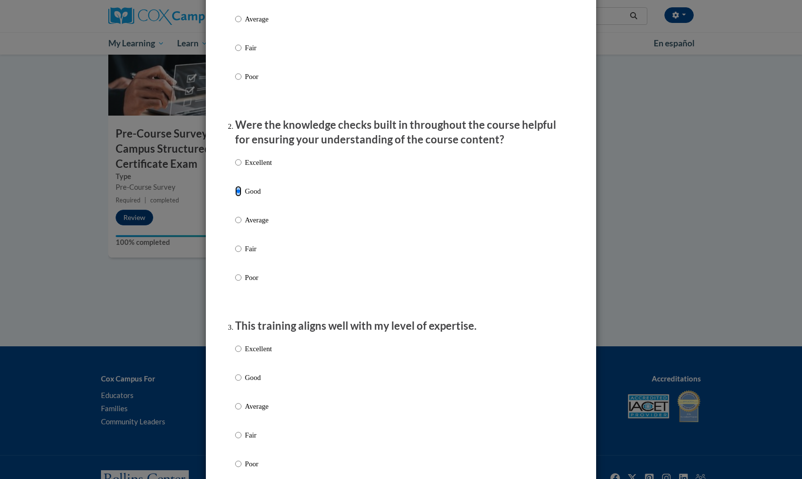
scroll to position [318, 0]
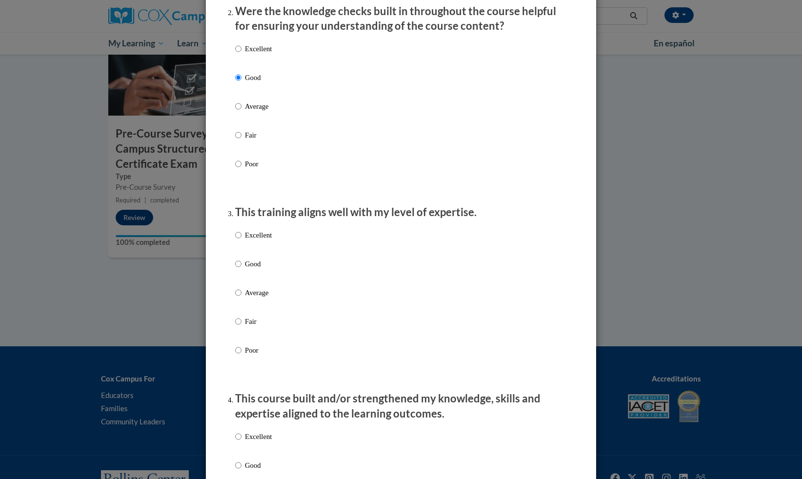
click at [247, 269] on p "Good" at bounding box center [258, 263] width 27 height 11
click at [241, 269] on input "Good" at bounding box center [238, 263] width 6 height 11
radio input "true"
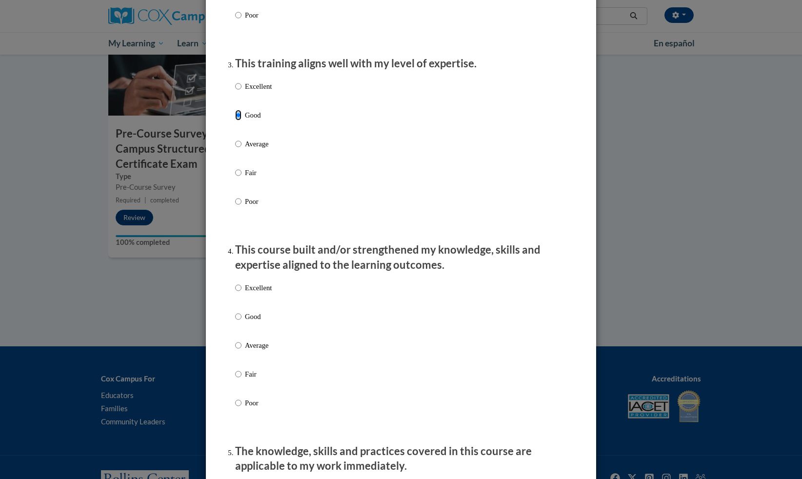
scroll to position [482, 0]
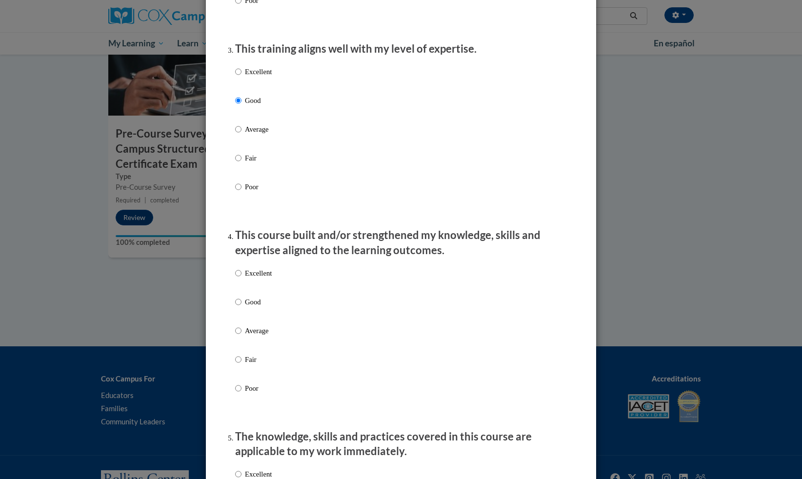
click at [255, 336] on p "Average" at bounding box center [258, 330] width 27 height 11
click at [241, 336] on input "Average" at bounding box center [238, 330] width 6 height 11
radio input "true"
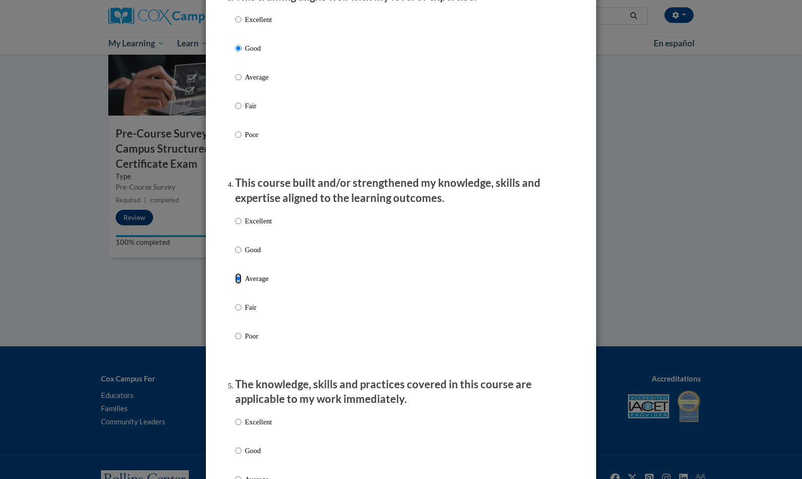
scroll to position [536, 0]
click at [253, 253] on p "Good" at bounding box center [258, 247] width 27 height 11
click at [241, 253] on input "Good" at bounding box center [238, 247] width 6 height 11
radio input "true"
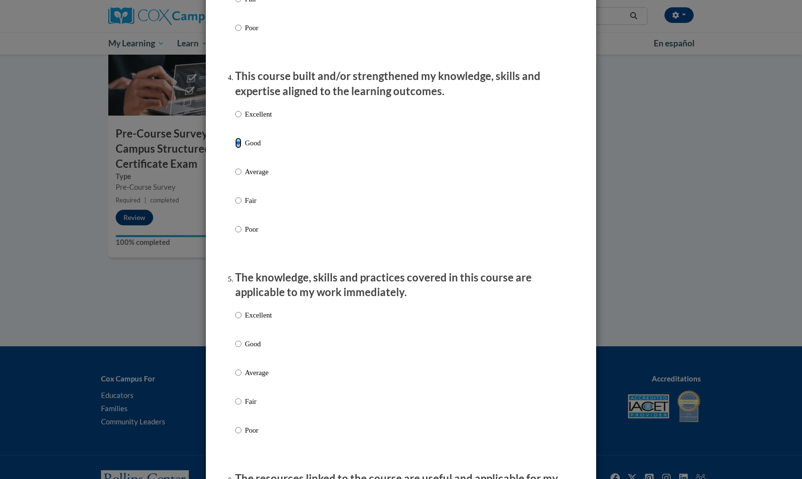
scroll to position [754, 0]
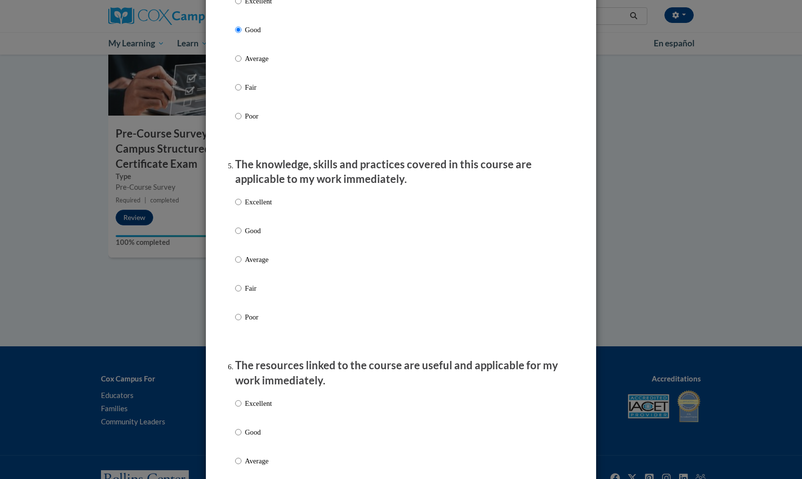
click at [250, 294] on p "Fair" at bounding box center [258, 288] width 27 height 11
click at [241, 294] on input "Fair" at bounding box center [238, 288] width 6 height 11
radio input "true"
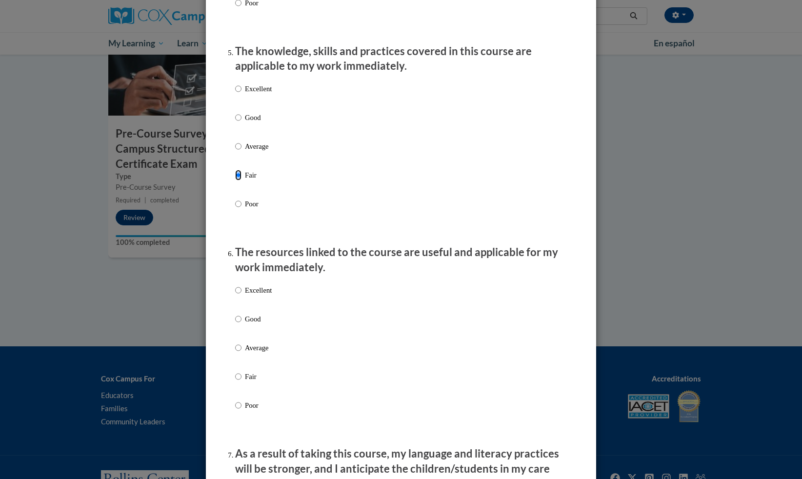
scroll to position [874, 0]
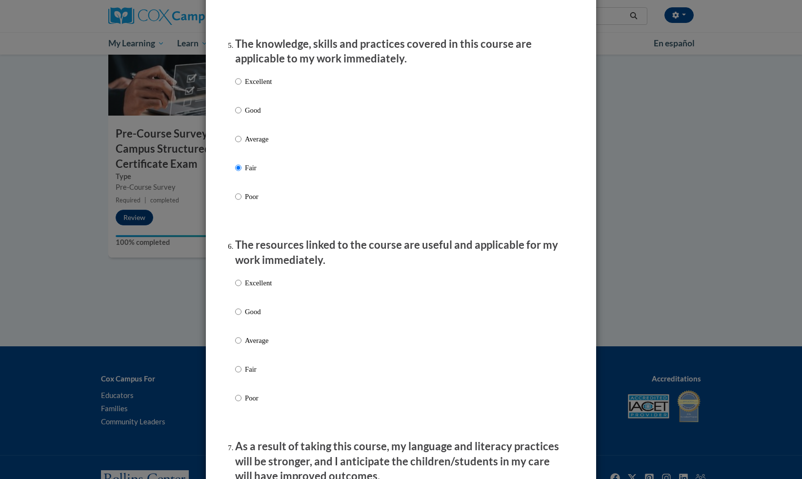
click at [252, 317] on p "Good" at bounding box center [258, 311] width 27 height 11
click at [241, 317] on input "Good" at bounding box center [238, 311] width 6 height 11
radio input "true"
click at [250, 346] on p "Average" at bounding box center [258, 340] width 27 height 11
click at [241, 346] on input "Average" at bounding box center [238, 340] width 6 height 11
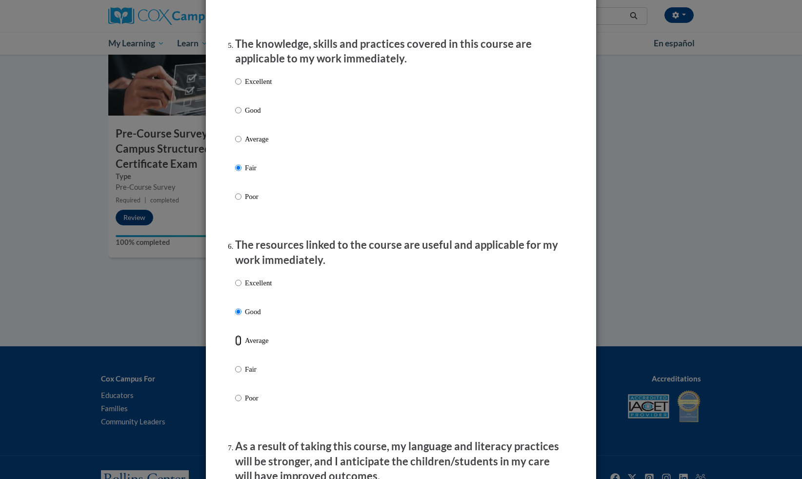
radio input "true"
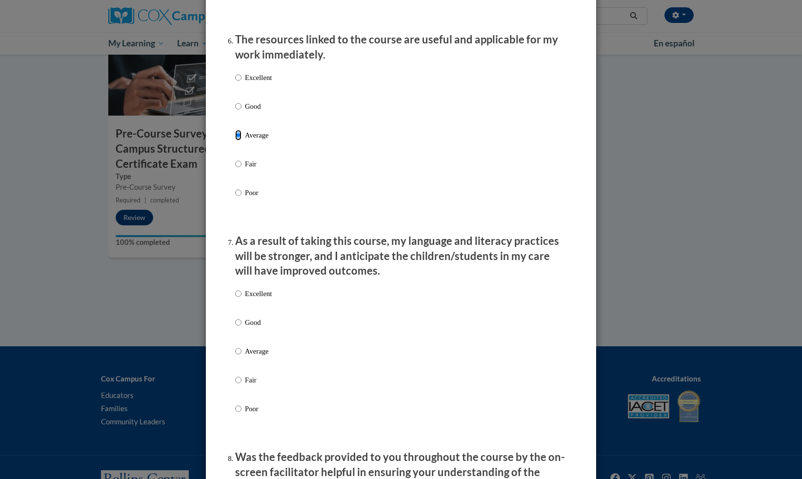
scroll to position [1095, 0]
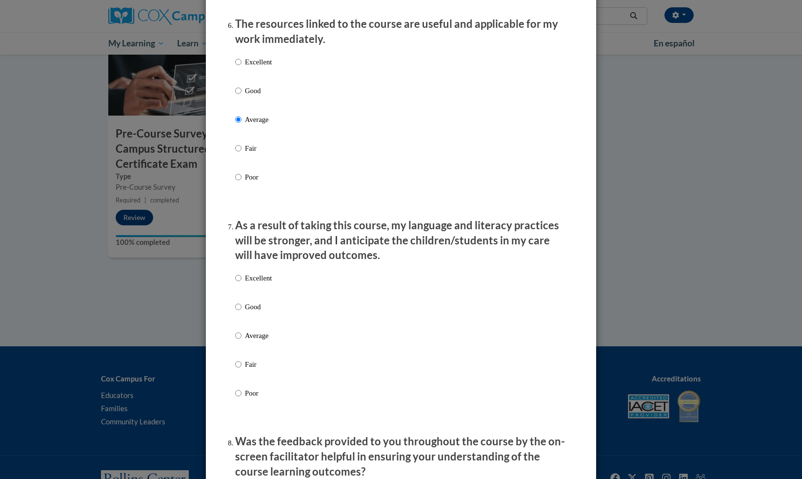
click at [253, 312] on p "Good" at bounding box center [258, 306] width 27 height 11
click at [241, 312] on input "Good" at bounding box center [238, 306] width 6 height 11
radio input "true"
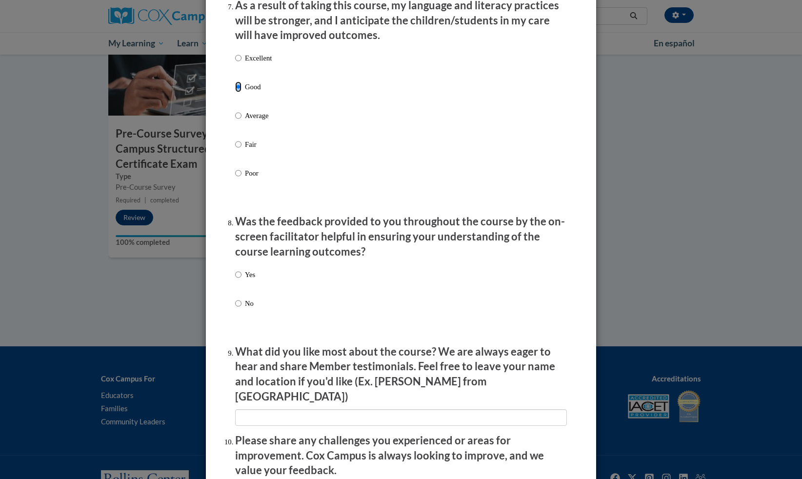
scroll to position [1340, 0]
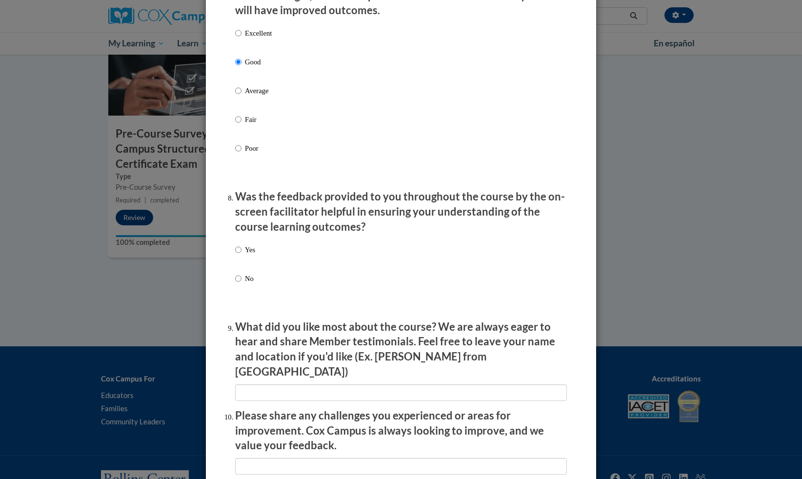
click at [251, 266] on label "Yes" at bounding box center [245, 257] width 20 height 26
click at [241, 255] on input "Yes" at bounding box center [238, 249] width 6 height 11
radio input "true"
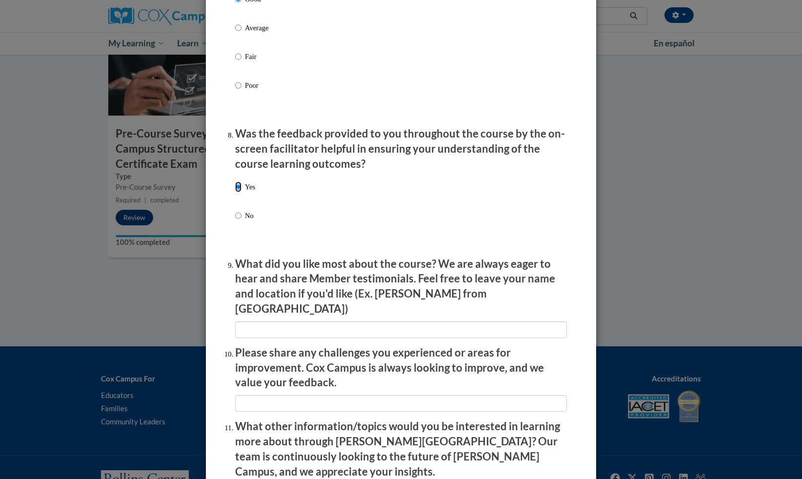
scroll to position [1550, 0]
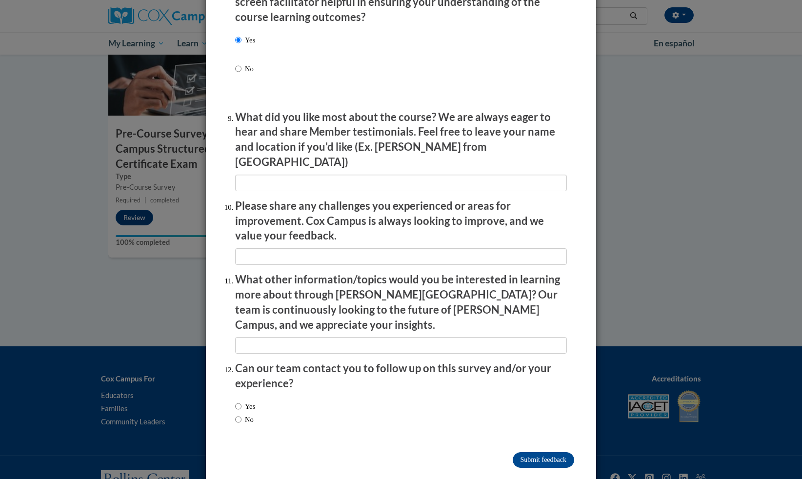
click at [249, 414] on label "No" at bounding box center [244, 419] width 19 height 11
click at [241, 414] on input "No" at bounding box center [238, 419] width 6 height 11
radio input "true"
click at [440, 452] on input "Submit feedback" at bounding box center [543, 460] width 61 height 16
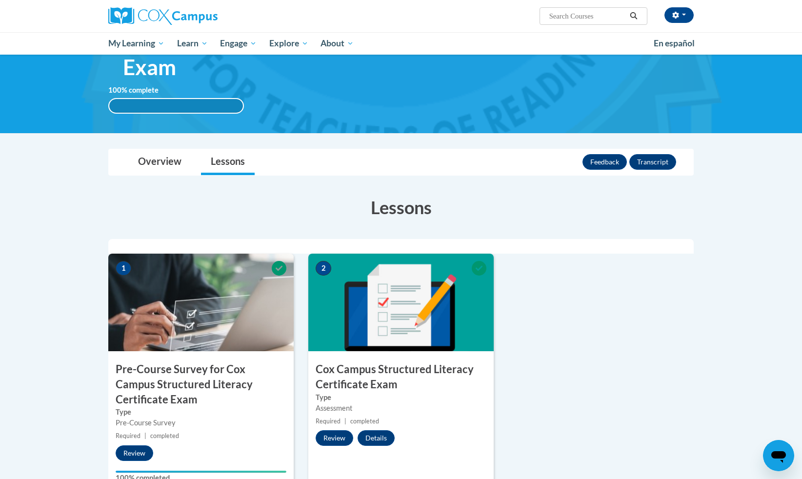
scroll to position [0, 0]
